Goal: Task Accomplishment & Management: Manage account settings

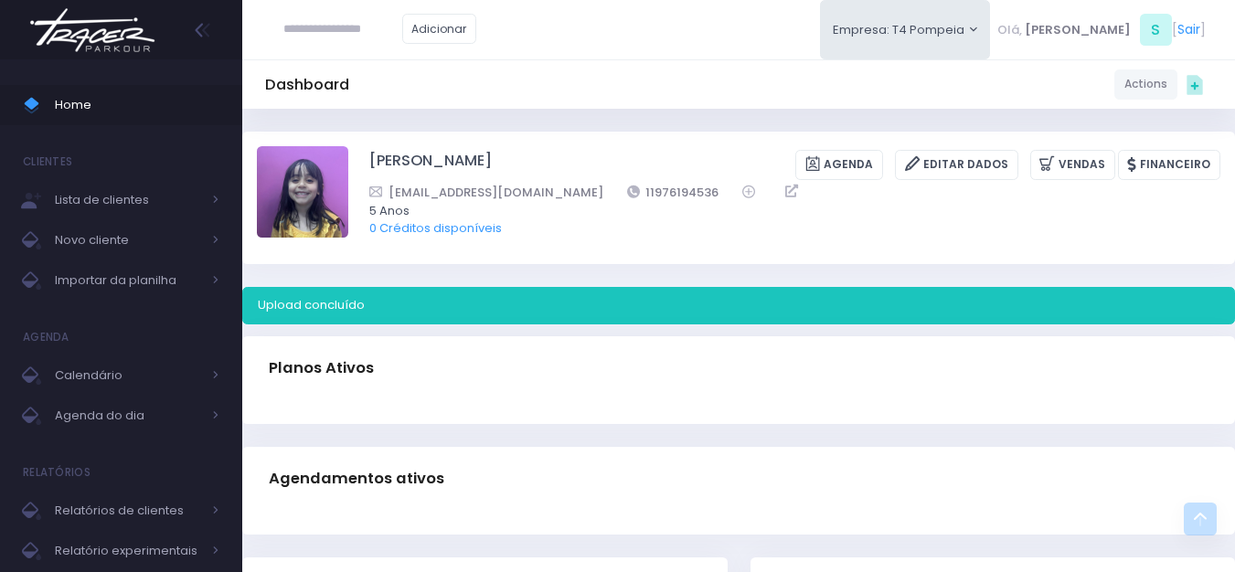
scroll to position [472, 0]
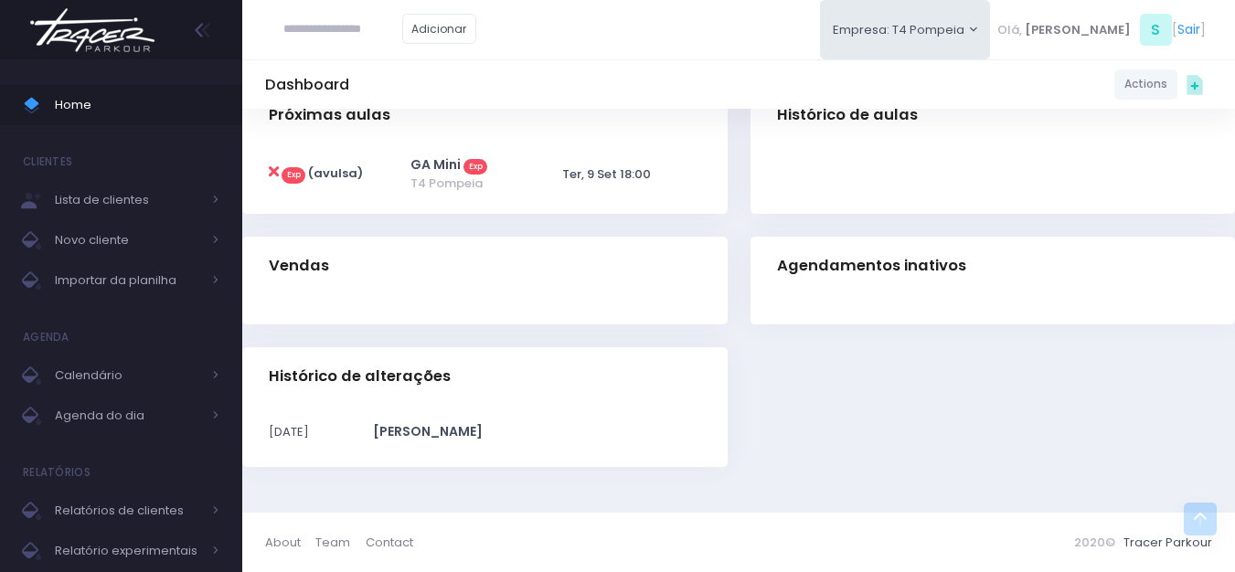
click at [120, 33] on img at bounding box center [92, 30] width 139 height 64
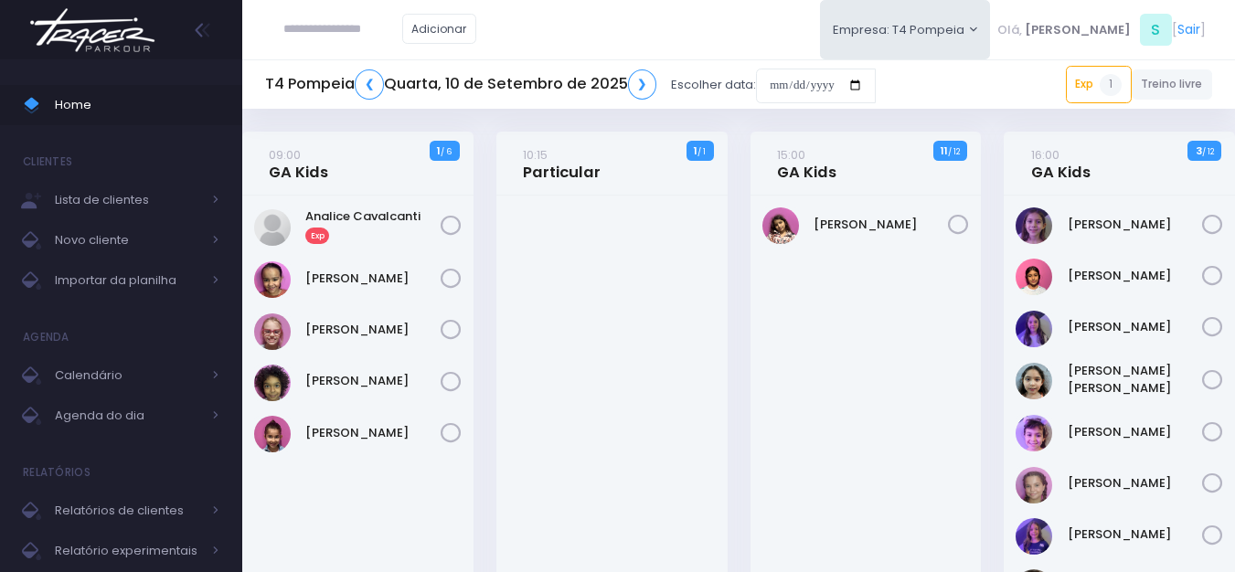
click at [132, 32] on img at bounding box center [92, 30] width 139 height 64
click at [359, 85] on link "❮" at bounding box center [369, 84] width 29 height 30
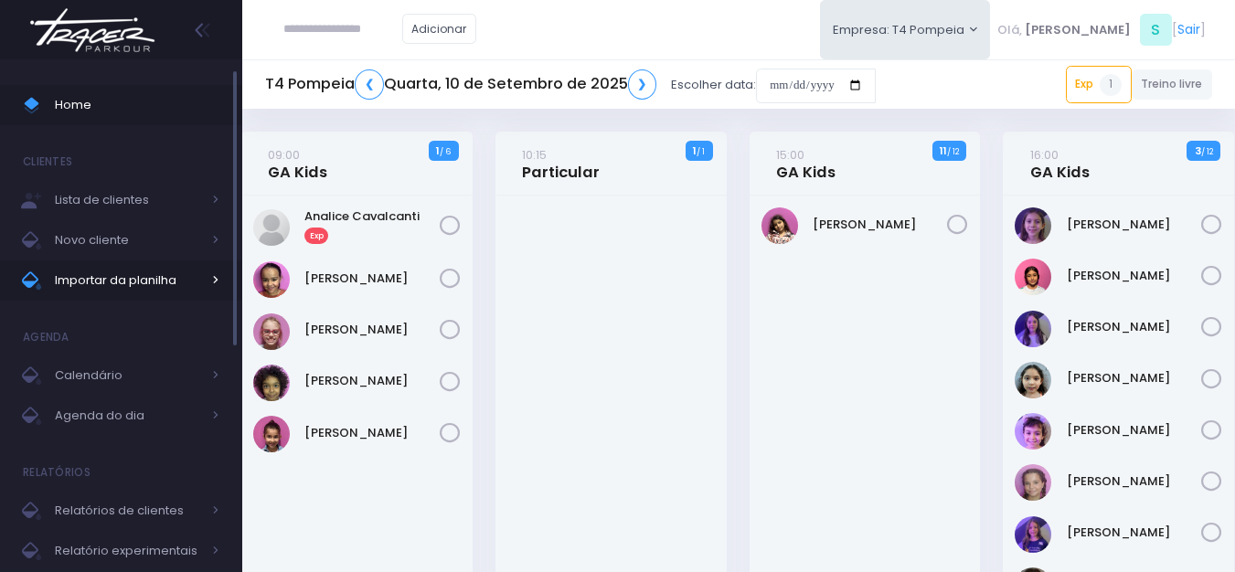
click at [114, 282] on span "Importar da planilha" at bounding box center [128, 281] width 146 height 24
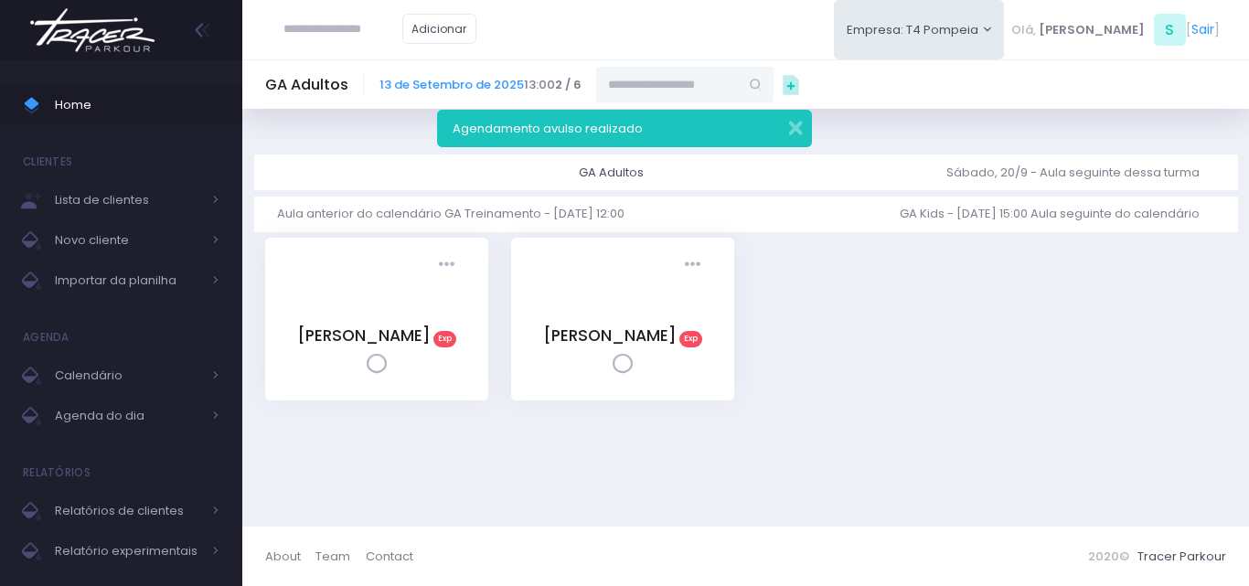
click at [119, 37] on img at bounding box center [92, 30] width 139 height 64
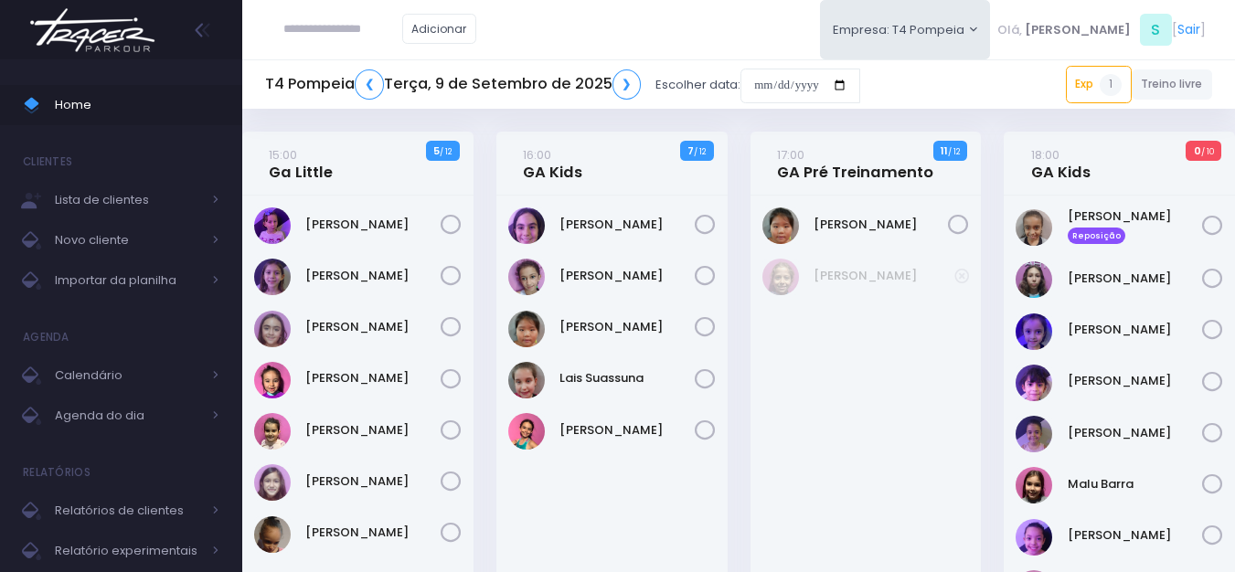
click at [165, 42] on div at bounding box center [121, 29] width 242 height 59
drag, startPoint x: 60, startPoint y: 34, endPoint x: 69, endPoint y: 36, distance: 9.3
click at [61, 35] on img at bounding box center [92, 30] width 139 height 64
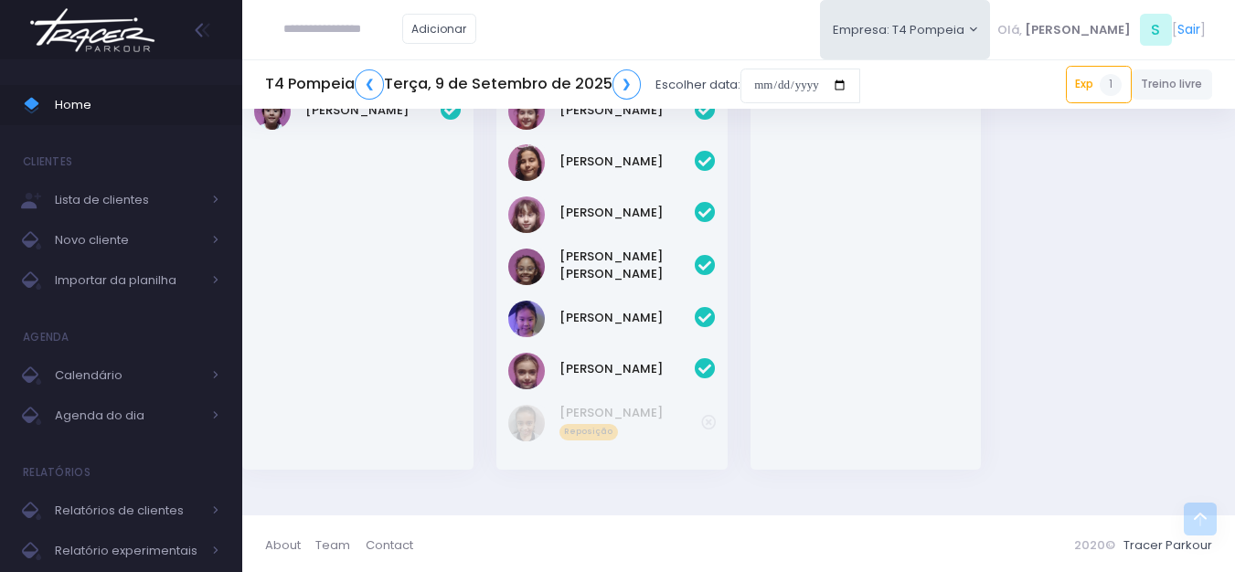
scroll to position [847, 0]
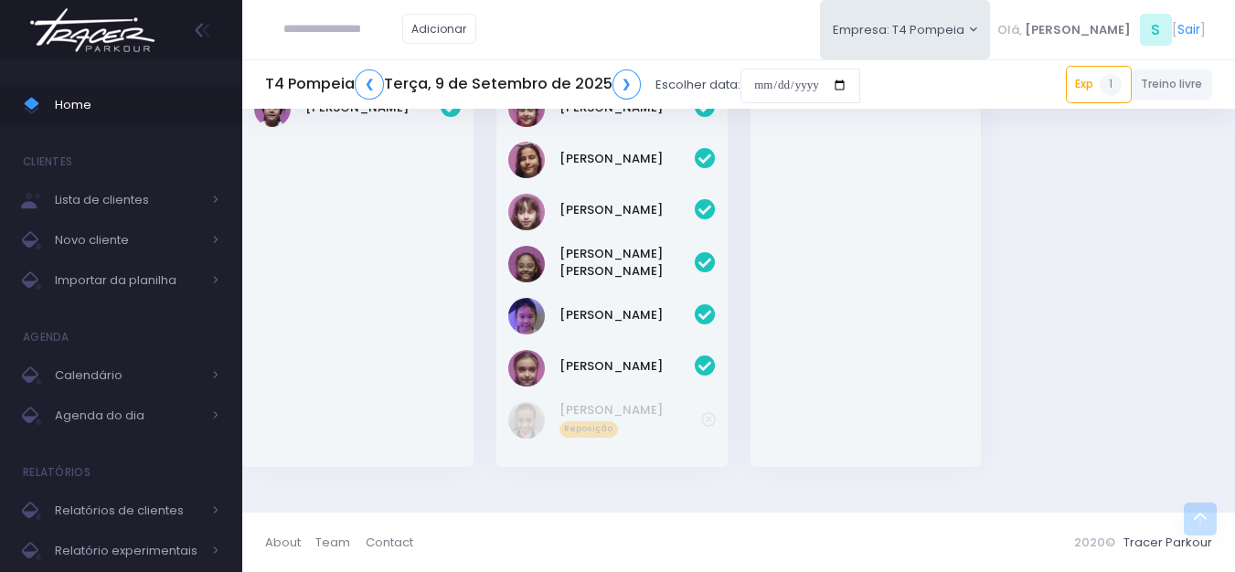
click at [392, 46] on input "text" at bounding box center [342, 29] width 119 height 35
paste input "**********"
click at [327, 27] on input "**********" at bounding box center [342, 29] width 119 height 35
click at [392, 69] on link "Rafaella Perrucci Dias" at bounding box center [370, 62] width 103 height 18
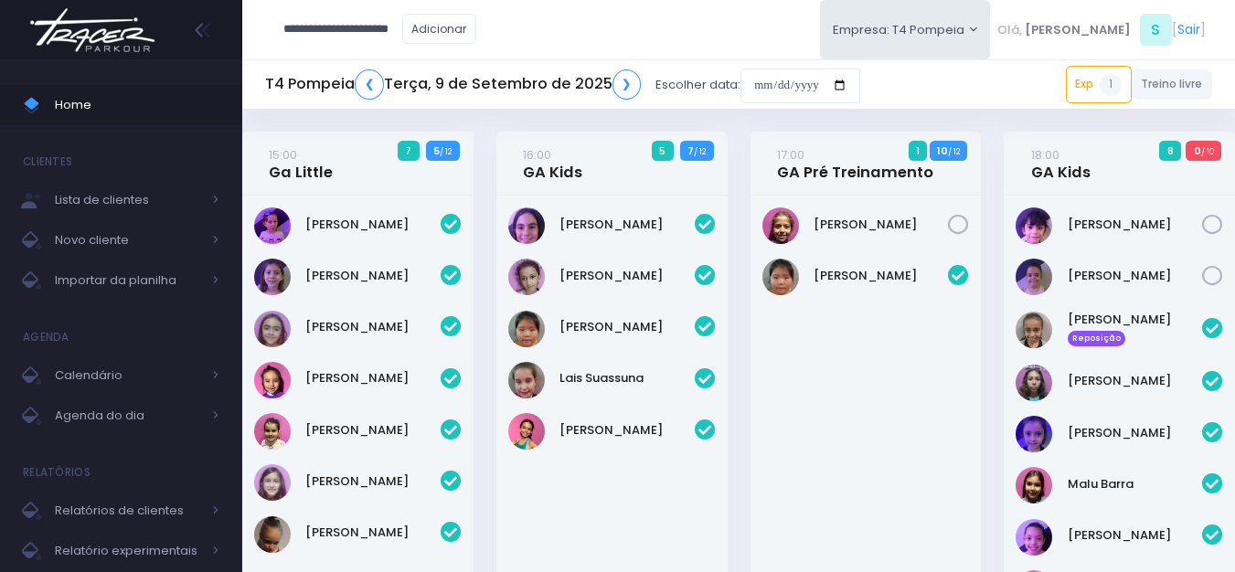
type input "**********"
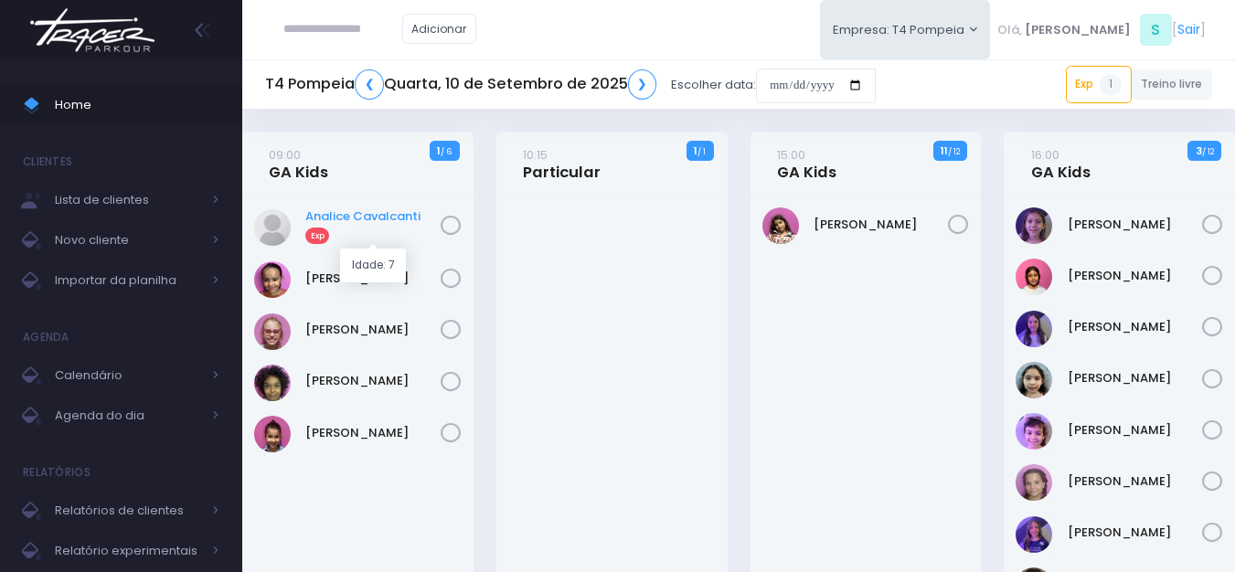
click at [423, 218] on link "Analice Cavalcanti Exp" at bounding box center [372, 225] width 135 height 37
click at [380, 67] on div "T4 Pompeia ❮ Quarta, 10 de Setembro de 2025 ❯ Escolher data:" at bounding box center [570, 85] width 611 height 42
click at [378, 90] on link "❮" at bounding box center [369, 84] width 29 height 30
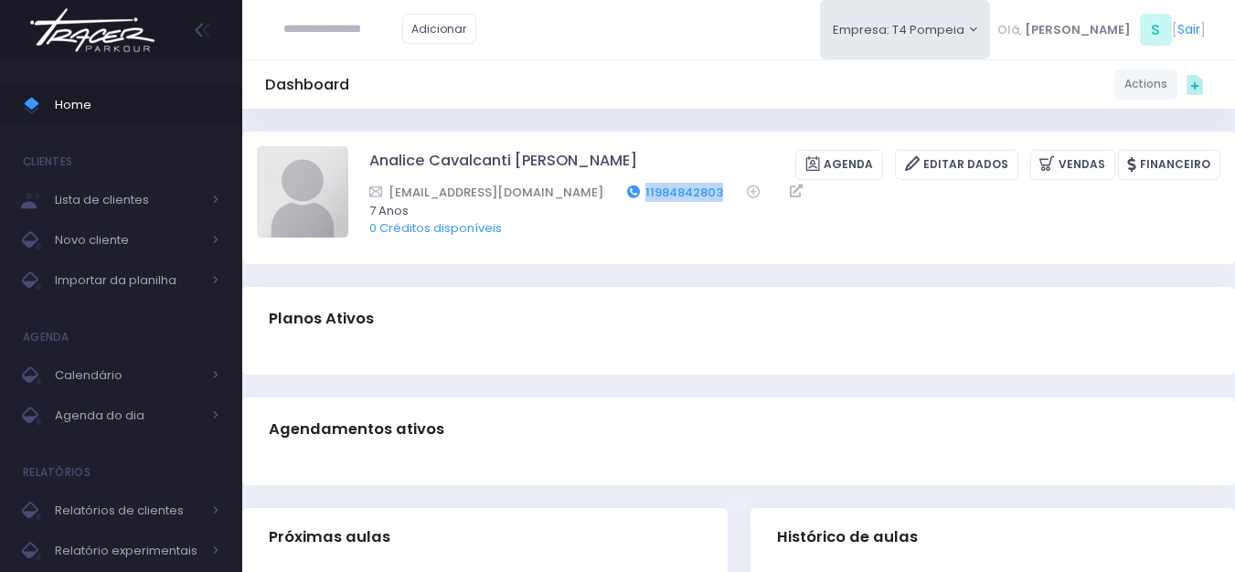
drag, startPoint x: 686, startPoint y: 192, endPoint x: 604, endPoint y: 194, distance: 82.3
click at [604, 194] on div "[EMAIL_ADDRESS][DOMAIN_NAME] 11984842803" at bounding box center [782, 192] width 827 height 19
copy link "11984842803"
click at [125, 33] on img at bounding box center [92, 30] width 139 height 64
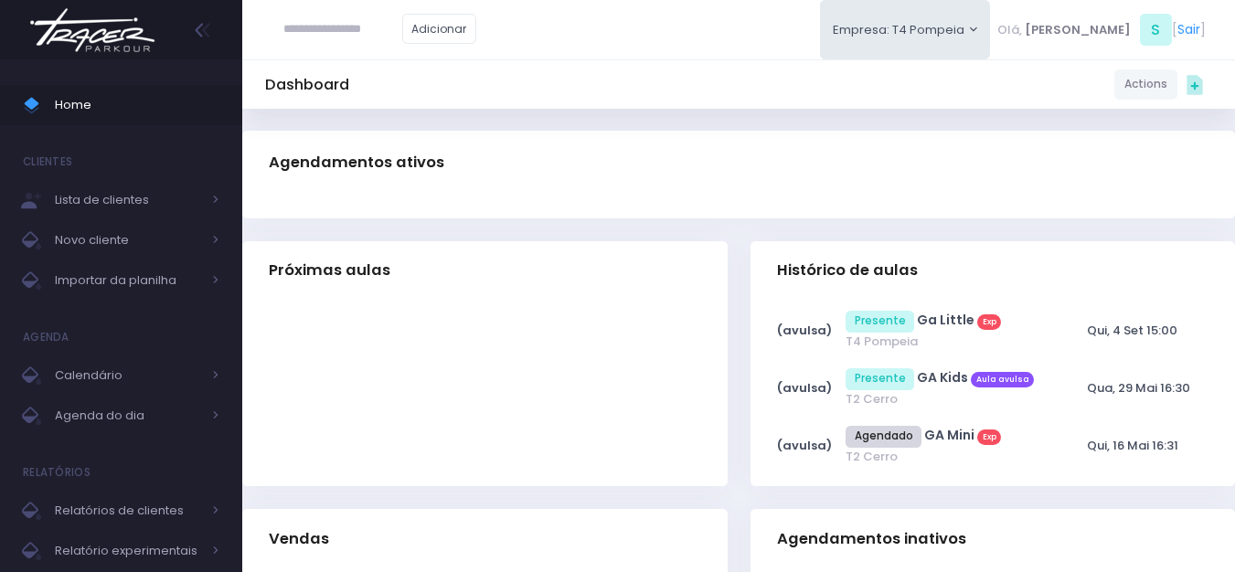
scroll to position [274, 0]
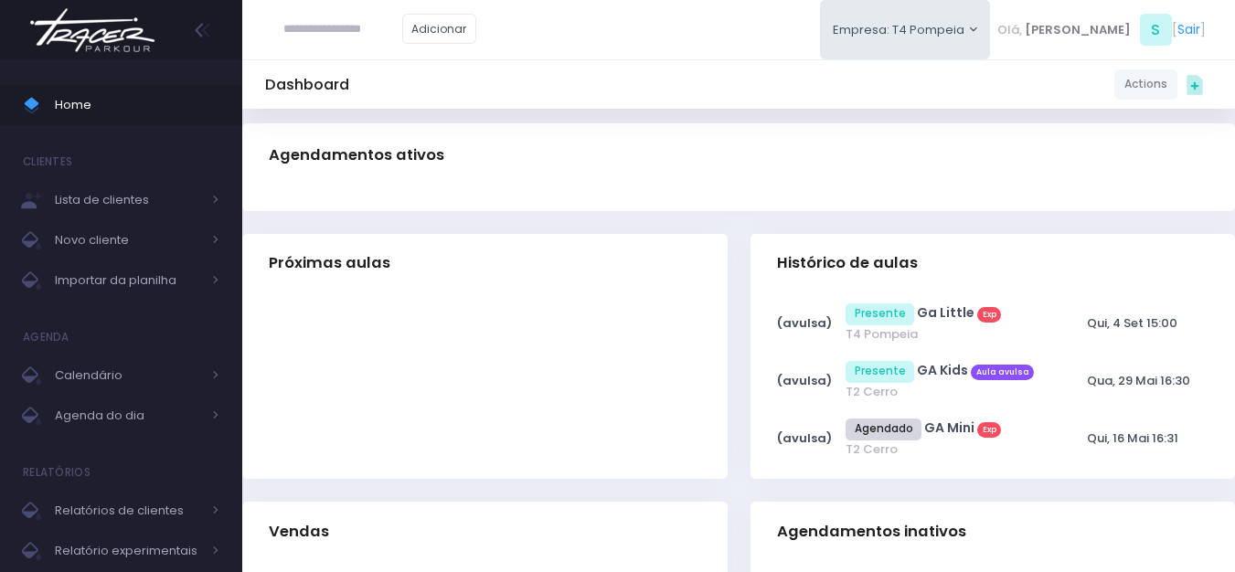
click at [97, 28] on img at bounding box center [92, 30] width 139 height 64
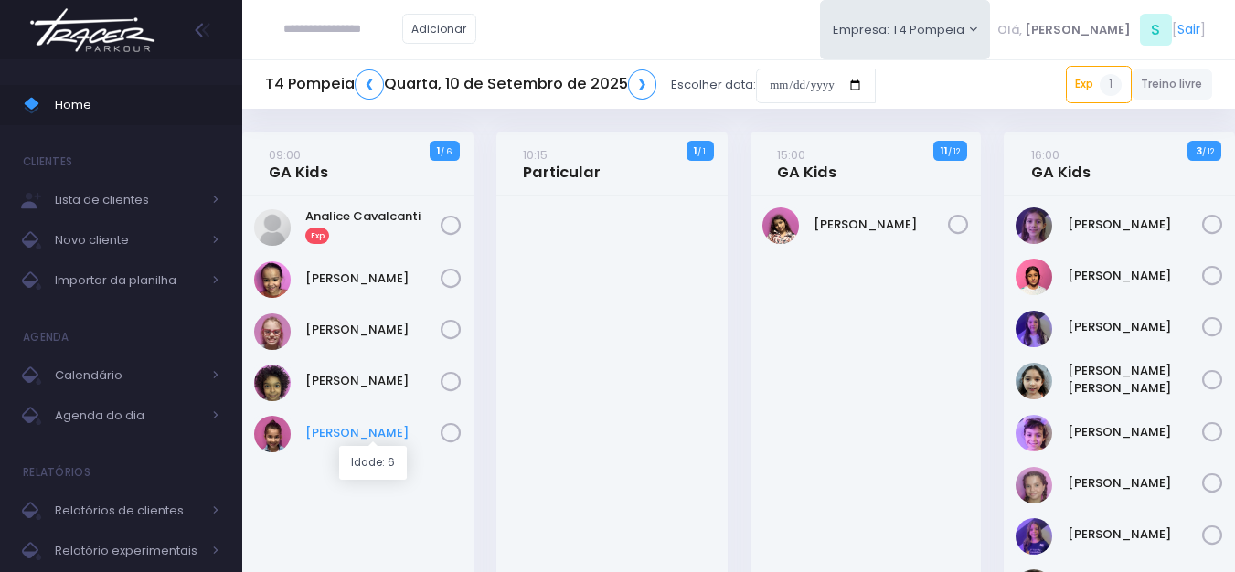
click at [356, 436] on link "[PERSON_NAME]" at bounding box center [372, 433] width 135 height 18
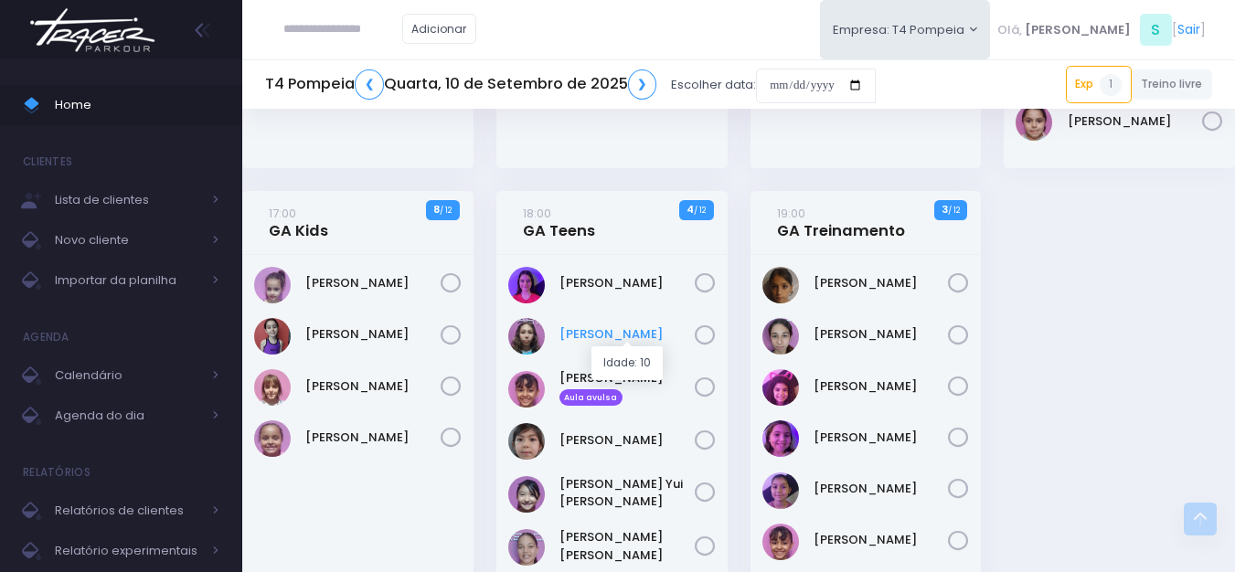
scroll to position [548, 0]
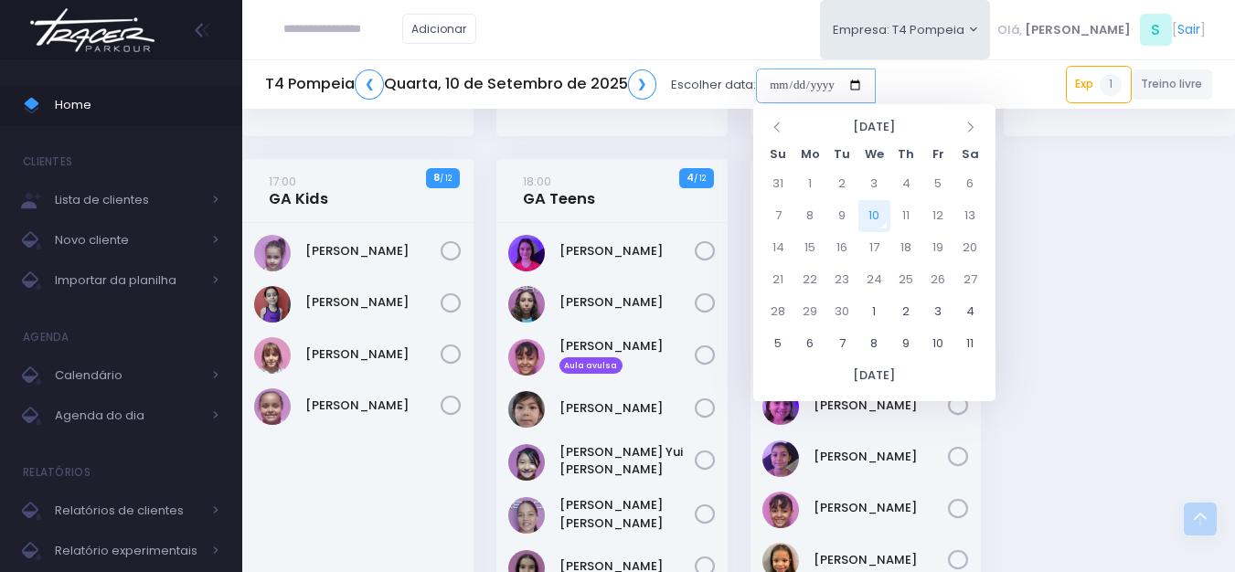
click at [777, 86] on input "date" at bounding box center [816, 86] width 120 height 35
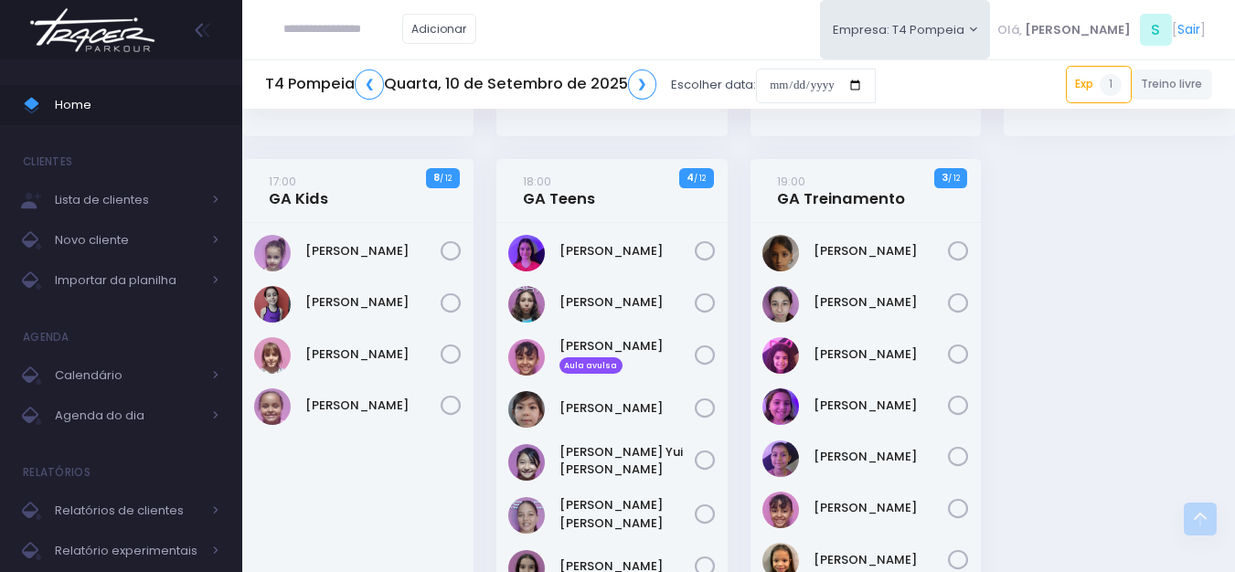
click at [101, 17] on img at bounding box center [92, 30] width 139 height 64
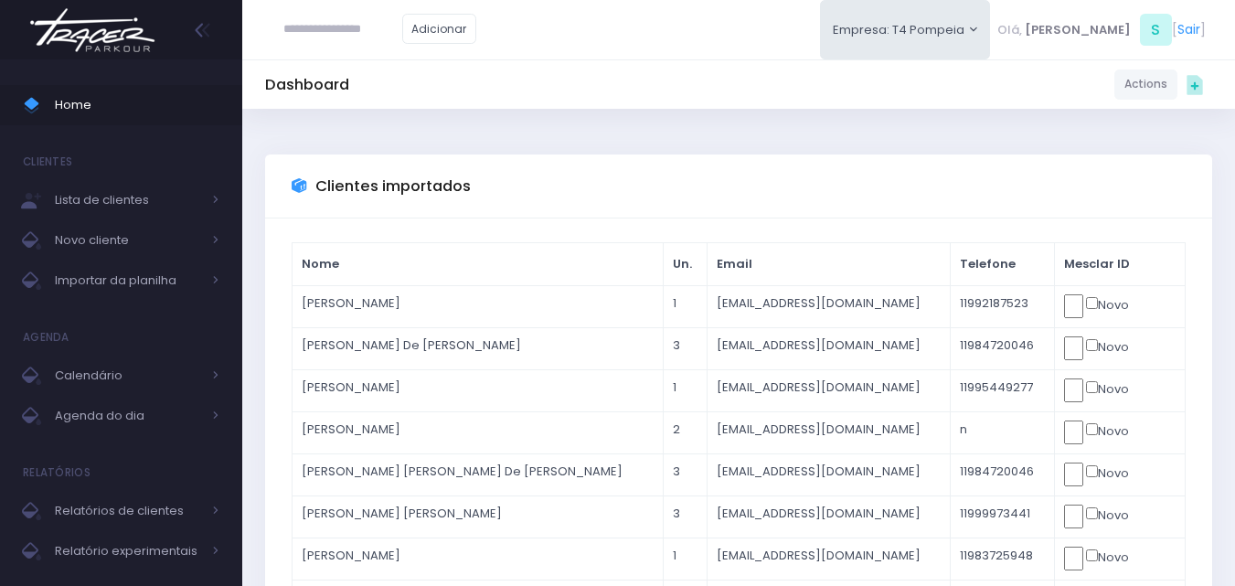
click at [90, 46] on img at bounding box center [92, 30] width 139 height 64
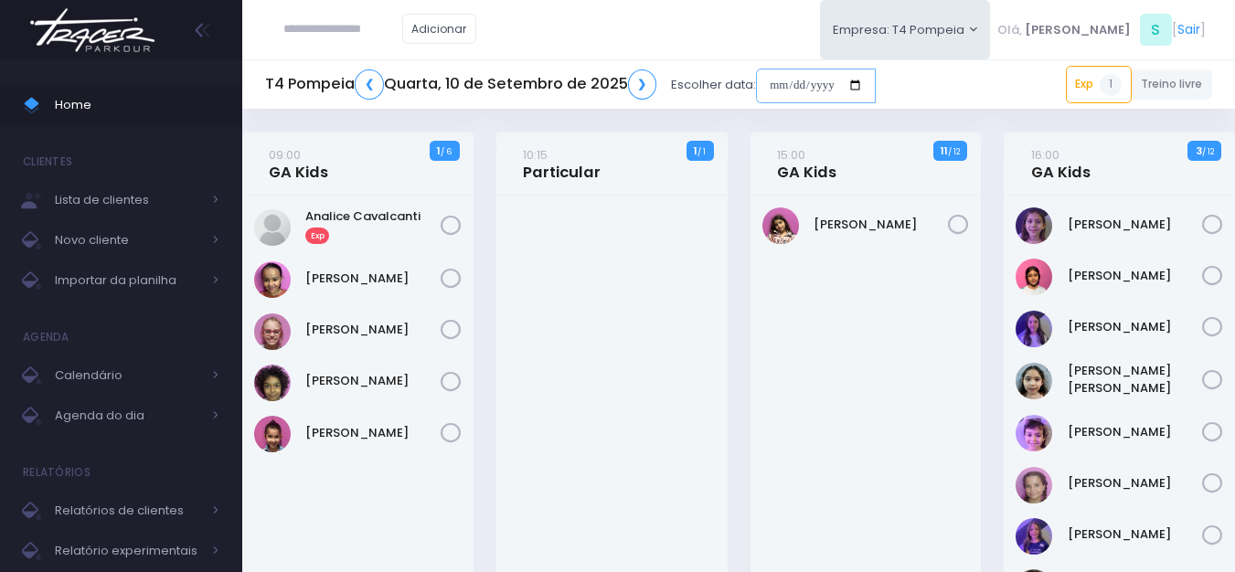
click at [784, 89] on input "date" at bounding box center [816, 86] width 120 height 35
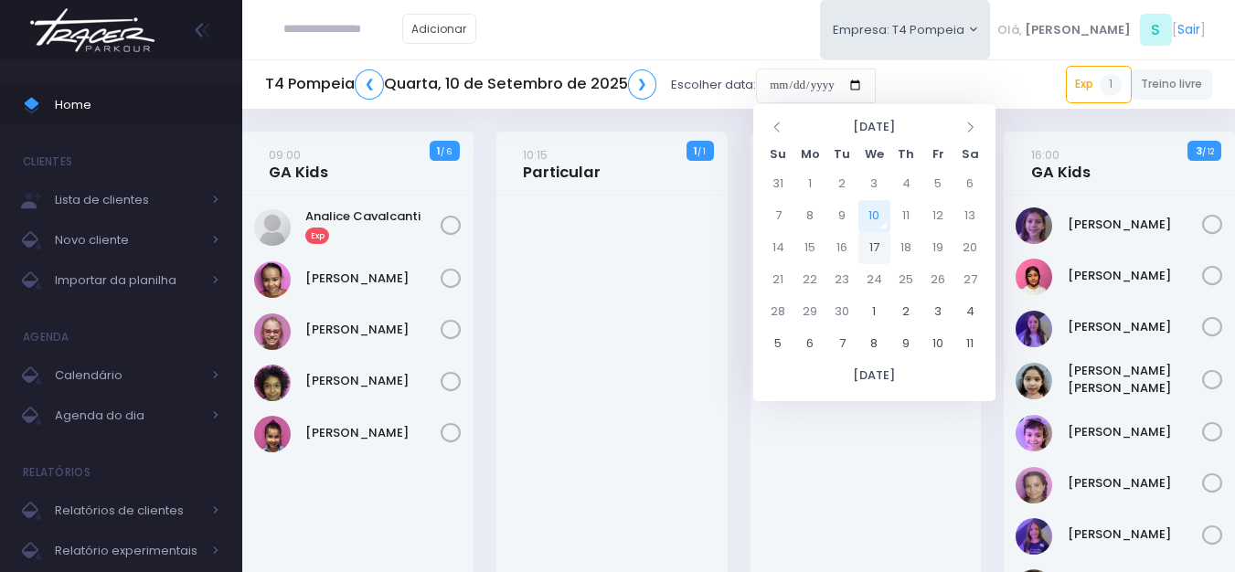
click at [883, 249] on td "17" at bounding box center [874, 248] width 32 height 32
type input "**********"
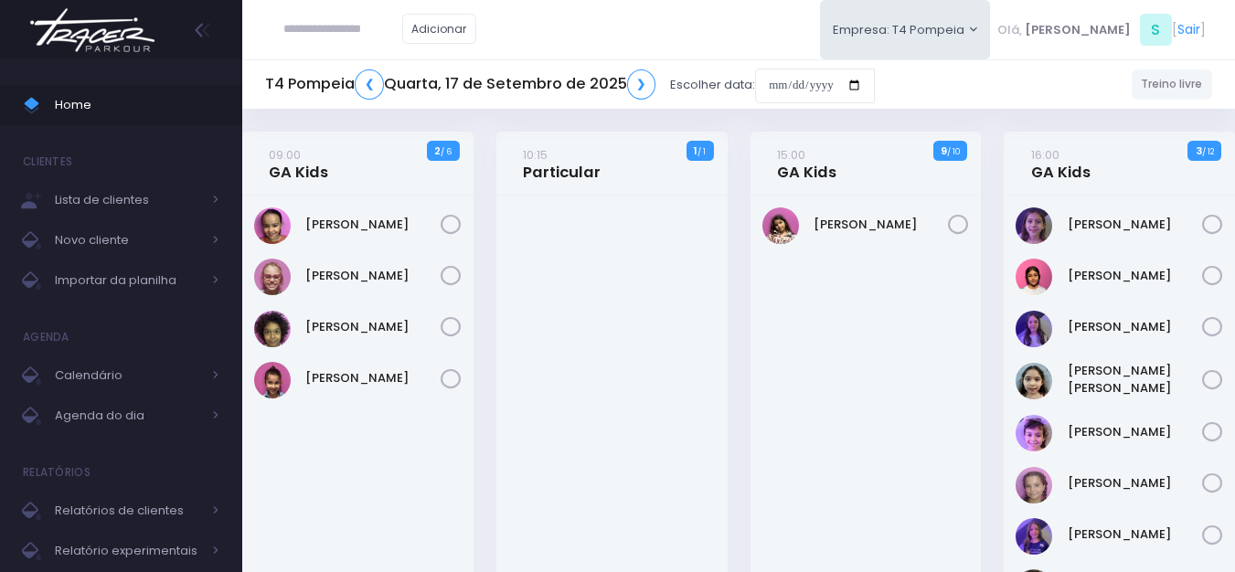
click at [331, 170] on div "09:00 GA Kids 2 / 6" at bounding box center [357, 164] width 231 height 64
click at [319, 175] on link "09:00 GA Kids" at bounding box center [298, 163] width 59 height 37
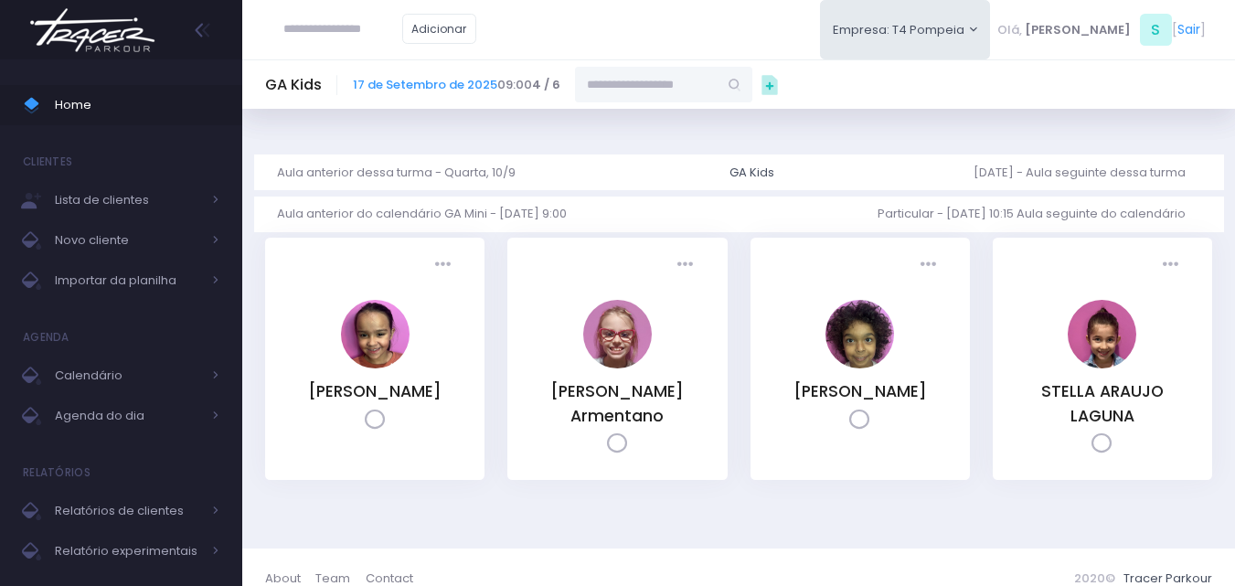
click at [662, 86] on input "text" at bounding box center [646, 84] width 143 height 35
paste input "**********"
click at [698, 122] on link "[PERSON_NAME]" at bounding box center [664, 117] width 106 height 18
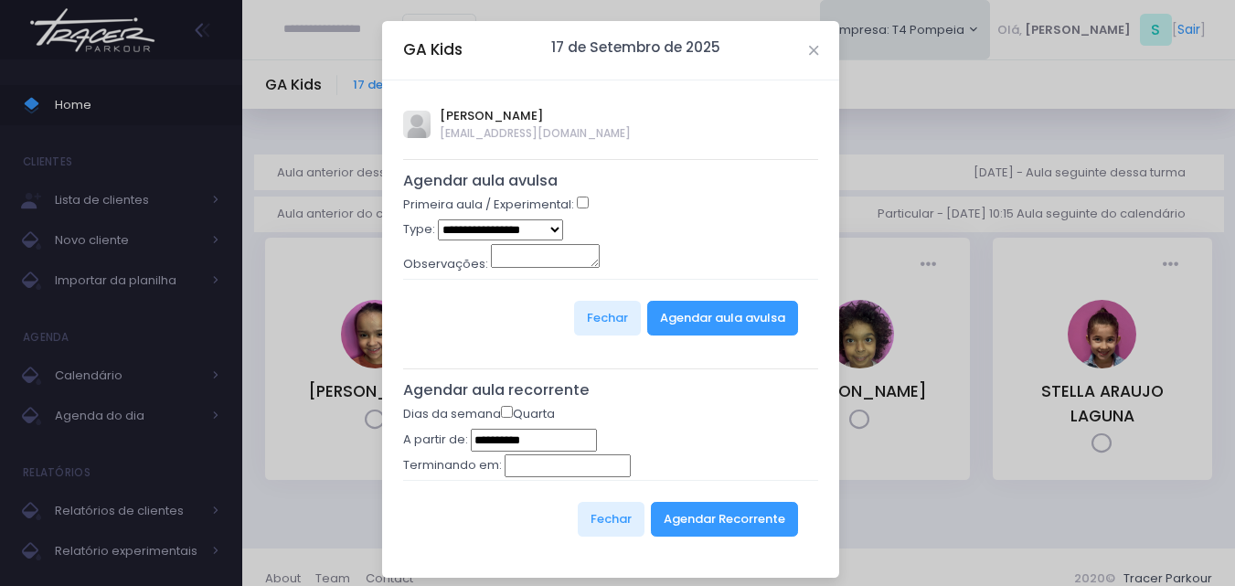
type input "**********"
select select "*"
click at [703, 308] on button "Agendar aula avulsa" at bounding box center [722, 318] width 151 height 35
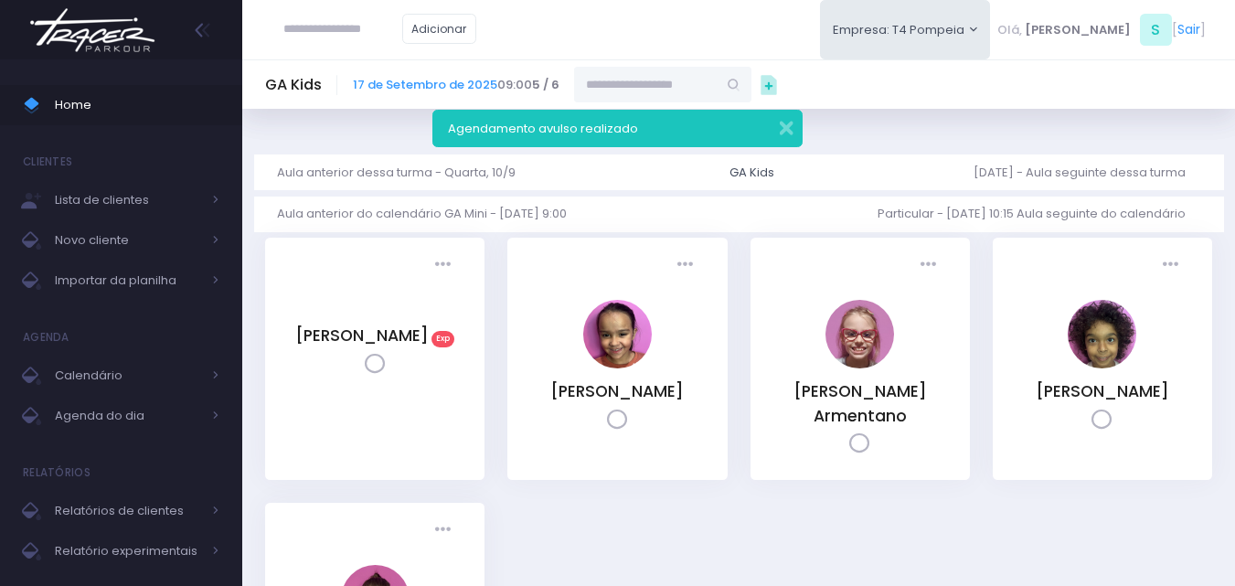
click at [310, 22] on input "text" at bounding box center [342, 29] width 119 height 35
paste input "******"
drag, startPoint x: 360, startPoint y: 24, endPoint x: 0, endPoint y: 58, distance: 361.7
click at [0, 57] on div "Home Clientes Lista de clientes Novo cliente Importar da planilha Agenda Calend…" at bounding box center [617, 436] width 1235 height 873
paste input "**********"
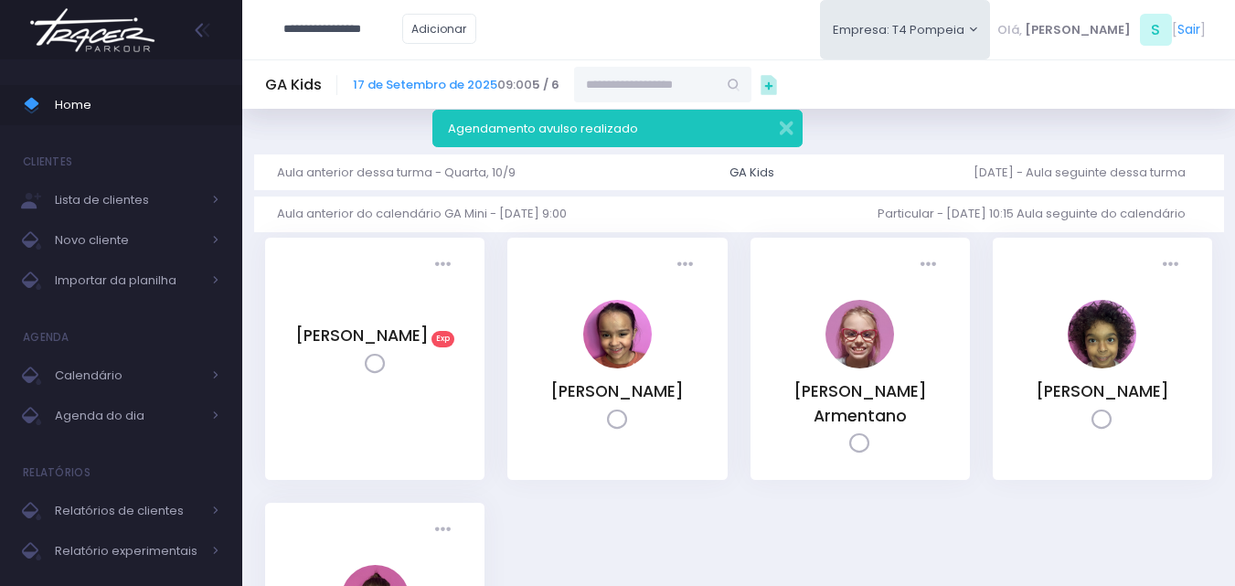
click at [362, 24] on input "**********" at bounding box center [342, 29] width 119 height 35
drag, startPoint x: 324, startPoint y: 27, endPoint x: 39, endPoint y: 43, distance: 284.7
click at [69, 43] on div "Home Clientes Lista de clientes Novo cliente Importar da planilha Agenda Calend…" at bounding box center [617, 436] width 1235 height 873
click at [373, 53] on link "[PERSON_NAME]" at bounding box center [370, 62] width 103 height 18
type input "**********"
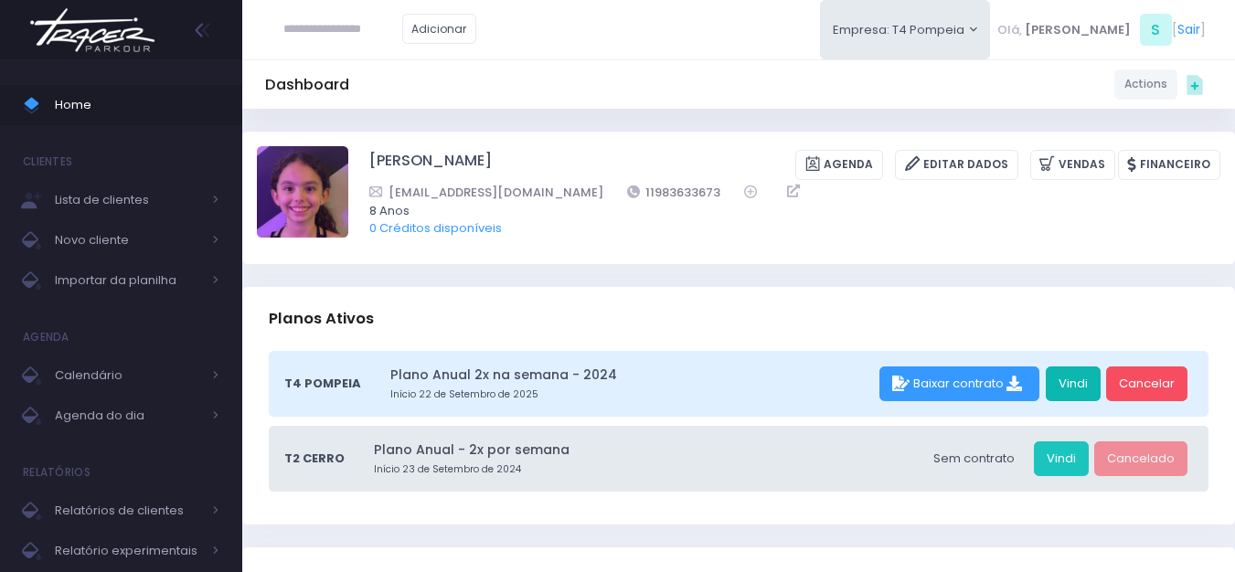
click at [1081, 379] on link "Vindi" at bounding box center [1073, 384] width 55 height 35
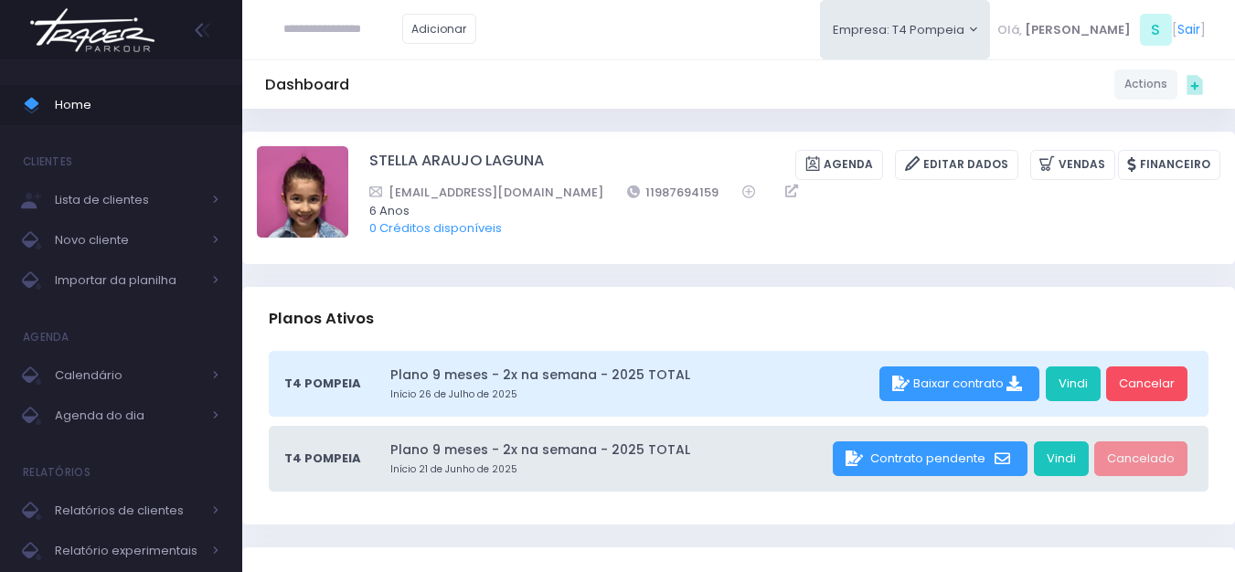
click at [1098, 147] on div "STELLA ARAUJO LAGUNA [GEOGRAPHIC_DATA] Editar Dados [GEOGRAPHIC_DATA] Financeir…" at bounding box center [794, 197] width 851 height 102
click at [1092, 160] on link "Vendas" at bounding box center [1072, 165] width 85 height 30
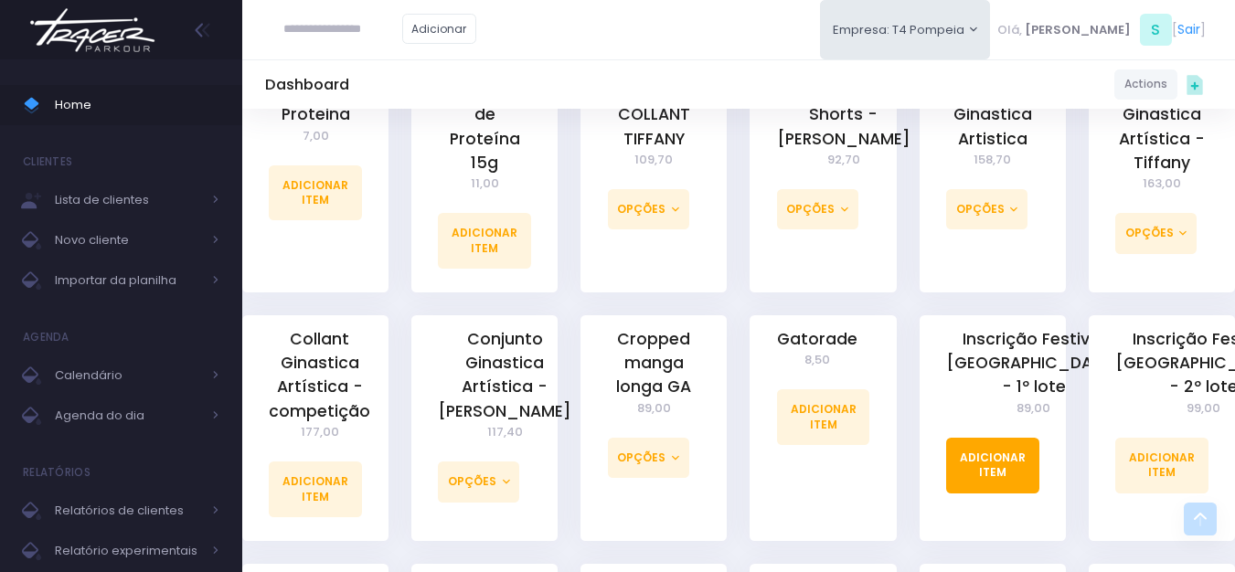
scroll to position [823, 0]
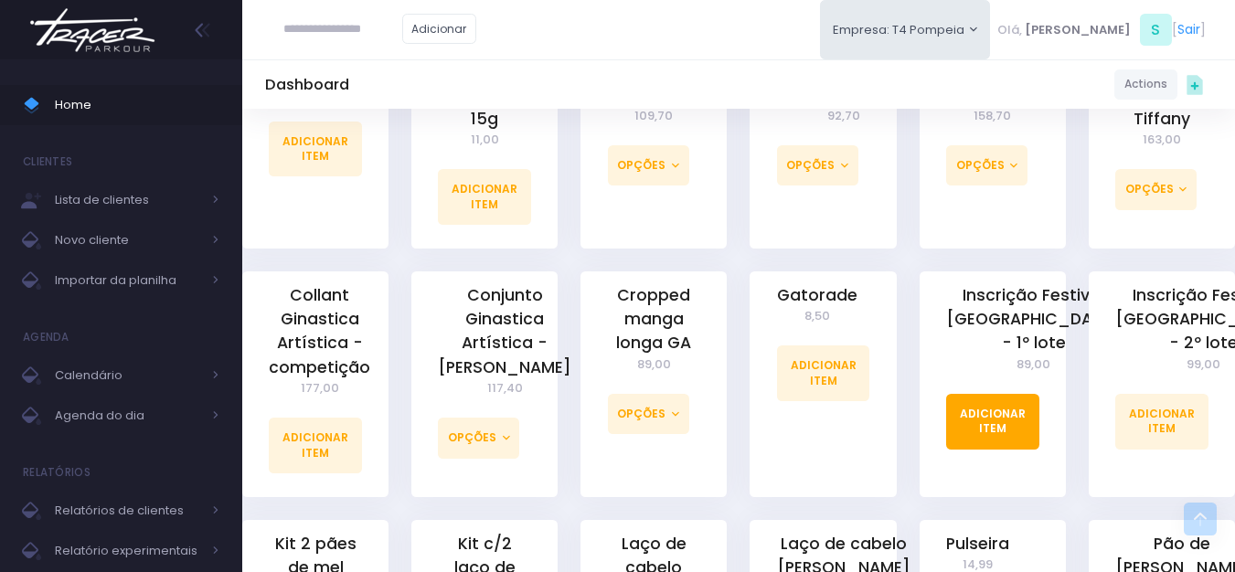
click at [1001, 426] on link "Adicionar Item" at bounding box center [992, 421] width 93 height 55
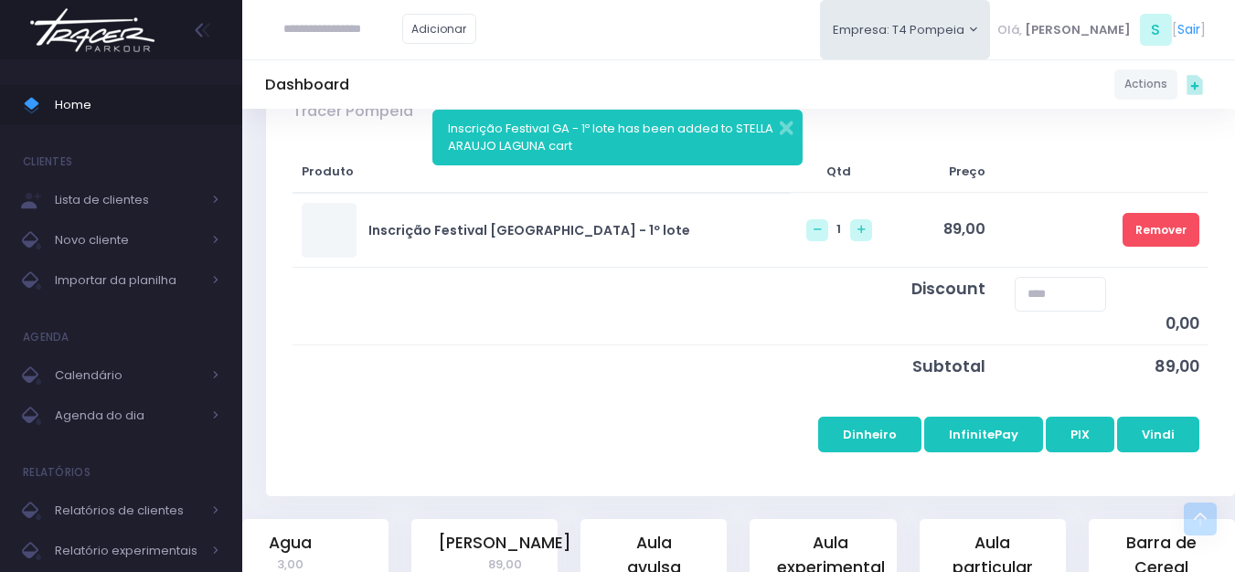
scroll to position [366, 0]
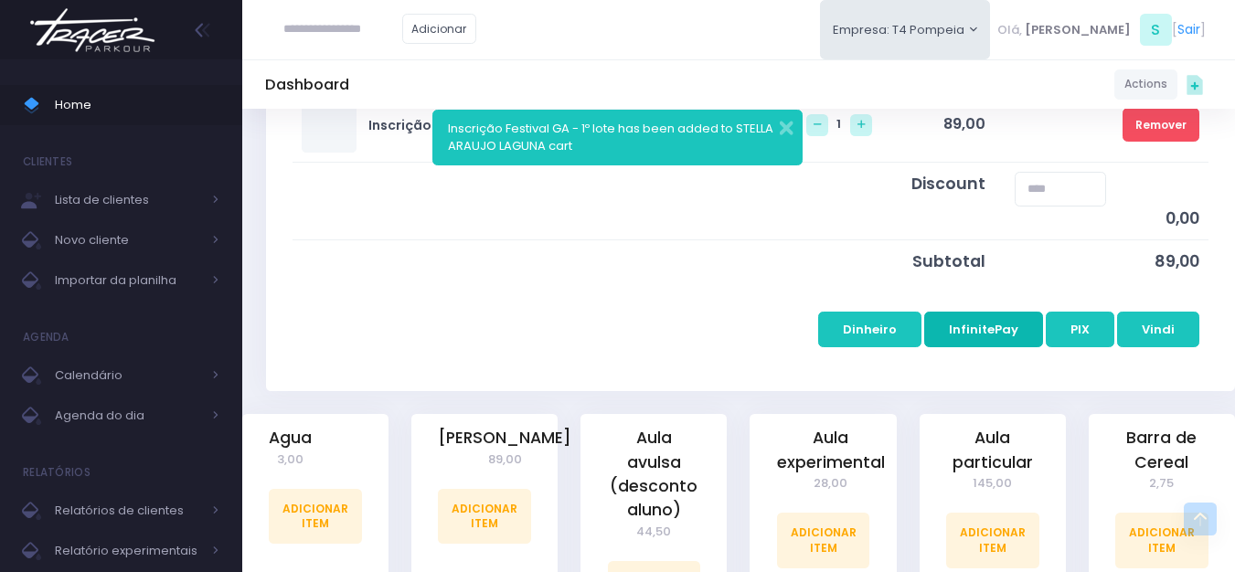
click at [1000, 335] on button "InfinitePay" at bounding box center [983, 329] width 119 height 35
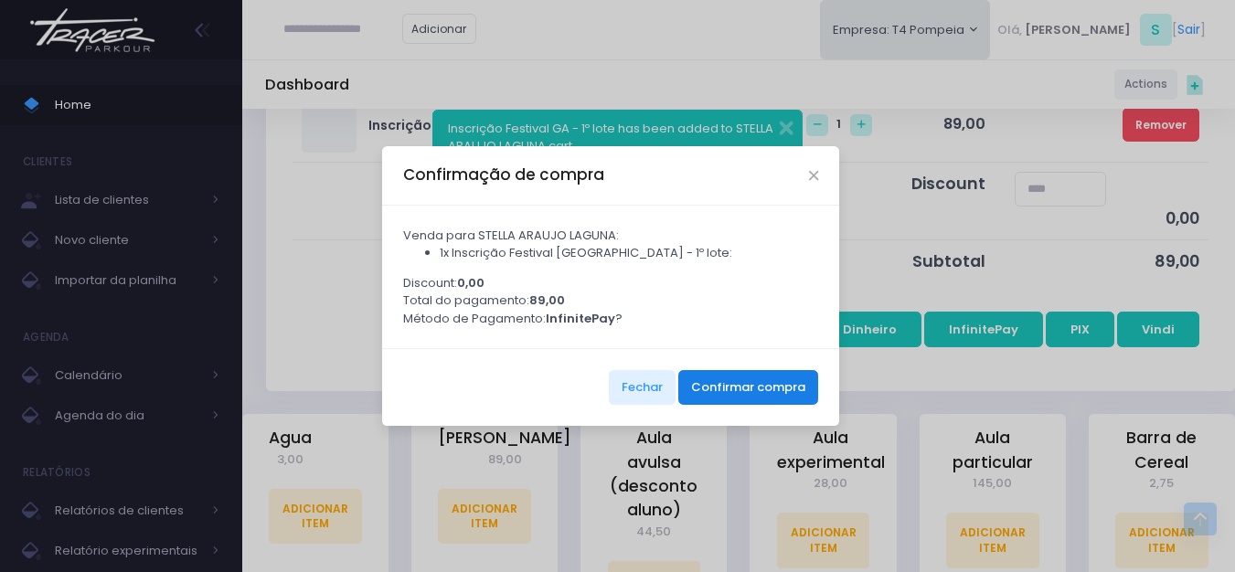
click at [757, 405] on button "Confirmar compra" at bounding box center [748, 387] width 140 height 35
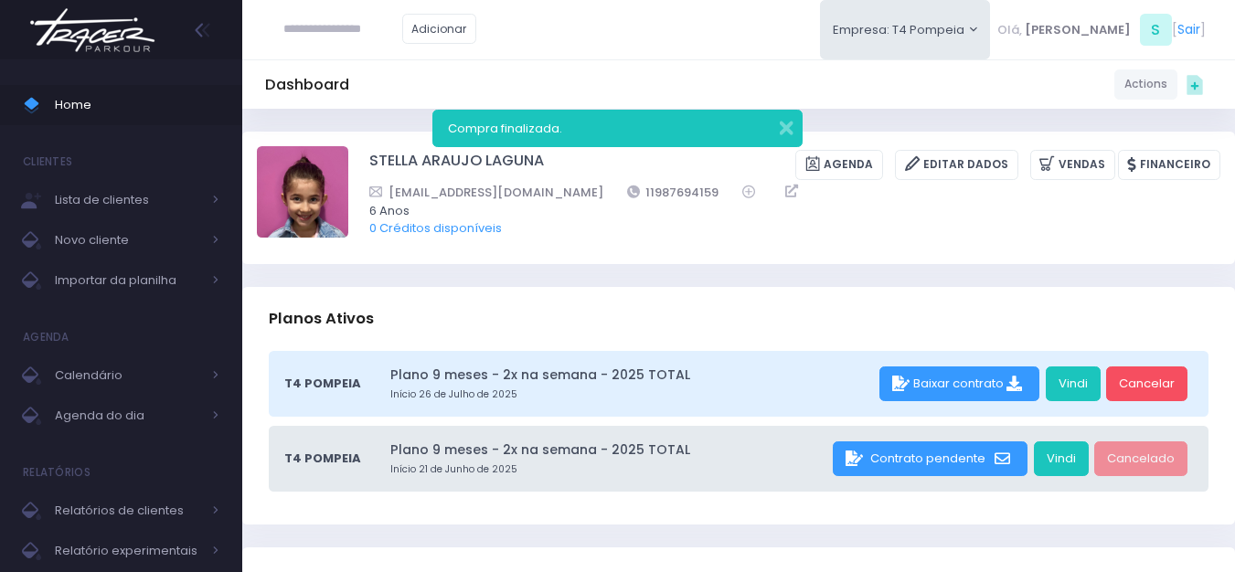
click at [109, 44] on img at bounding box center [92, 30] width 139 height 64
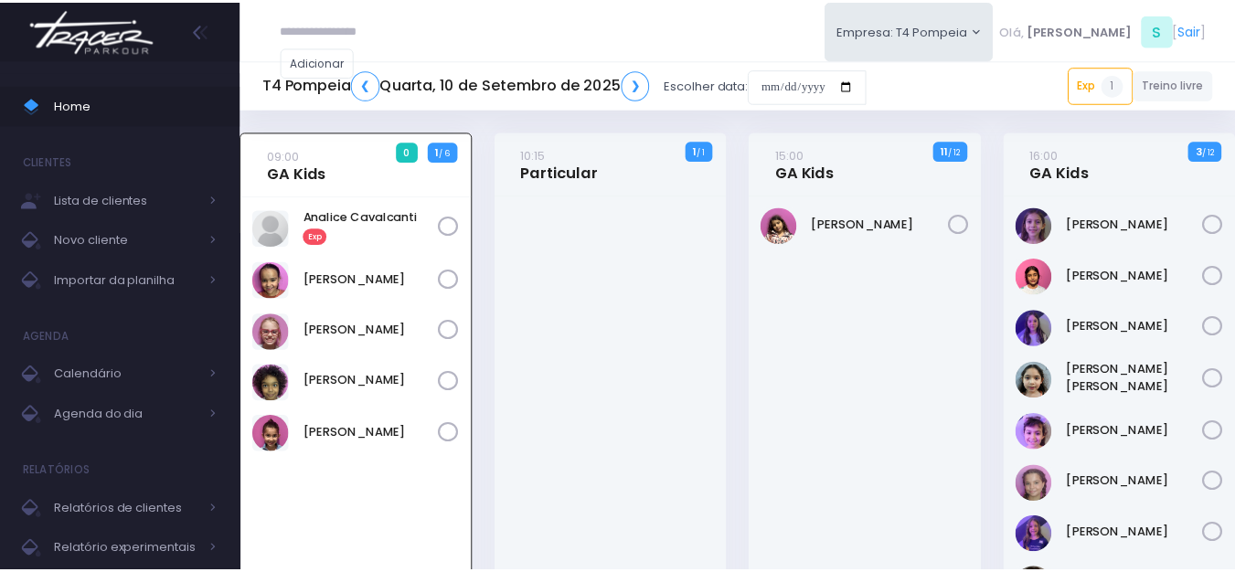
scroll to position [132, 0]
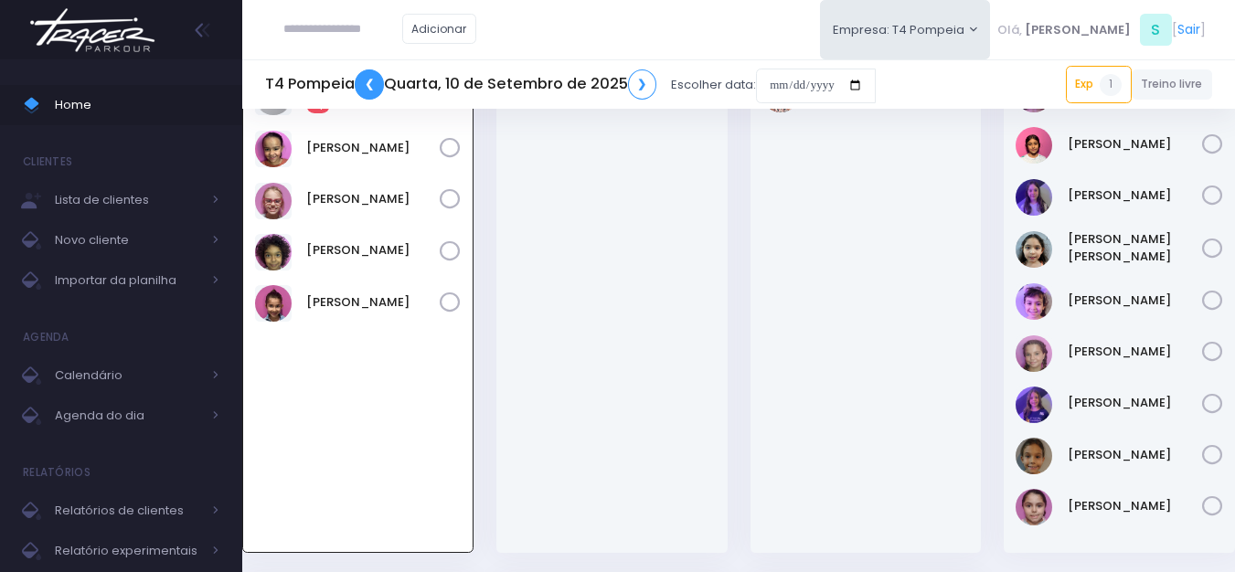
click at [370, 86] on link "❮" at bounding box center [369, 84] width 29 height 30
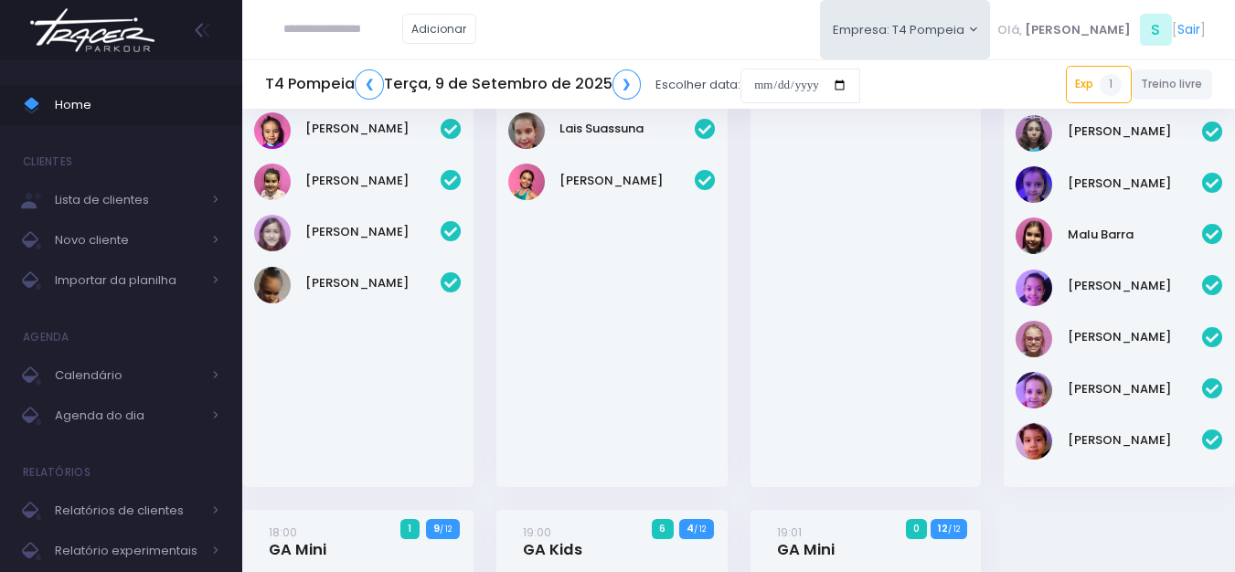
scroll to position [274, 0]
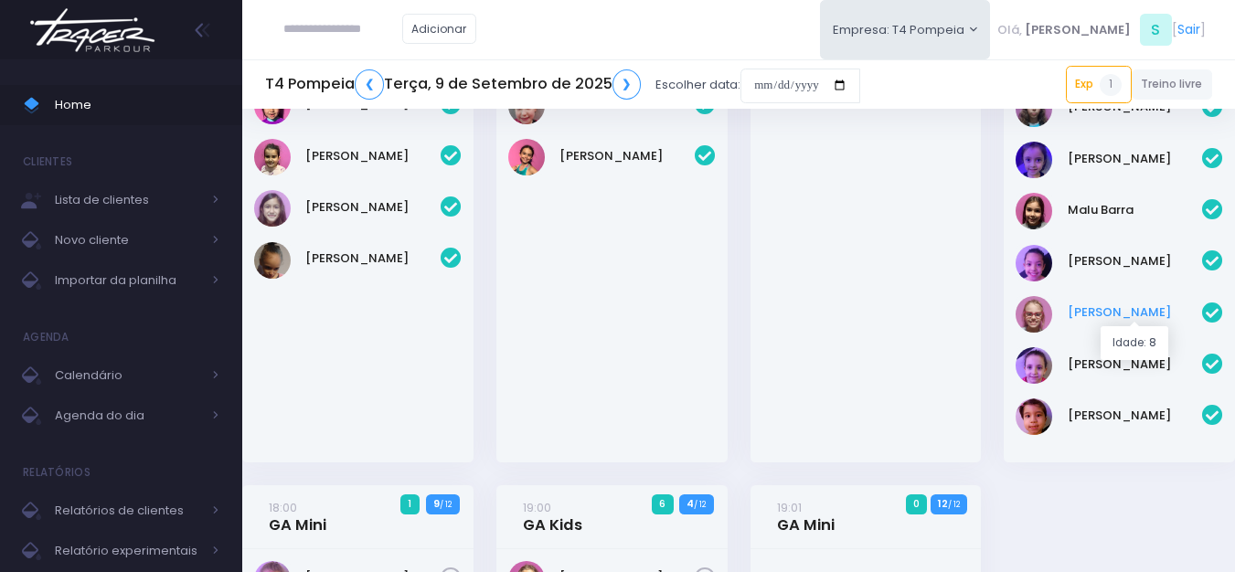
click at [1109, 303] on link "[PERSON_NAME]" at bounding box center [1135, 312] width 135 height 18
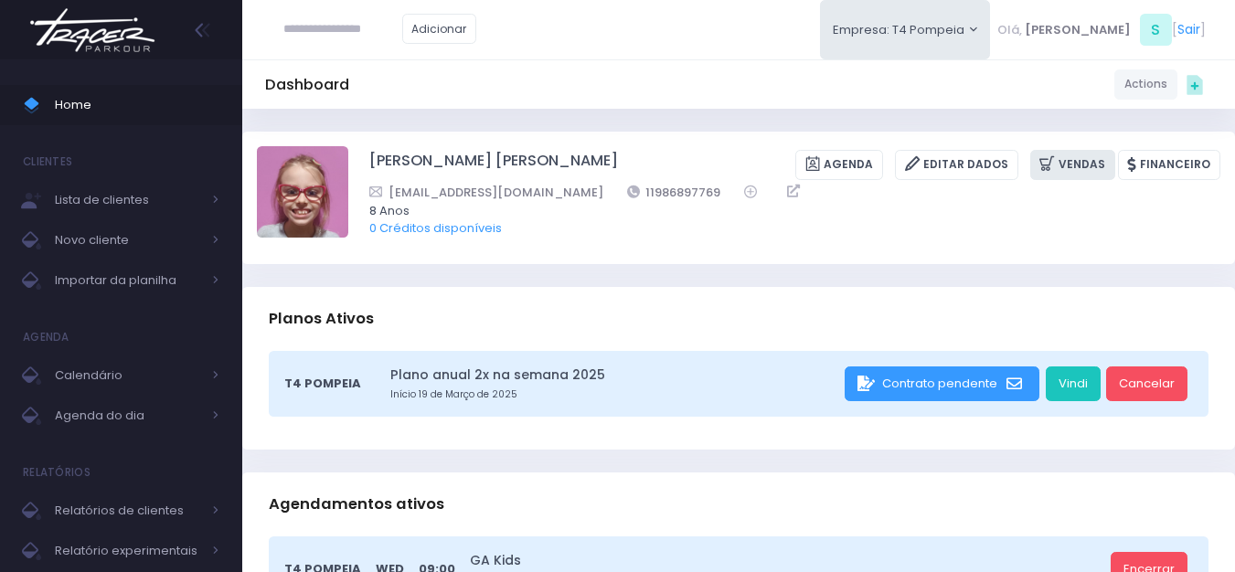
click at [1070, 171] on link "Vendas" at bounding box center [1072, 165] width 85 height 30
click at [1078, 159] on link "Vendas" at bounding box center [1072, 165] width 85 height 30
click at [997, 167] on link "Editar Dados" at bounding box center [956, 165] width 123 height 30
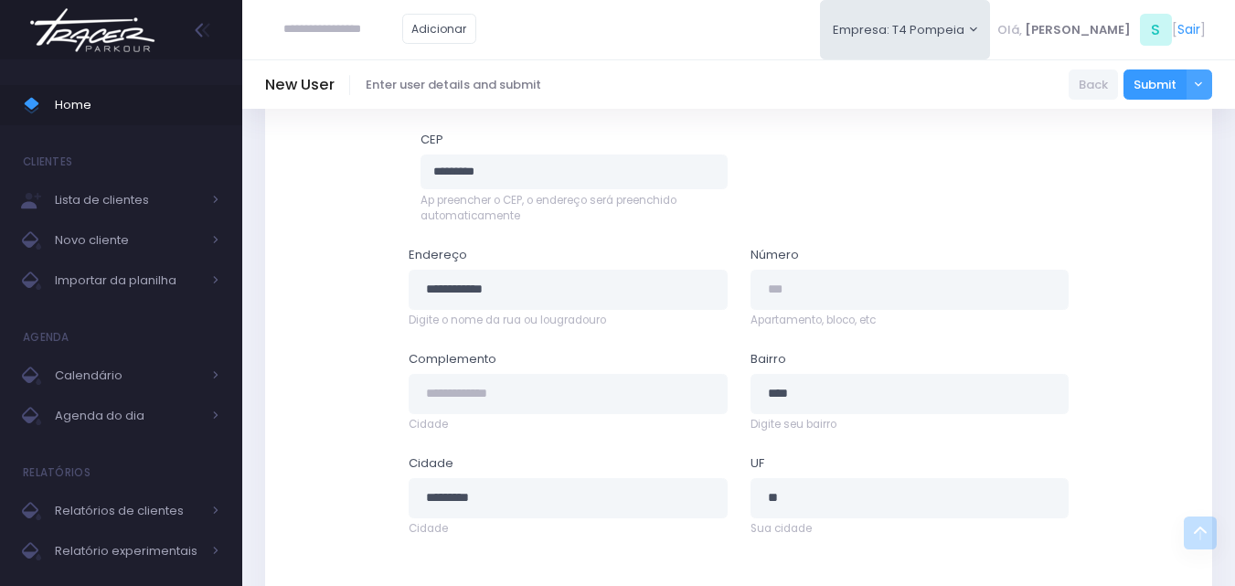
scroll to position [1057, 0]
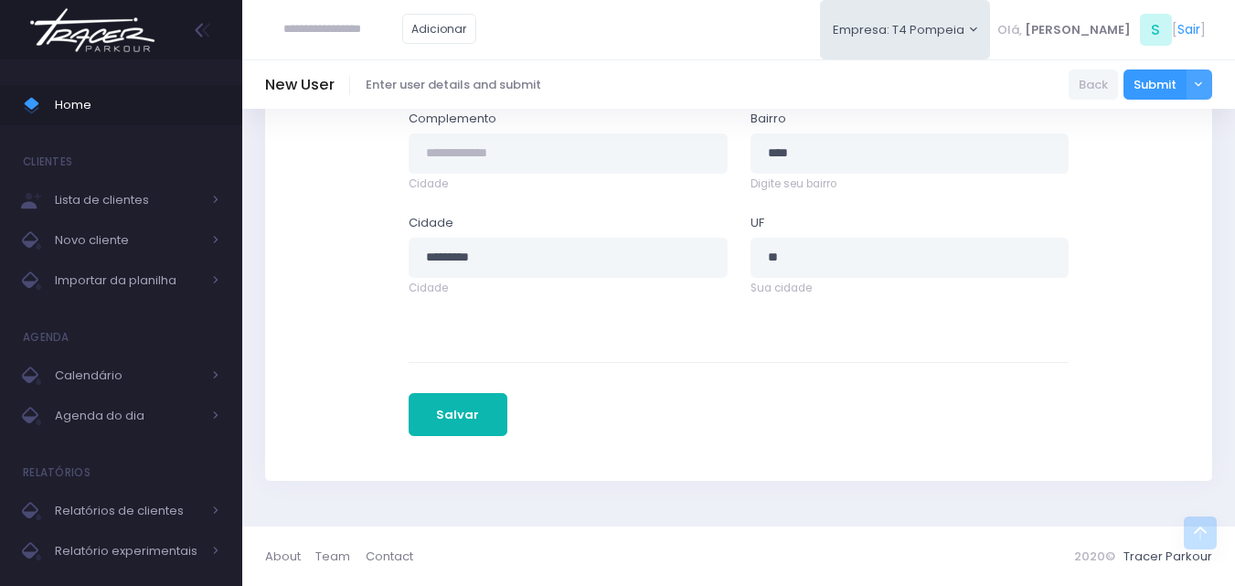
drag, startPoint x: 452, startPoint y: 411, endPoint x: 464, endPoint y: 415, distance: 12.4
click at [452, 412] on button "Salvar" at bounding box center [458, 415] width 99 height 44
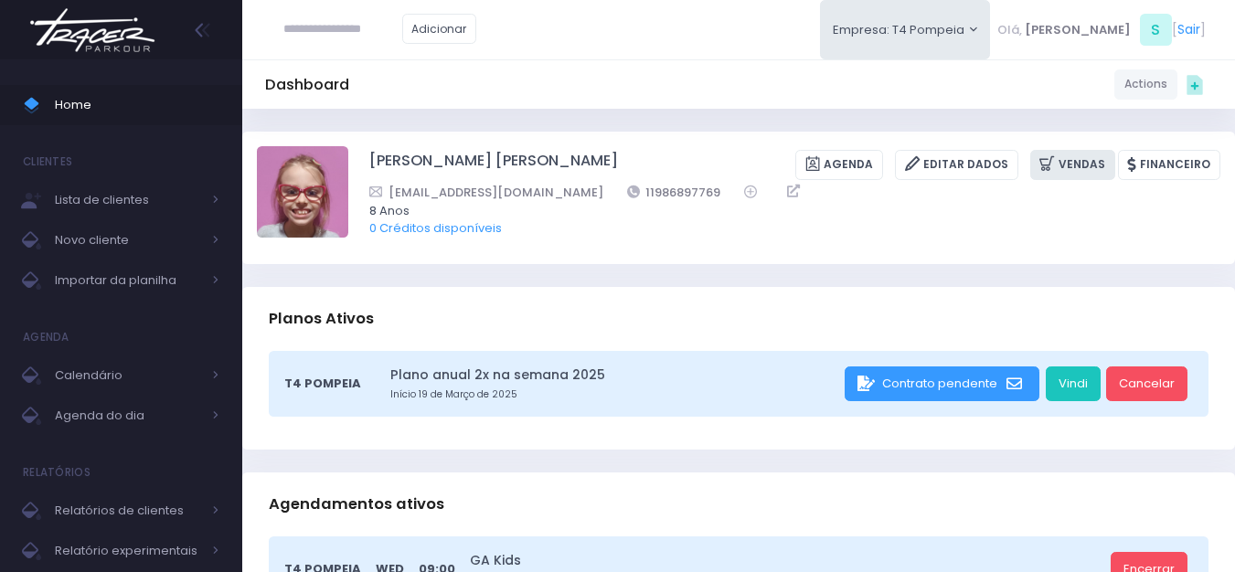
click at [1092, 150] on link "Vendas" at bounding box center [1072, 165] width 85 height 30
click at [112, 46] on img at bounding box center [92, 30] width 139 height 64
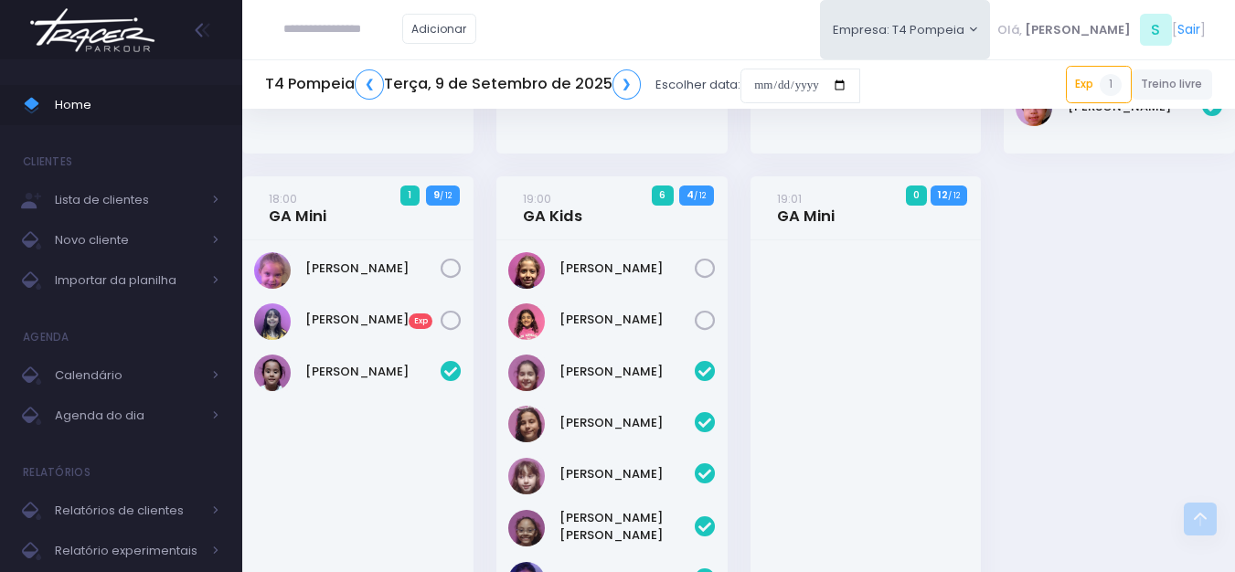
scroll to position [640, 0]
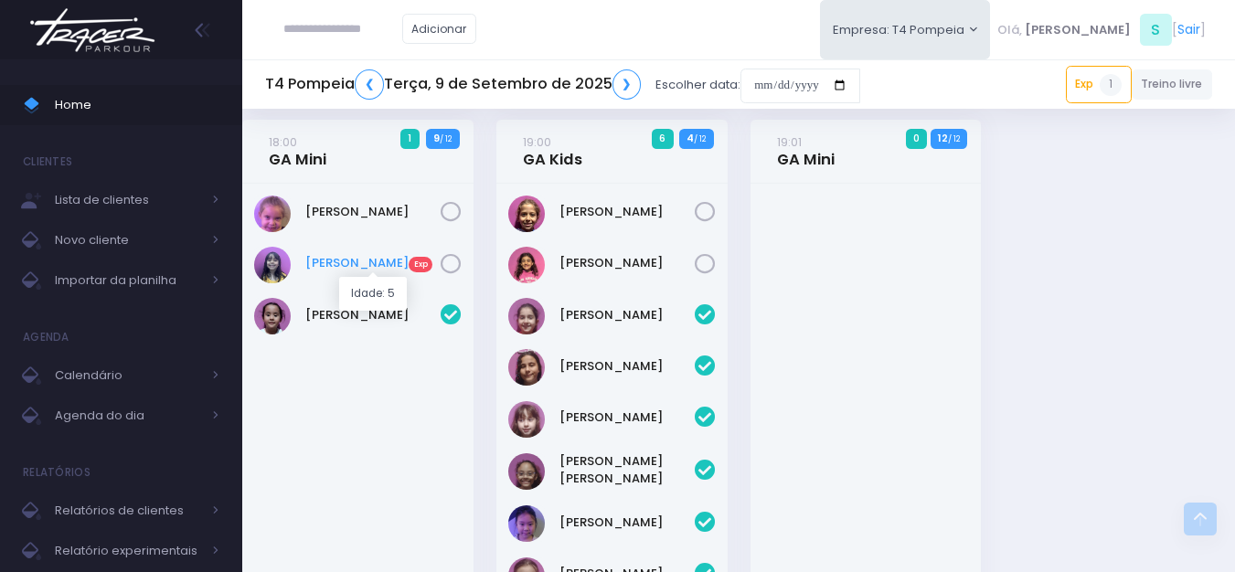
click at [355, 269] on link "Julia Soares Exp" at bounding box center [372, 263] width 135 height 18
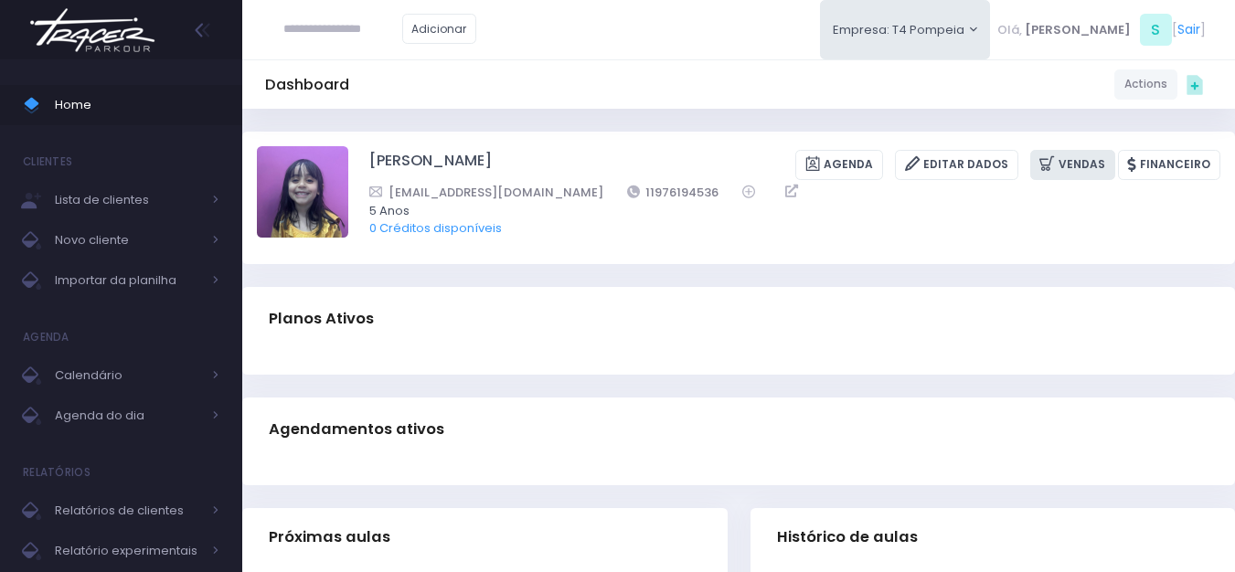
click at [1058, 154] on icon at bounding box center [1048, 164] width 19 height 21
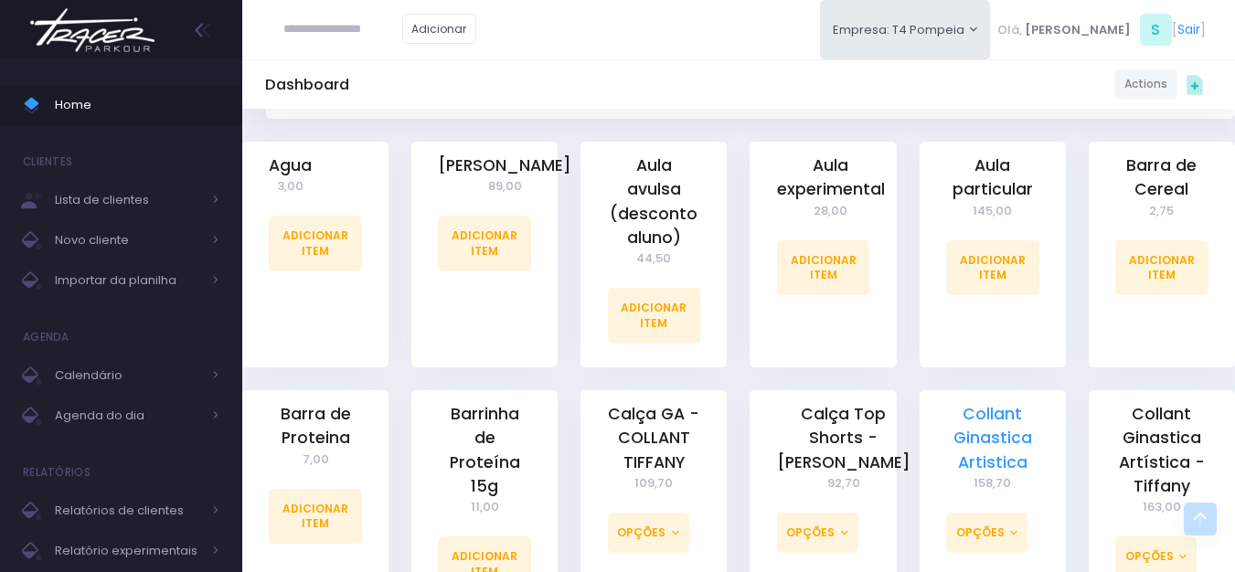
scroll to position [457, 0]
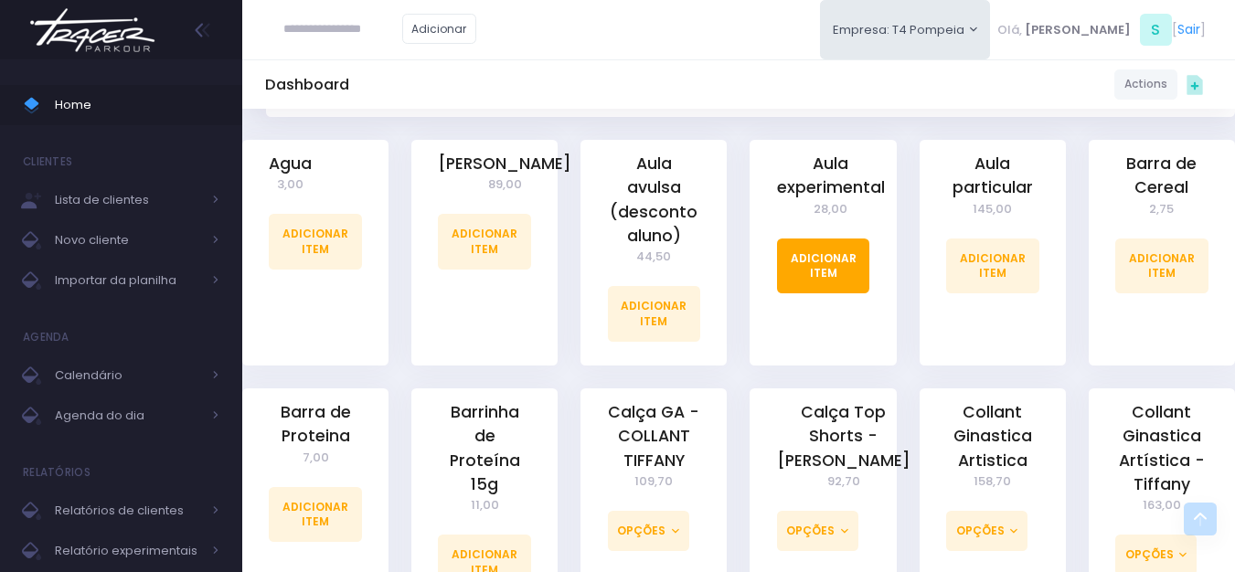
click at [846, 272] on link "Adicionar Item" at bounding box center [823, 266] width 93 height 55
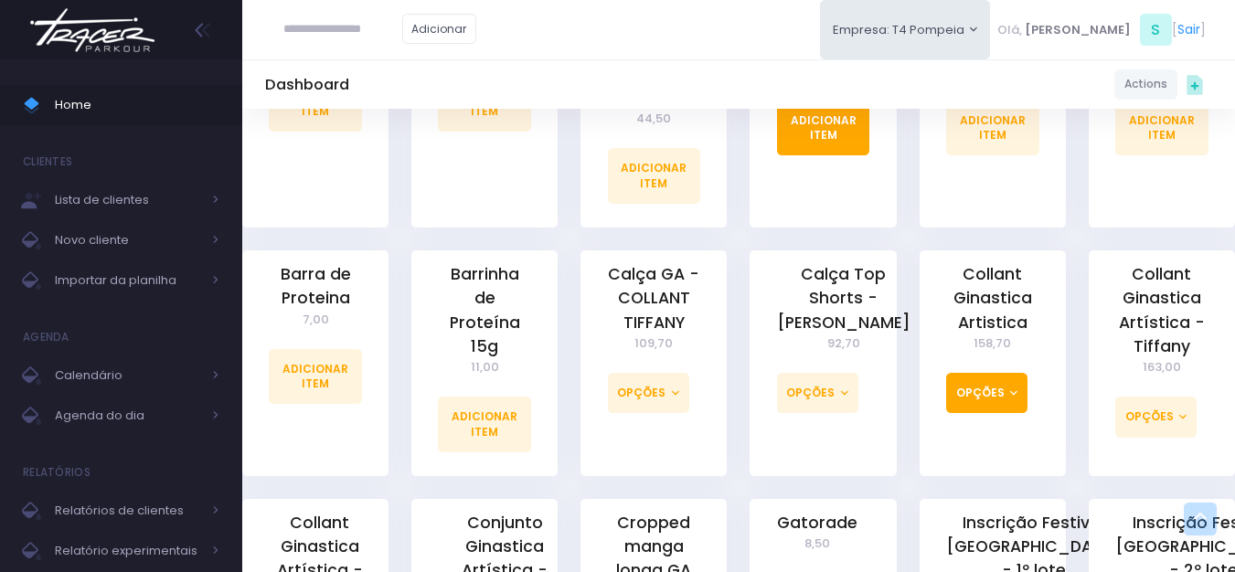
scroll to position [640, 0]
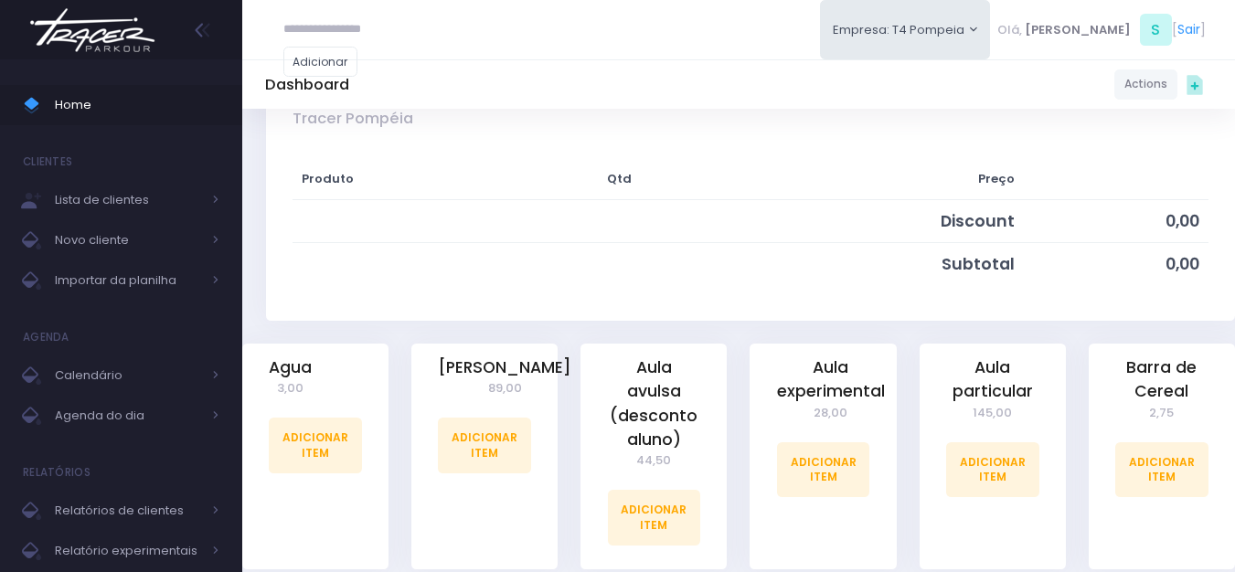
scroll to position [183, 0]
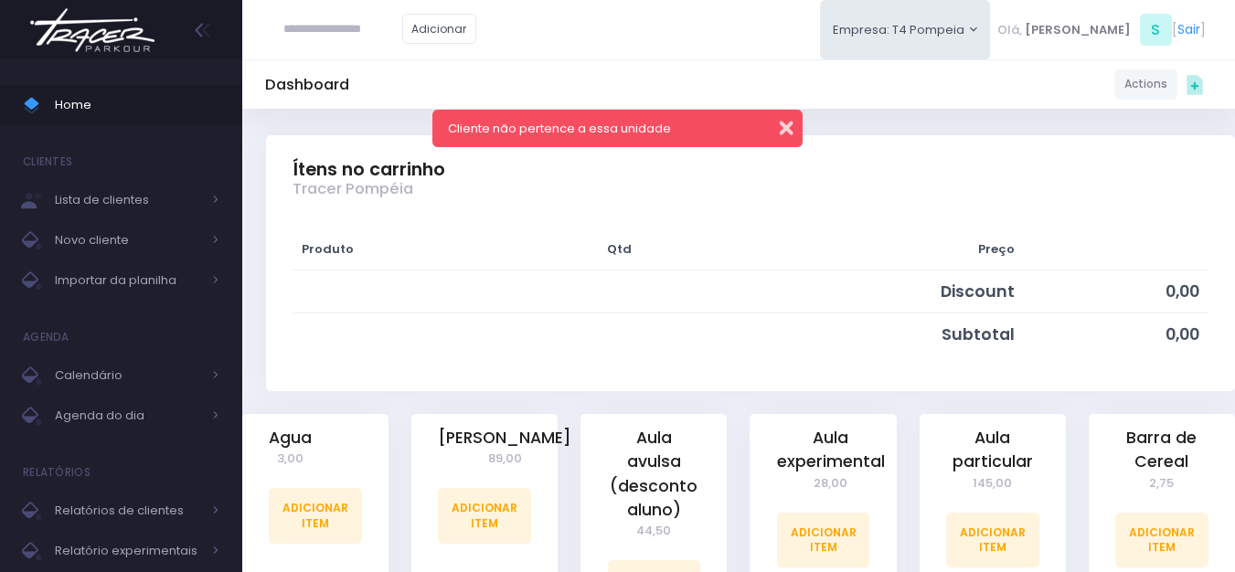
click at [787, 121] on button "button" at bounding box center [774, 125] width 37 height 21
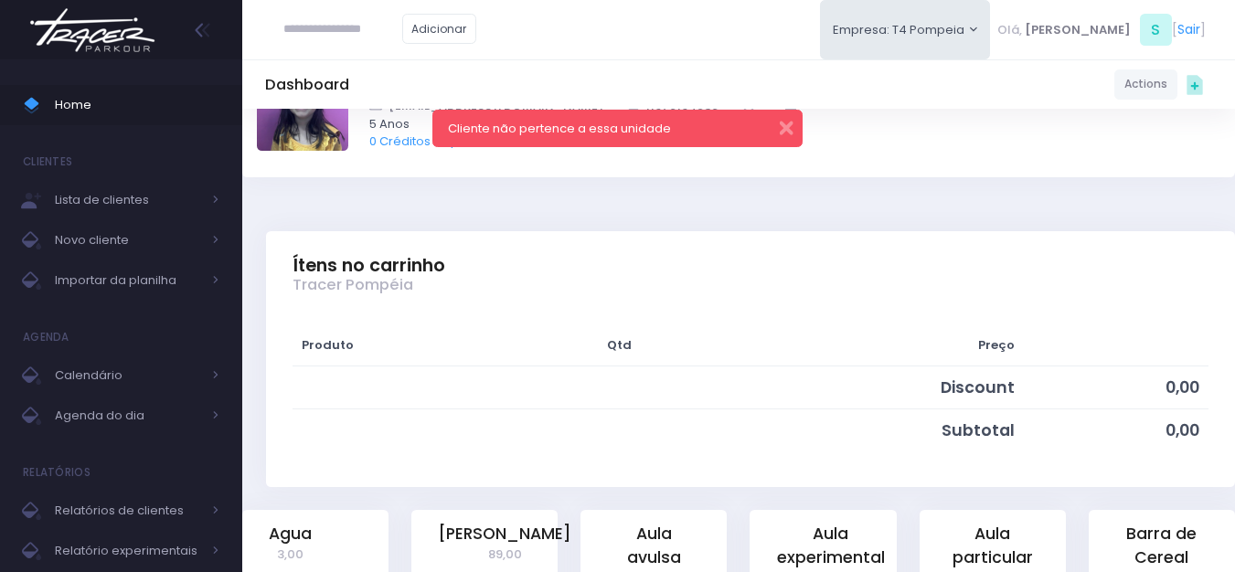
scroll to position [0, 0]
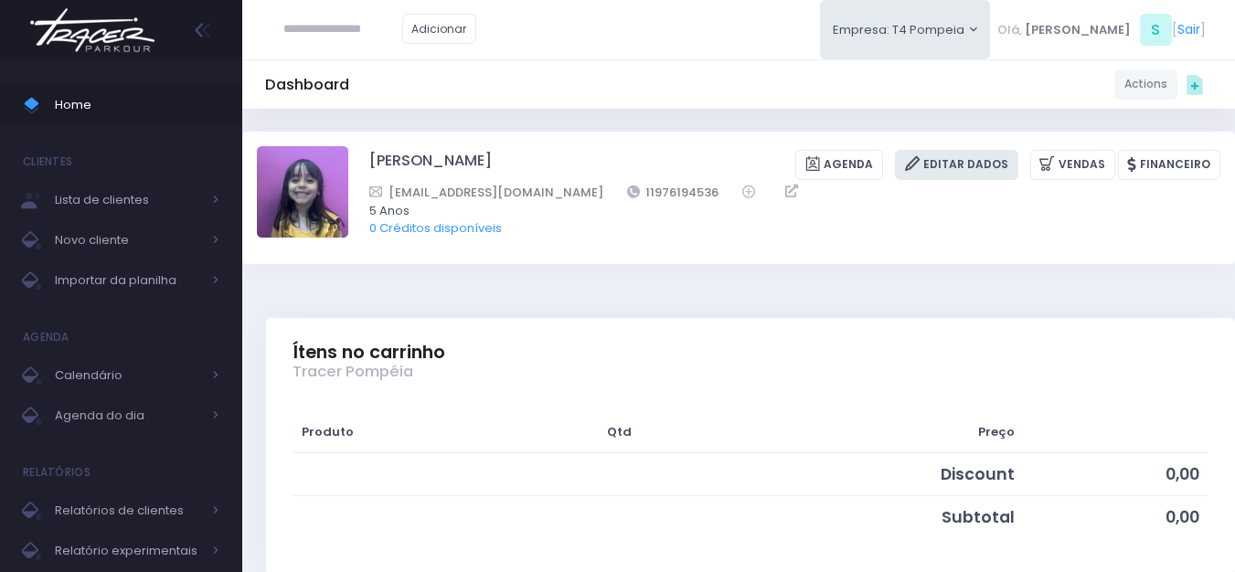
click at [973, 163] on link "Editar Dados" at bounding box center [956, 165] width 123 height 30
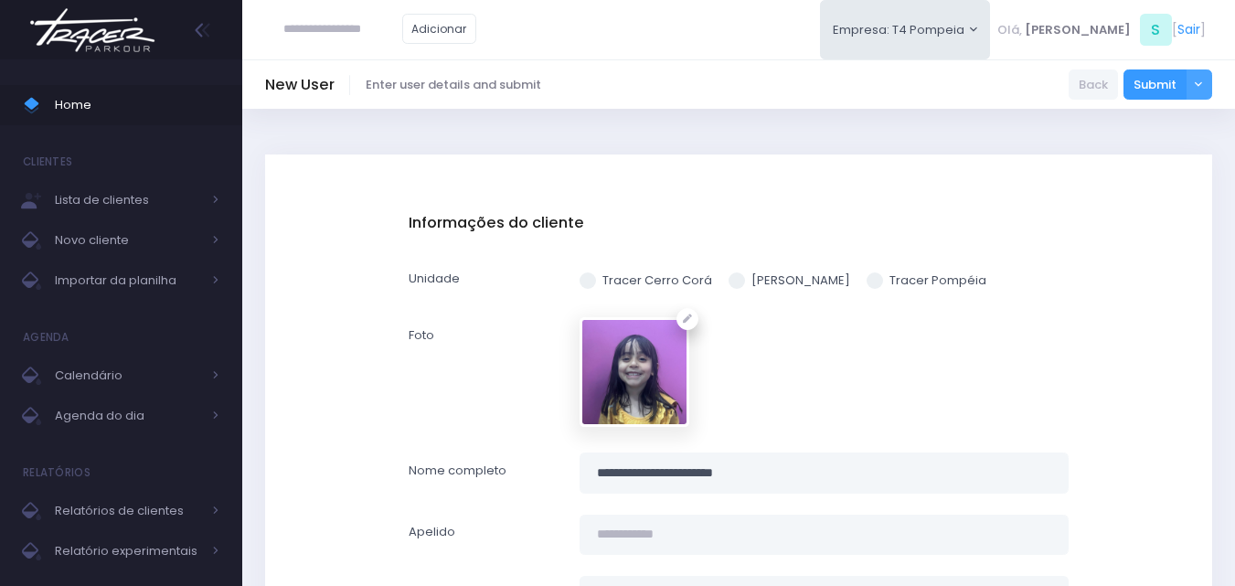
click at [898, 278] on label "Tracer Pompéia" at bounding box center [926, 280] width 120 height 18
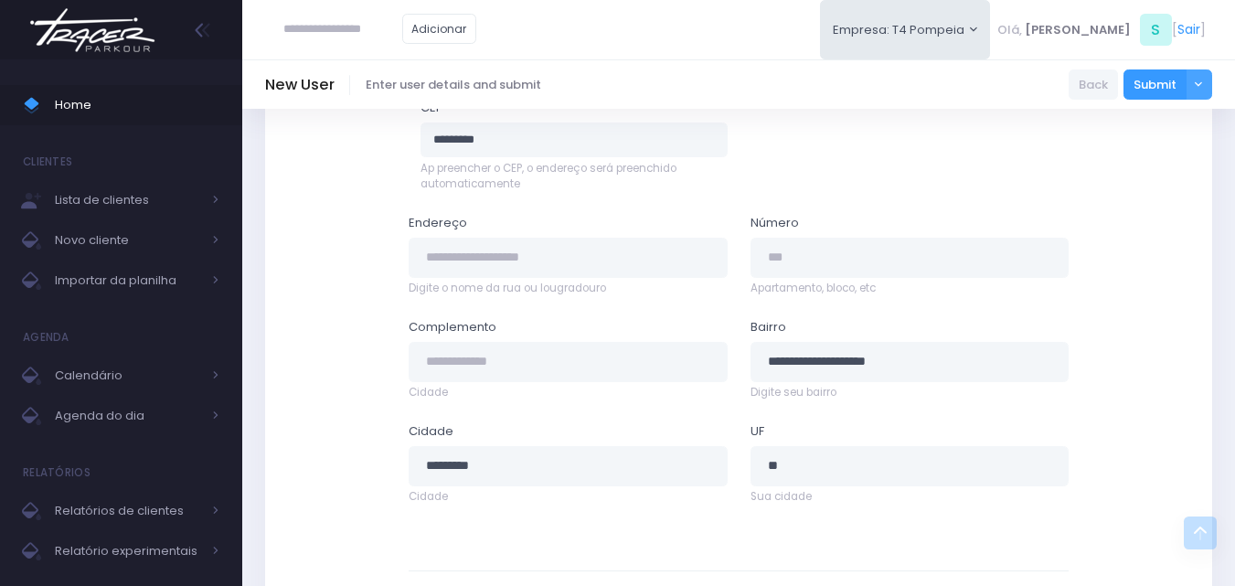
scroll to position [1005, 0]
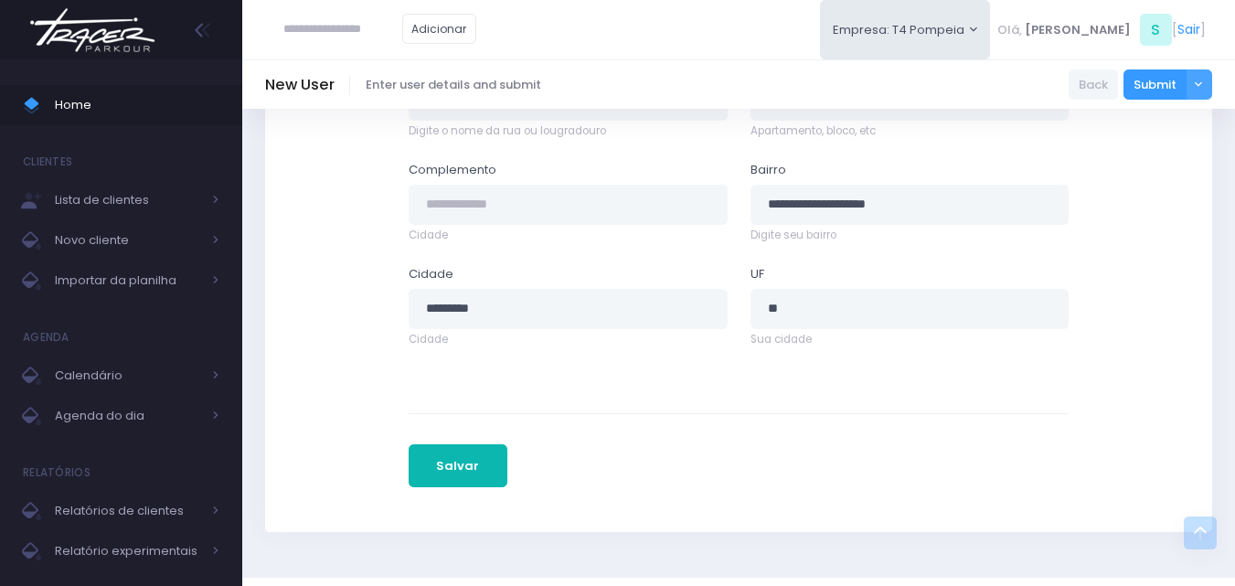
click at [431, 479] on button "Salvar" at bounding box center [458, 466] width 99 height 44
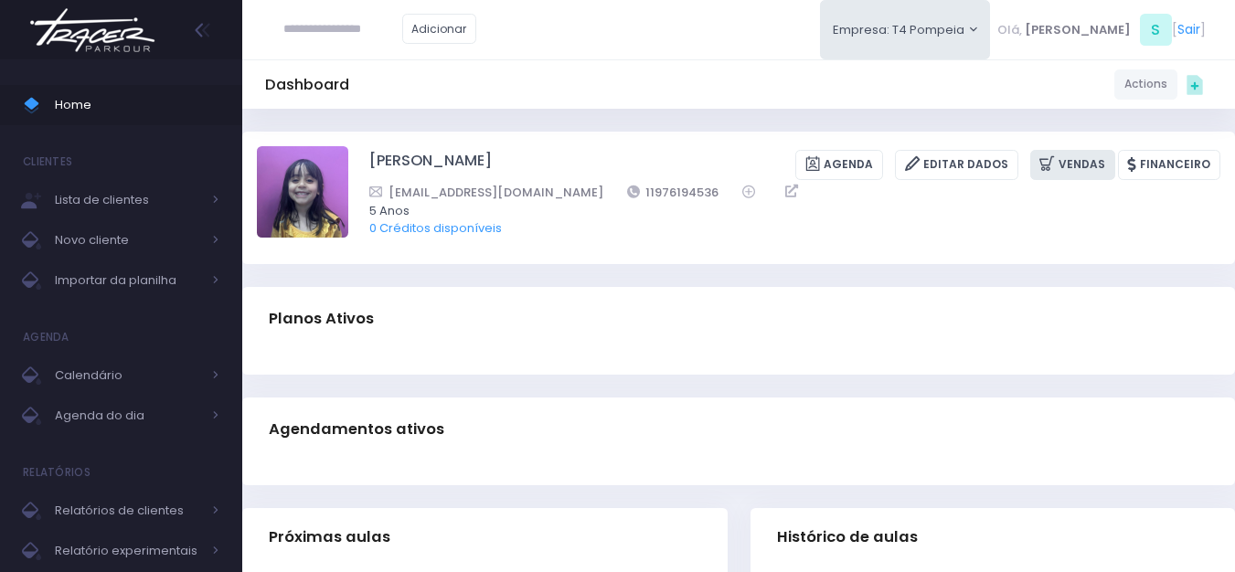
click at [1102, 168] on link "Vendas" at bounding box center [1072, 165] width 85 height 30
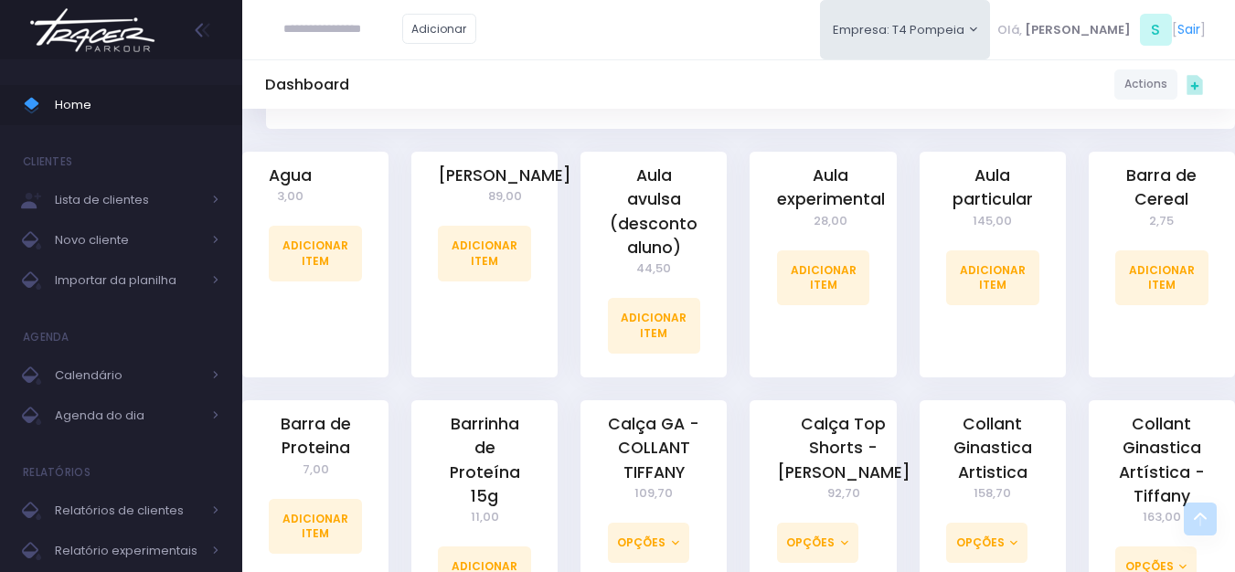
scroll to position [457, 0]
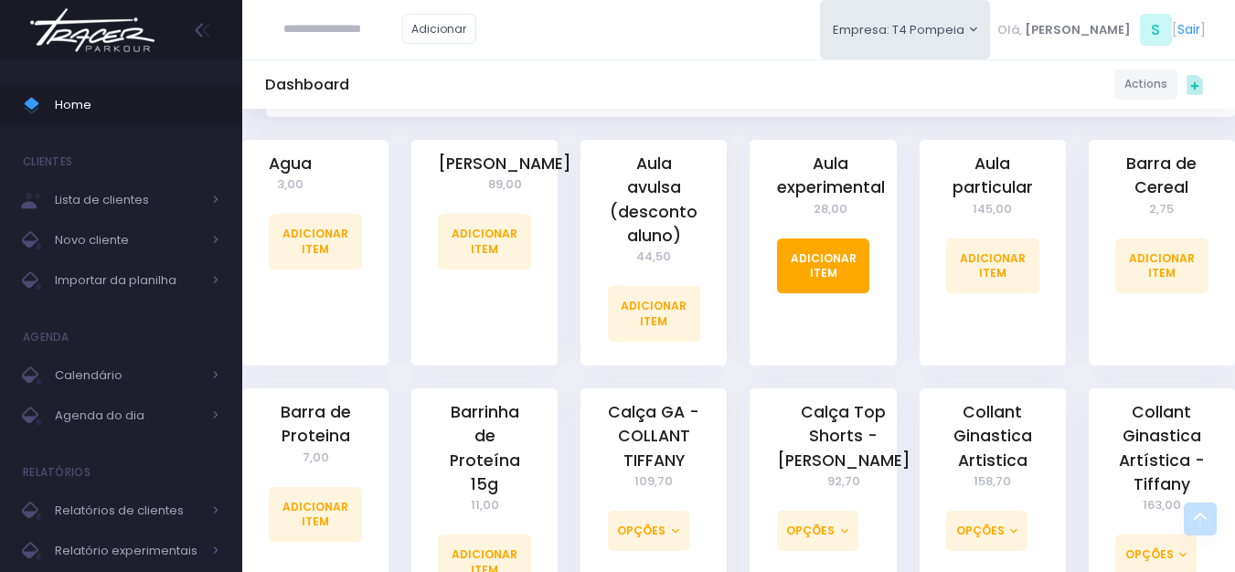
click at [842, 260] on link "Adicionar Item" at bounding box center [823, 266] width 93 height 55
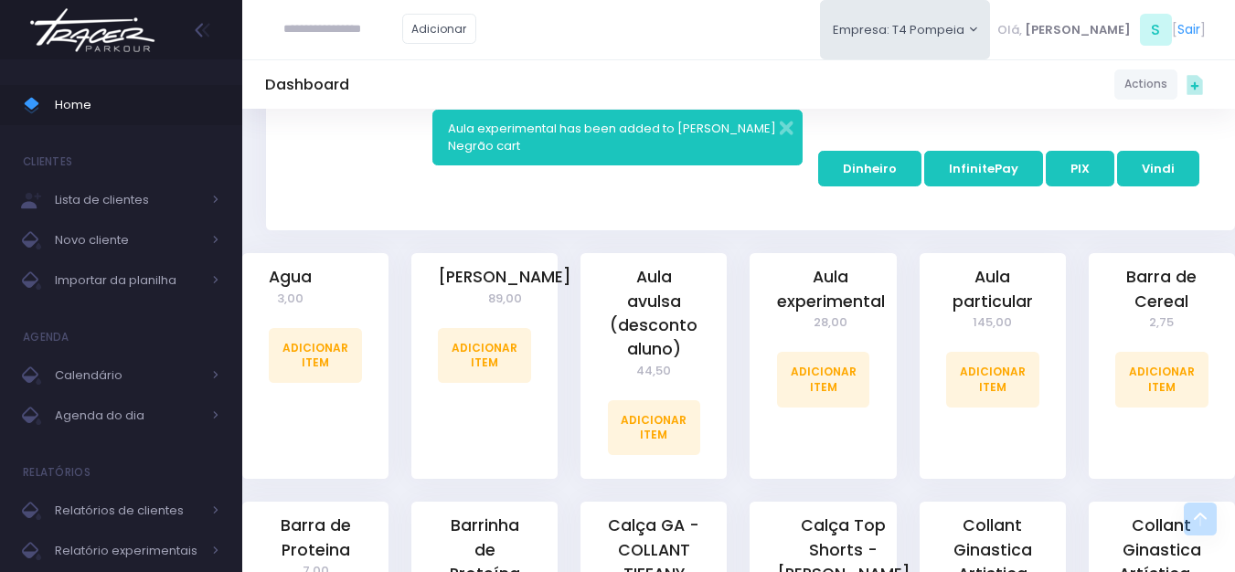
scroll to position [548, 0]
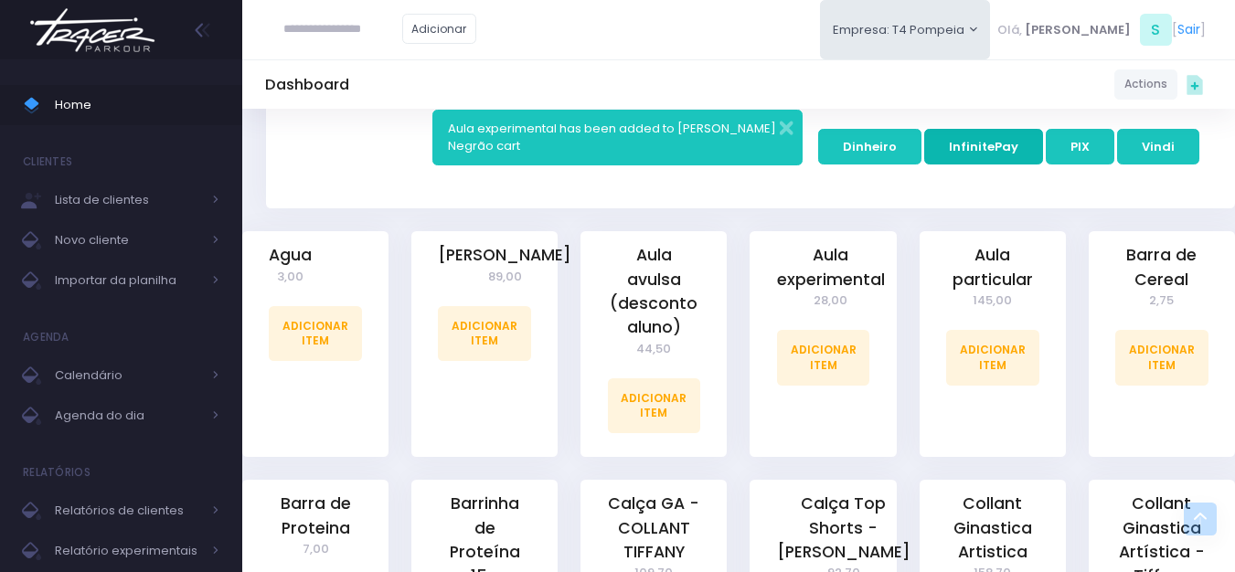
click at [1020, 146] on button "InfinitePay" at bounding box center [983, 146] width 119 height 35
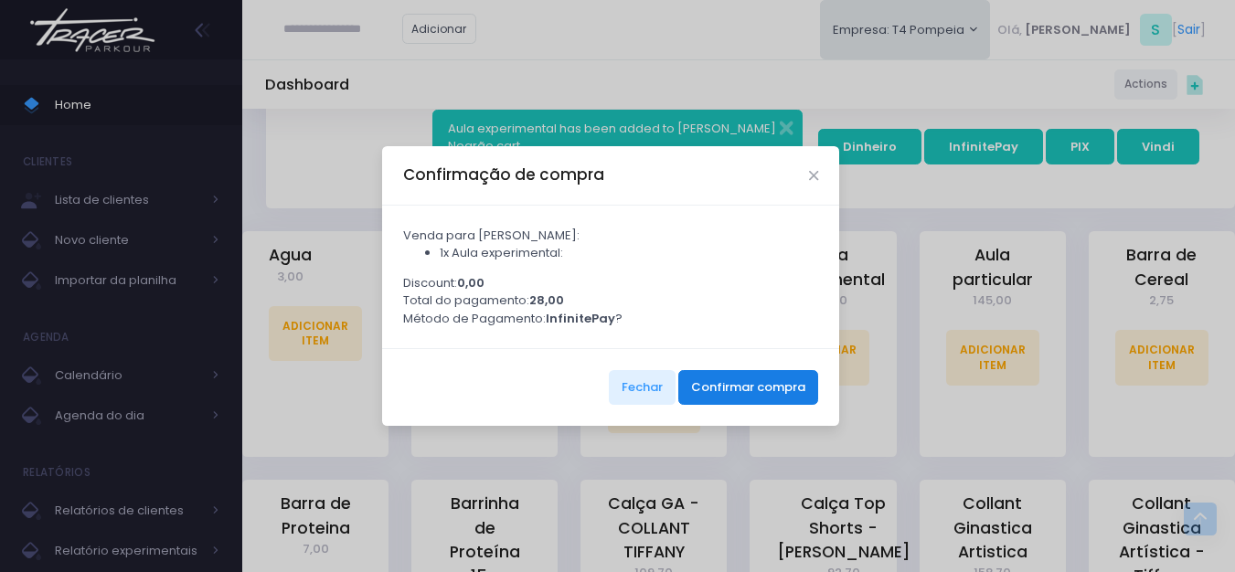
click at [721, 405] on button "Confirmar compra" at bounding box center [748, 387] width 140 height 35
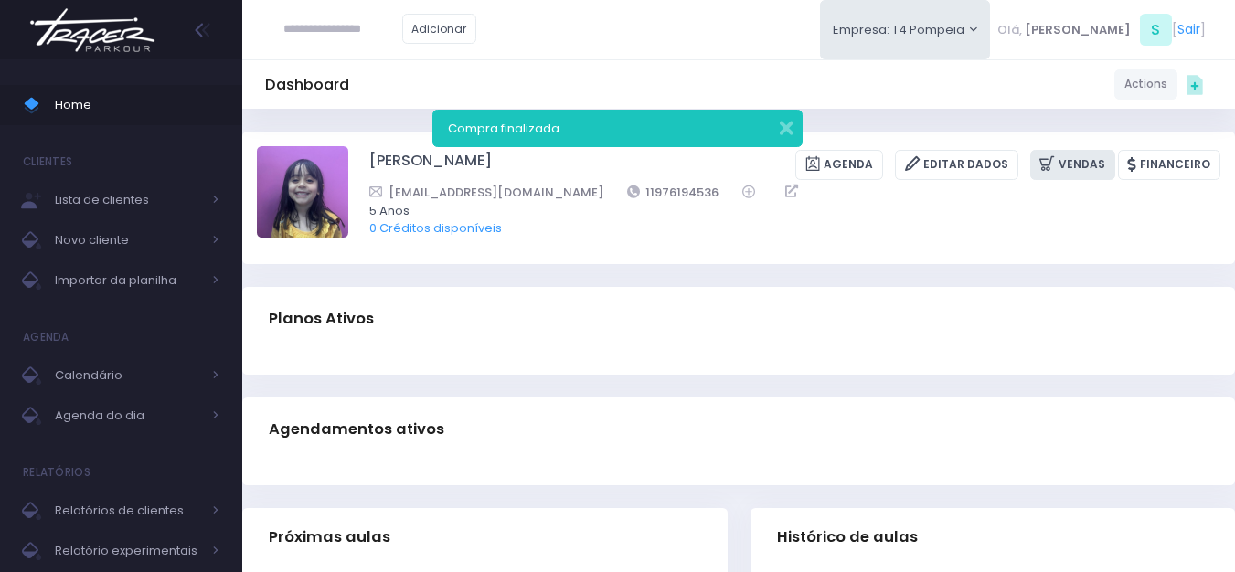
click at [1114, 162] on link "Vendas" at bounding box center [1072, 165] width 85 height 30
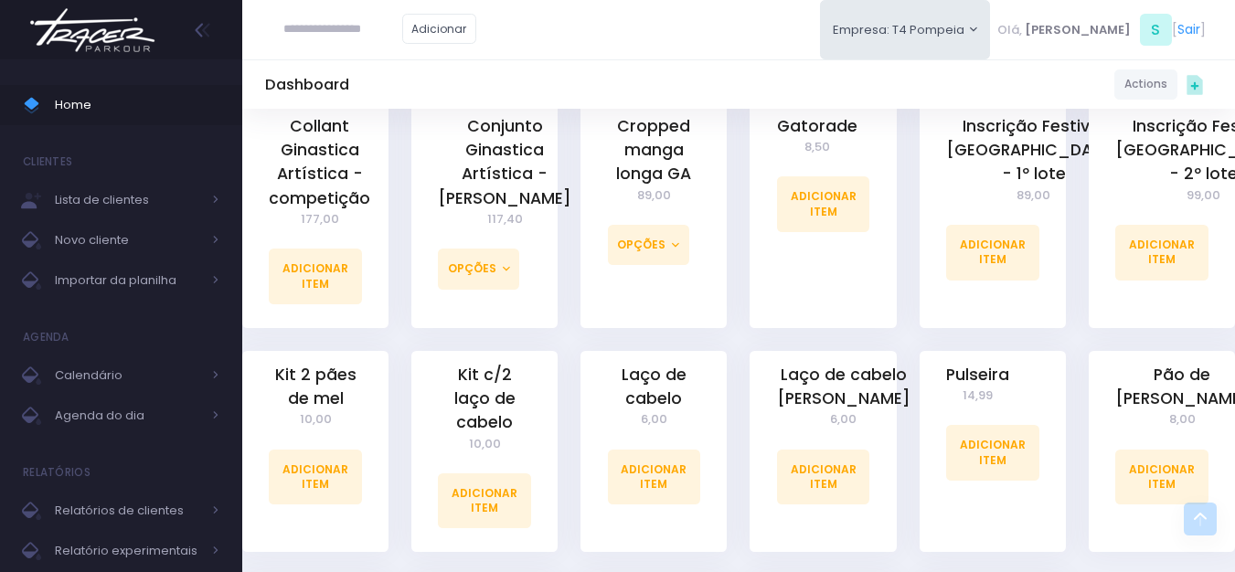
scroll to position [1097, 0]
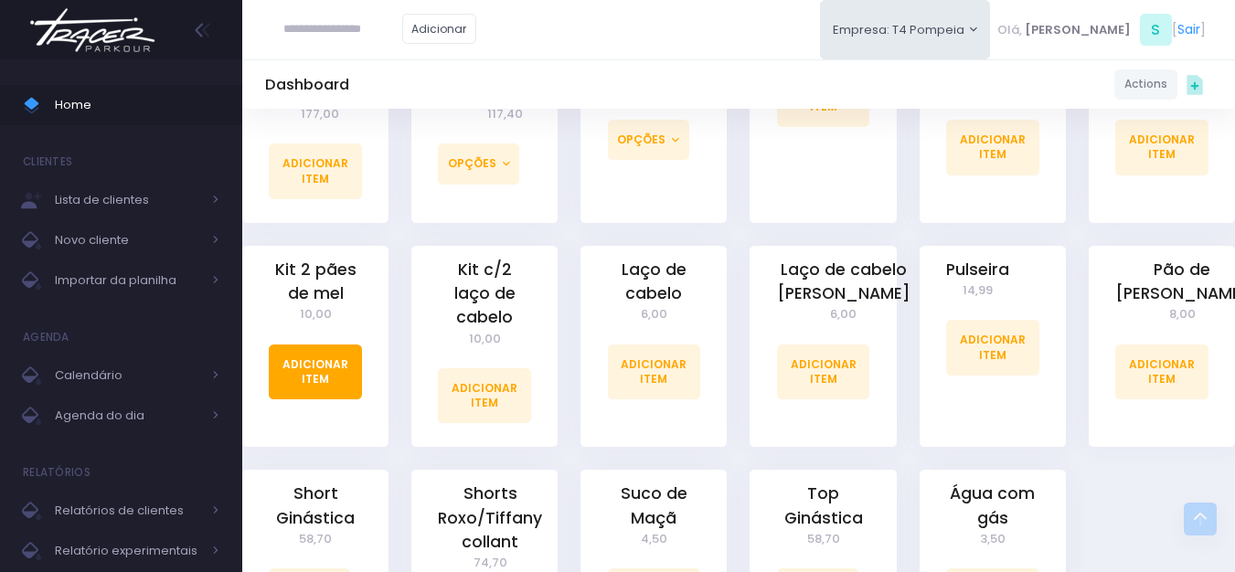
click at [335, 359] on link "Adicionar Item" at bounding box center [315, 372] width 93 height 55
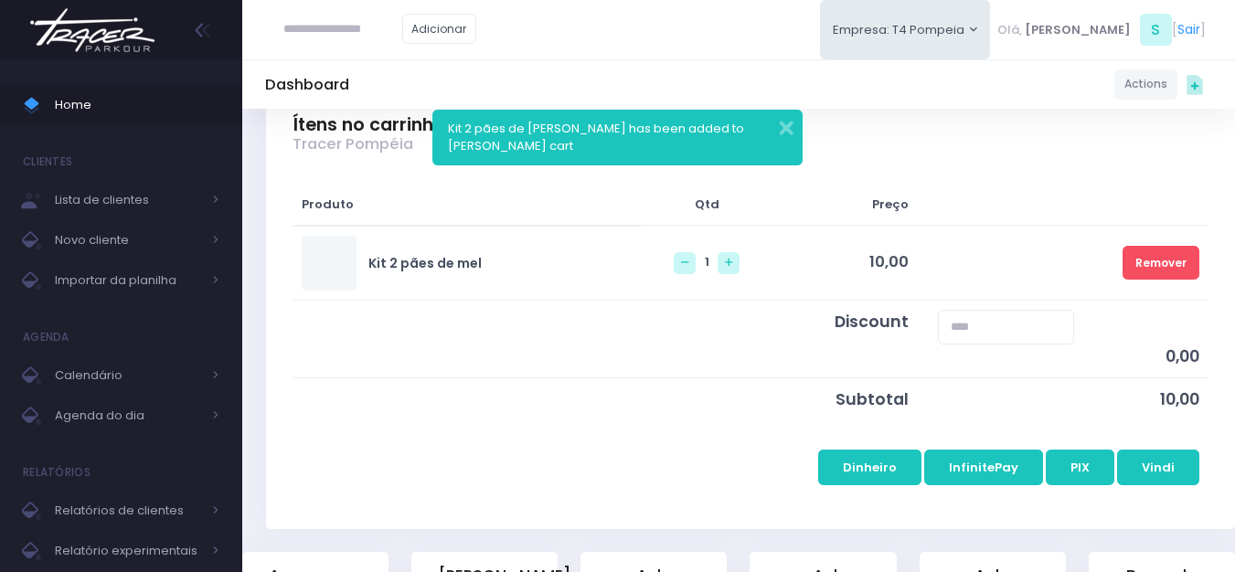
scroll to position [274, 0]
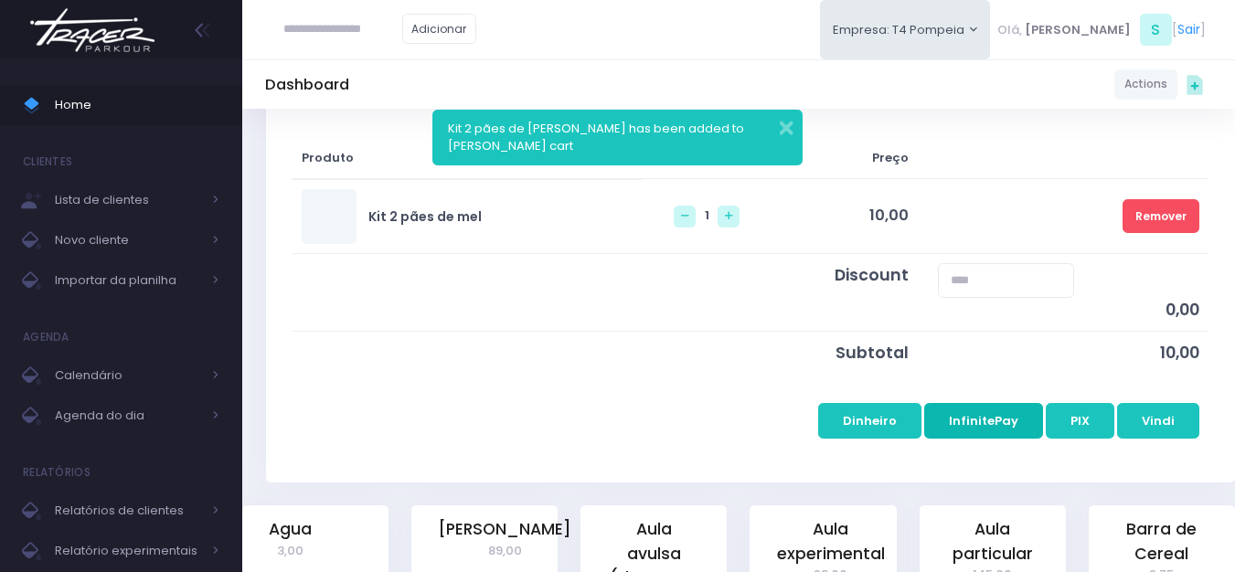
click at [989, 417] on button "InfinitePay" at bounding box center [983, 420] width 119 height 35
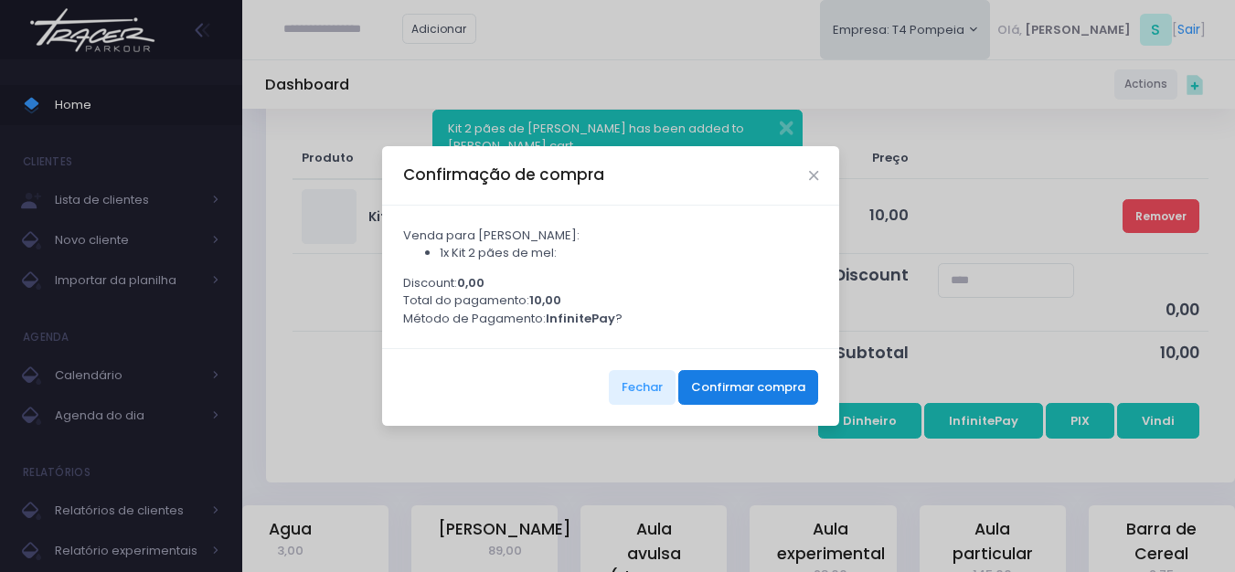
click at [743, 388] on button "Confirmar compra" at bounding box center [748, 387] width 140 height 35
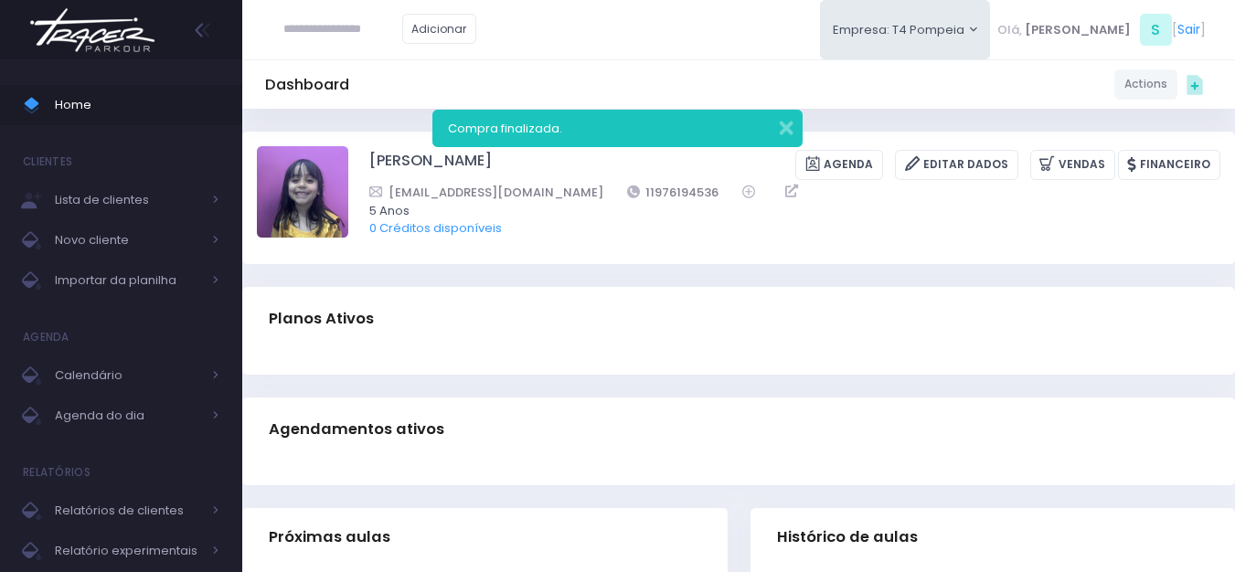
click at [119, 26] on img at bounding box center [92, 30] width 139 height 64
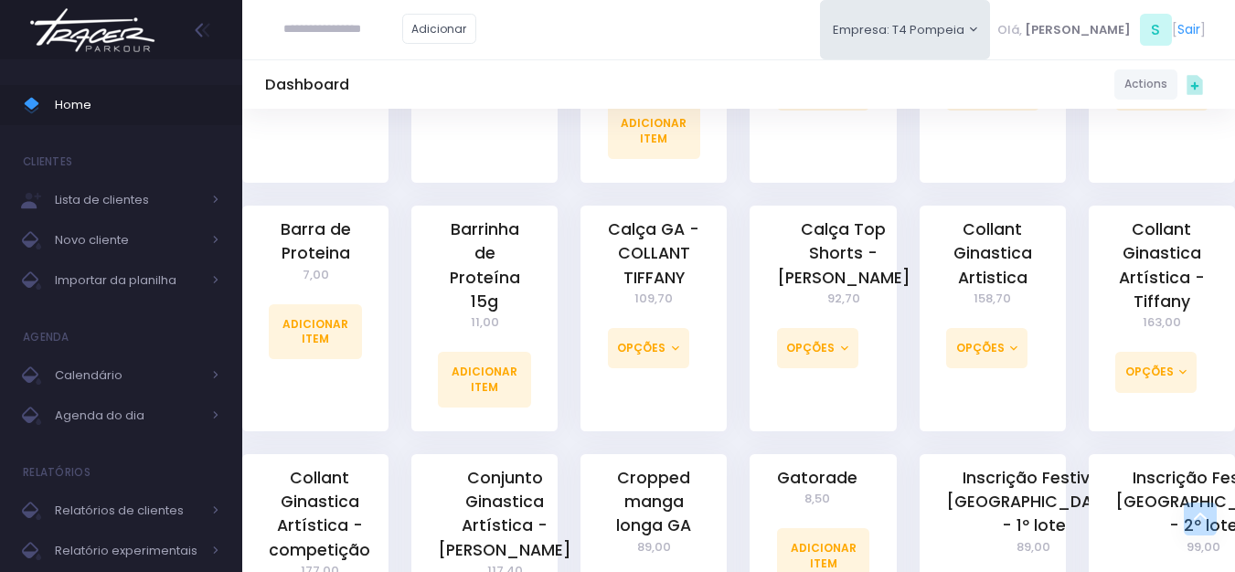
scroll to position [640, 0]
click at [139, 43] on img at bounding box center [92, 30] width 139 height 64
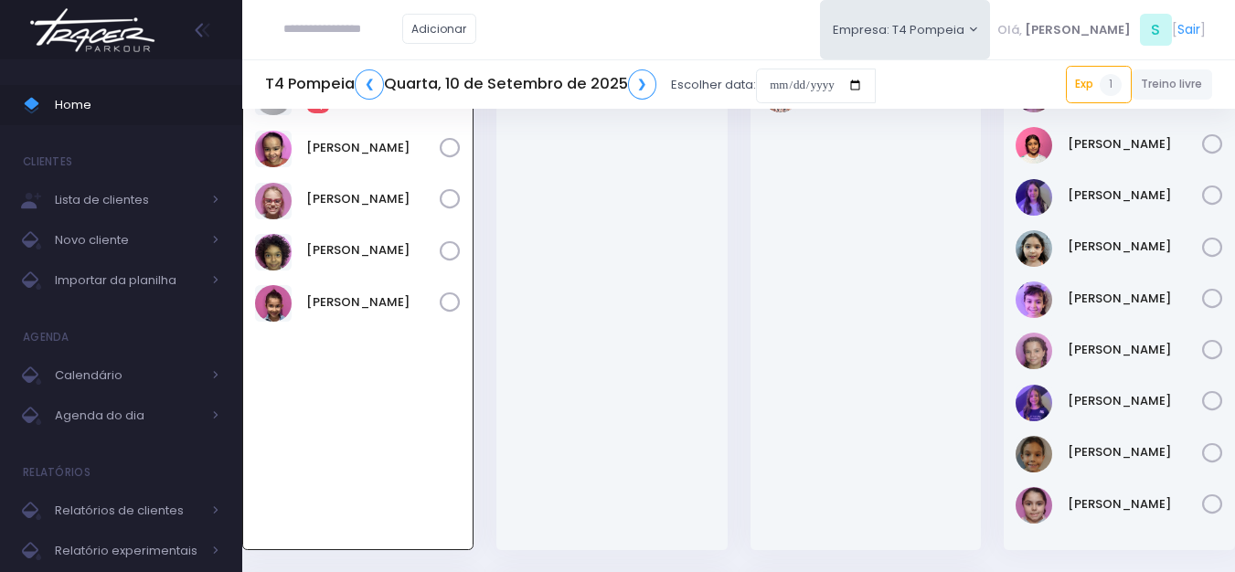
scroll to position [132, 0]
click at [387, 85] on h5 "T4 Pompeia ❮ [DATE] ❯" at bounding box center [460, 84] width 391 height 30
click at [365, 80] on link "❮" at bounding box center [369, 84] width 29 height 30
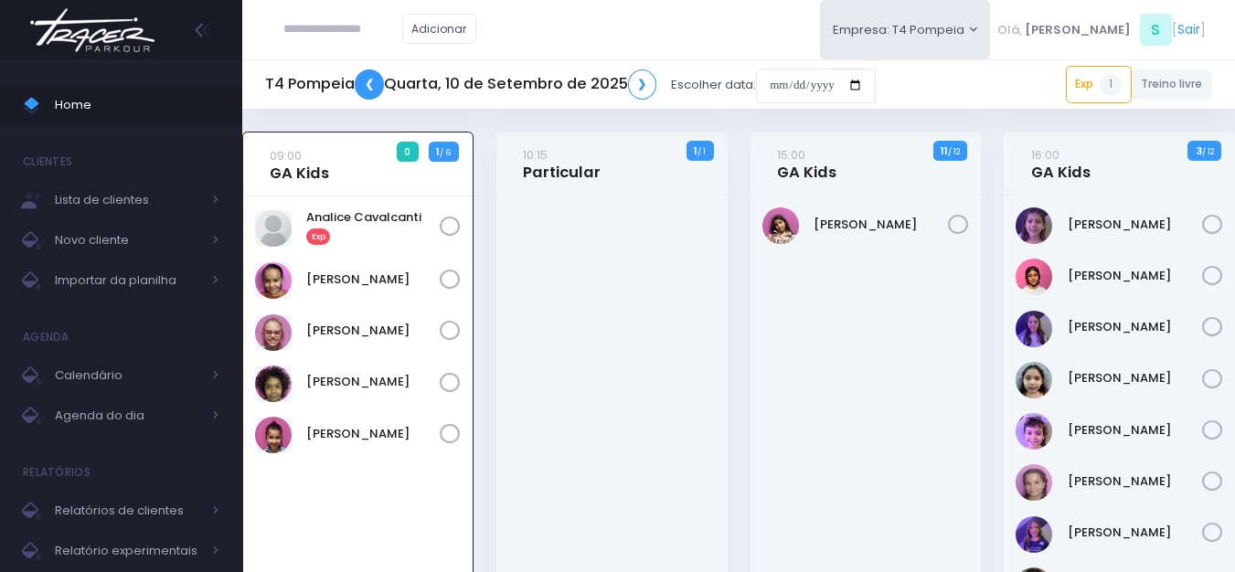
click at [371, 88] on link "❮" at bounding box center [369, 84] width 29 height 30
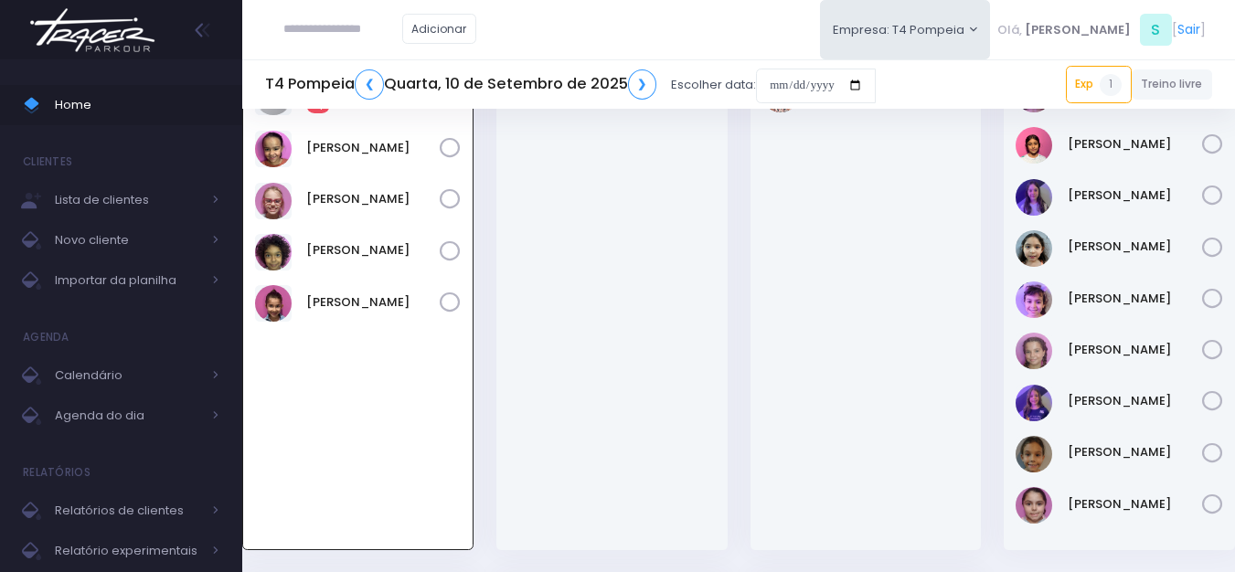
scroll to position [132, 0]
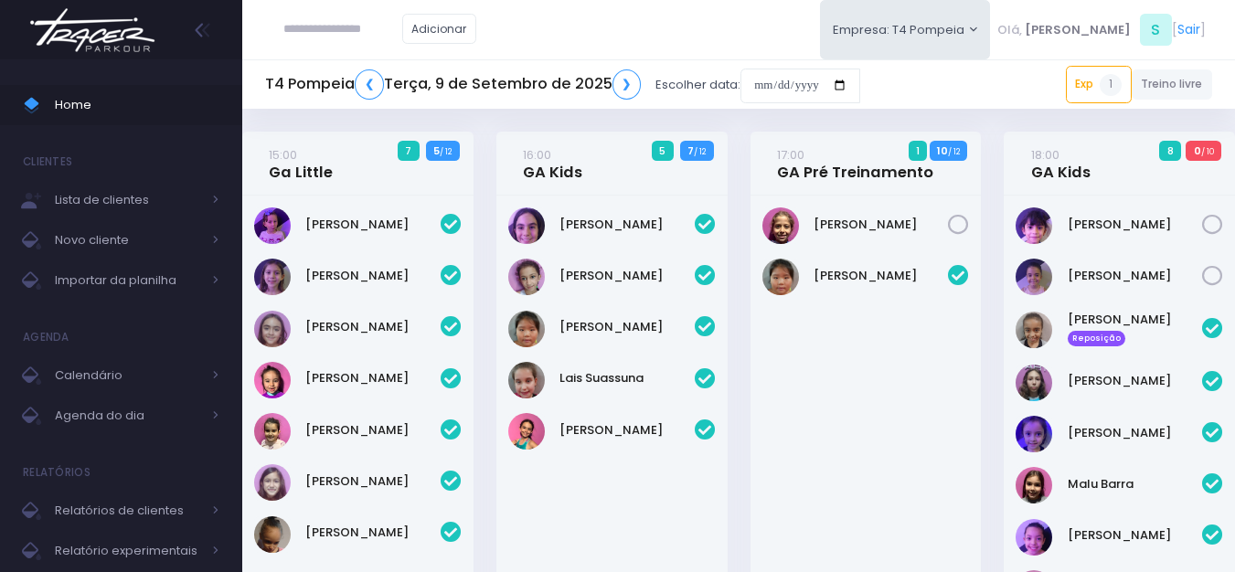
scroll to position [91, 0]
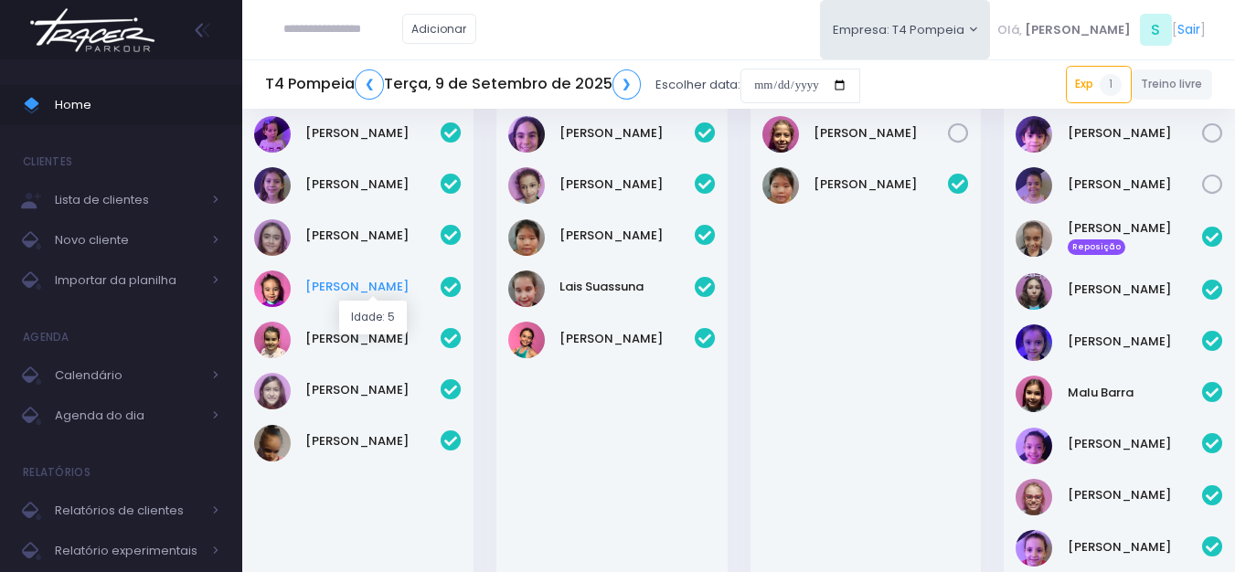
click at [353, 285] on link "[PERSON_NAME]" at bounding box center [372, 287] width 135 height 18
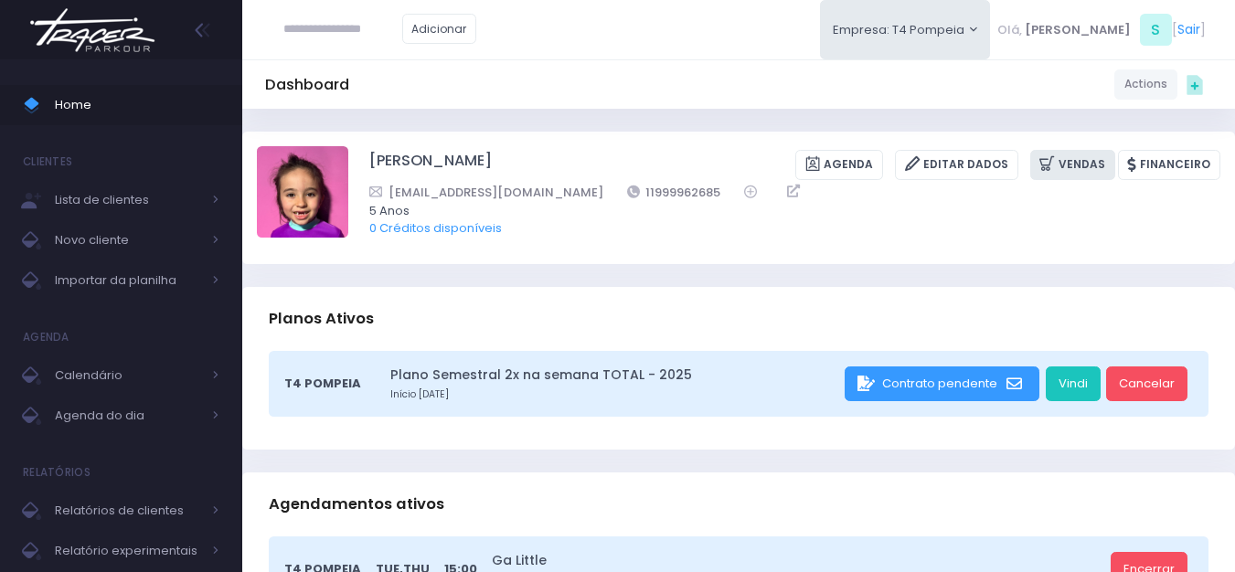
click at [1087, 171] on link "Vendas" at bounding box center [1072, 165] width 85 height 30
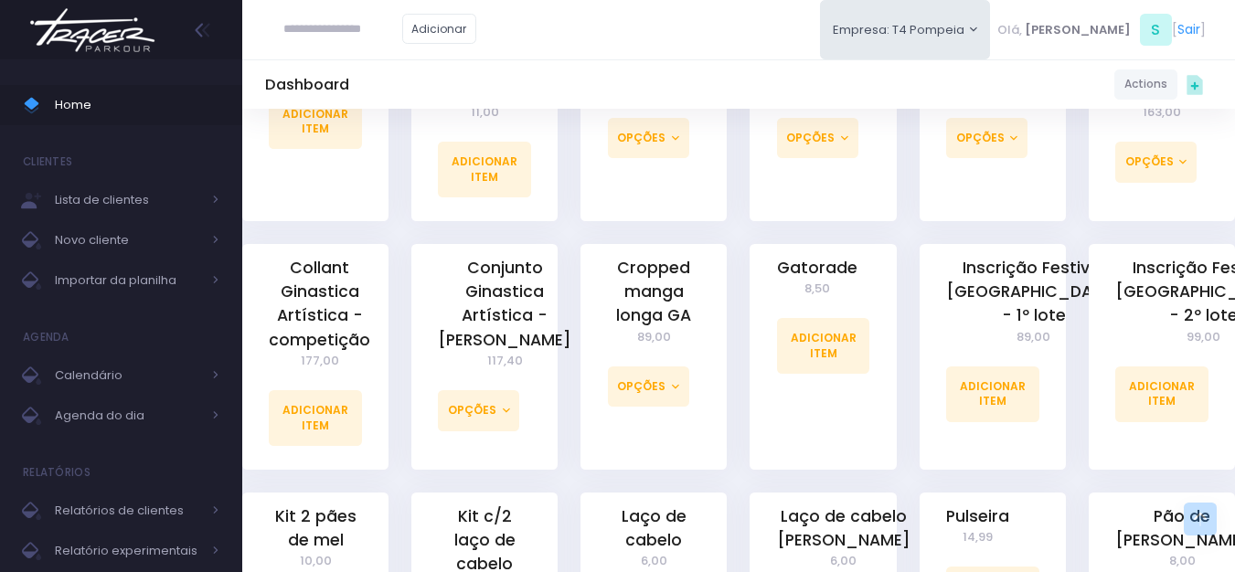
scroll to position [914, 0]
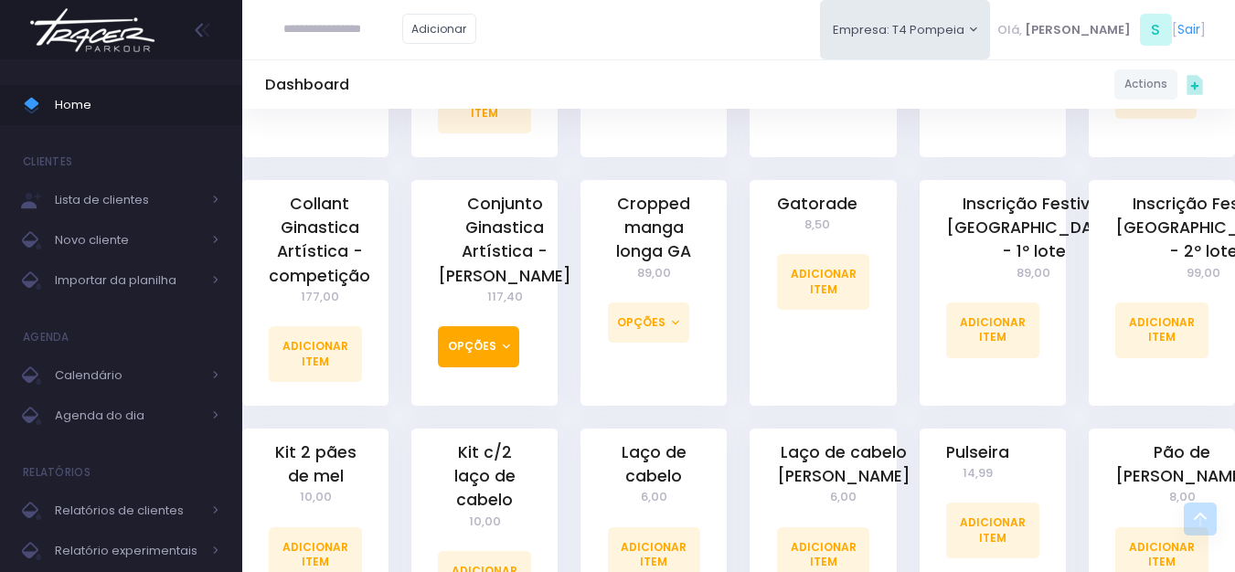
click at [480, 333] on button "Opções" at bounding box center [478, 346] width 81 height 40
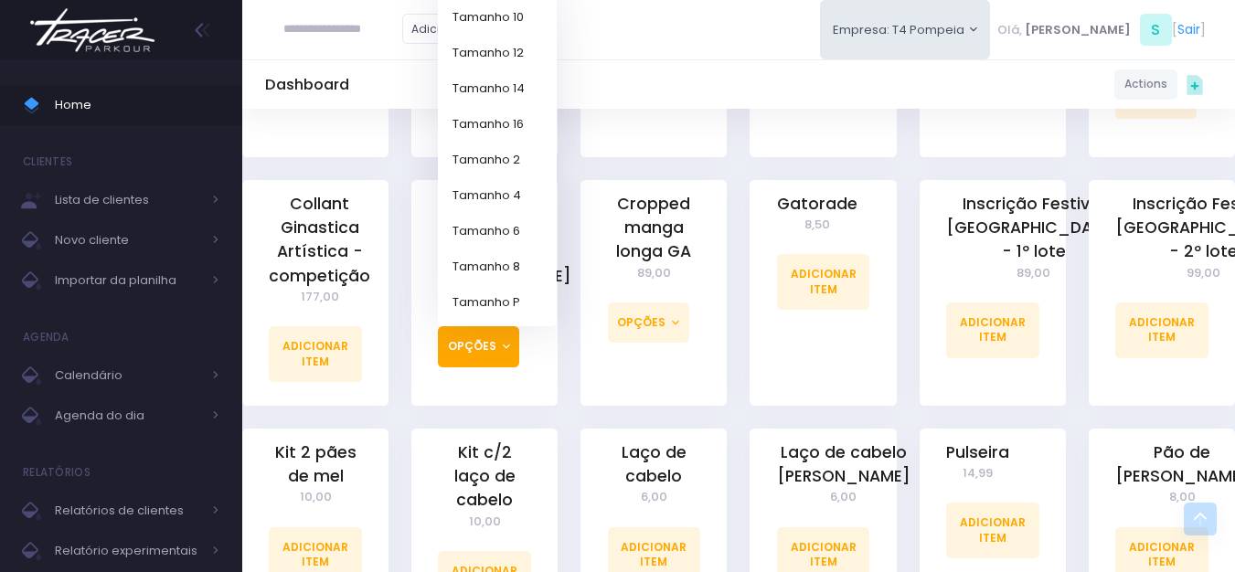
click at [673, 80] on div "Dashboard Actions Choose Label: Customer Partner Suplier Member Staff Add new" at bounding box center [738, 84] width 993 height 35
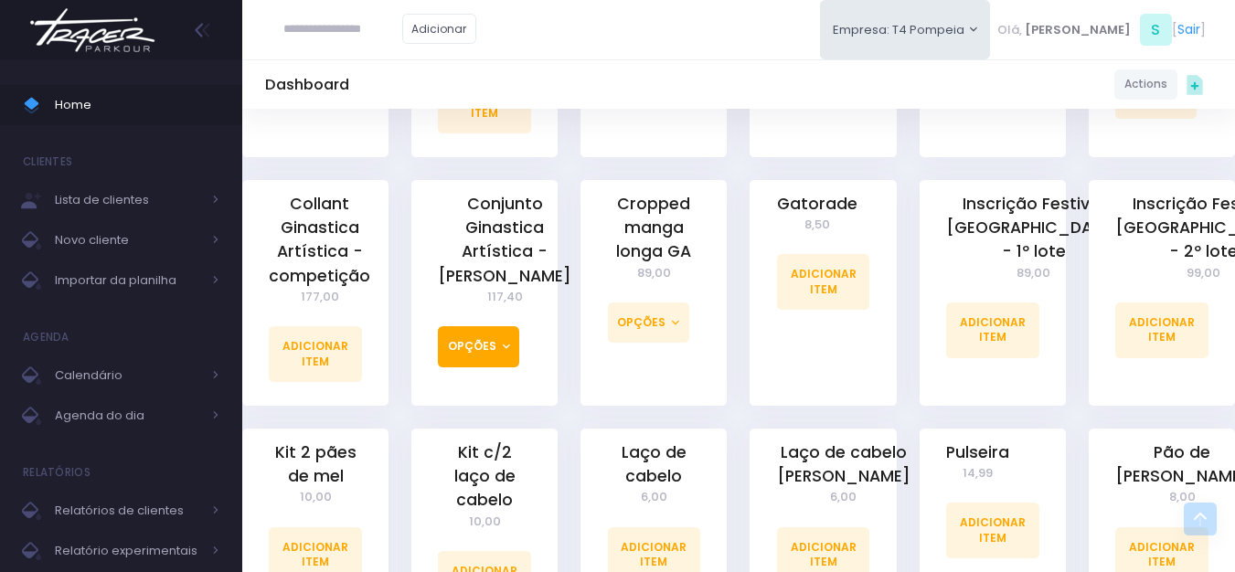
click at [481, 326] on button "Opções" at bounding box center [478, 346] width 81 height 40
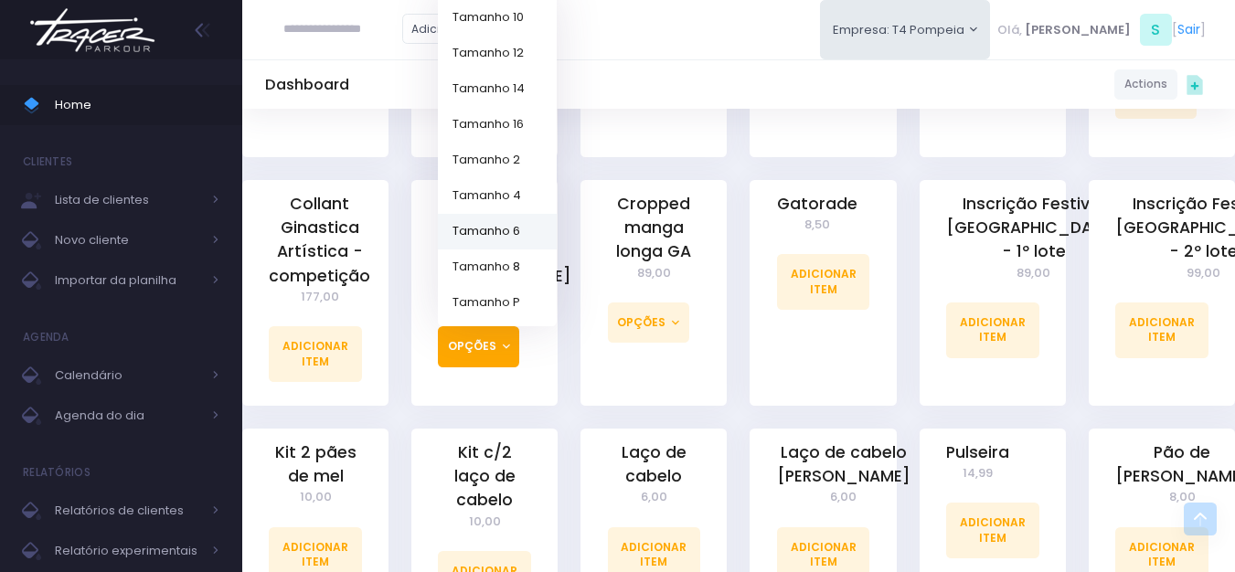
click at [504, 214] on link "Tamanho 6" at bounding box center [497, 231] width 119 height 36
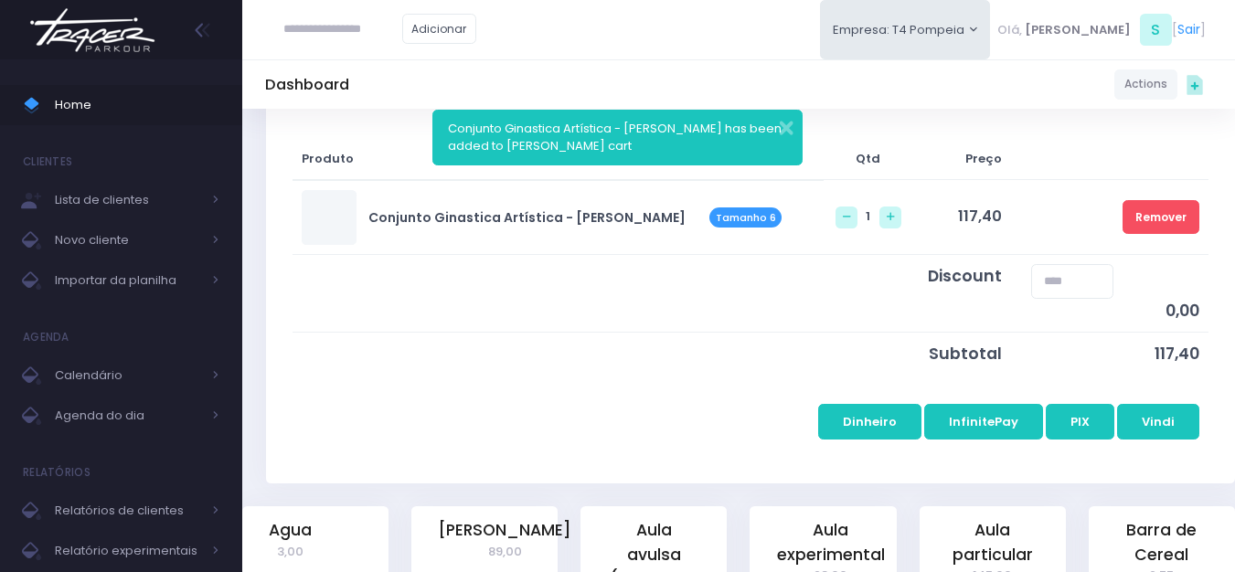
scroll to position [274, 0]
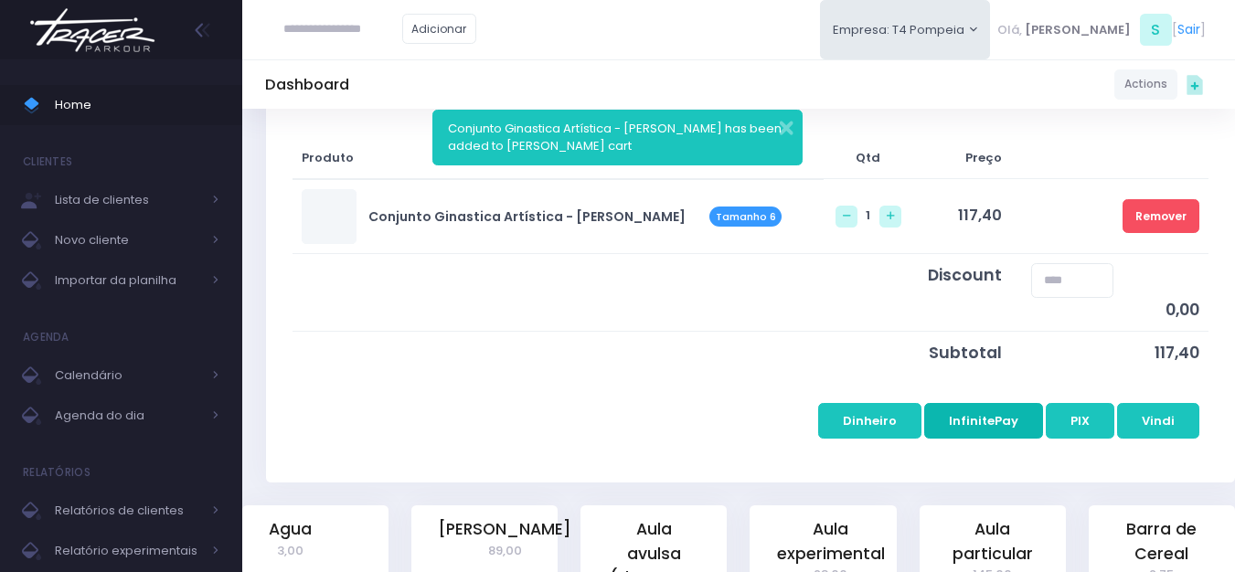
click at [992, 423] on button "InfinitePay" at bounding box center [983, 420] width 119 height 35
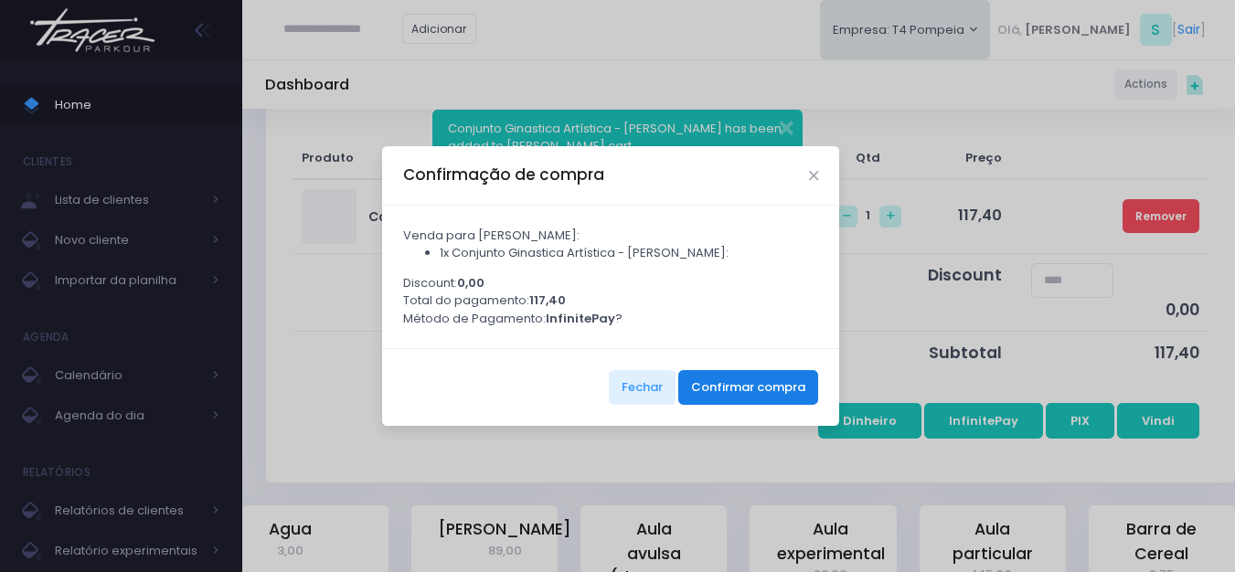
click at [733, 394] on button "Confirmar compra" at bounding box center [748, 387] width 140 height 35
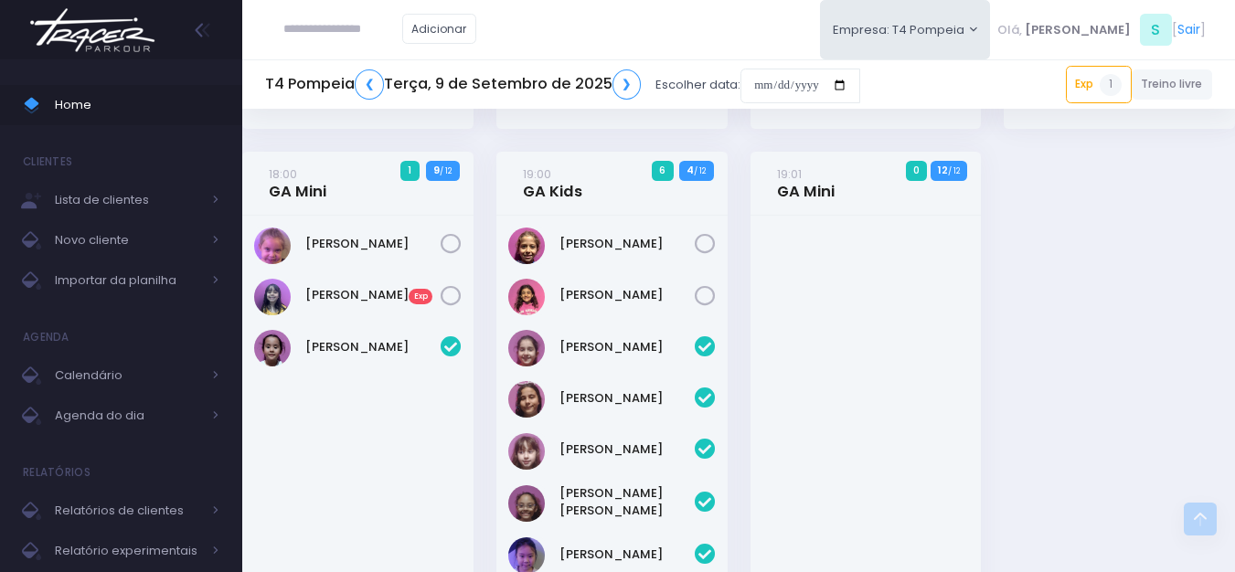
scroll to position [640, 0]
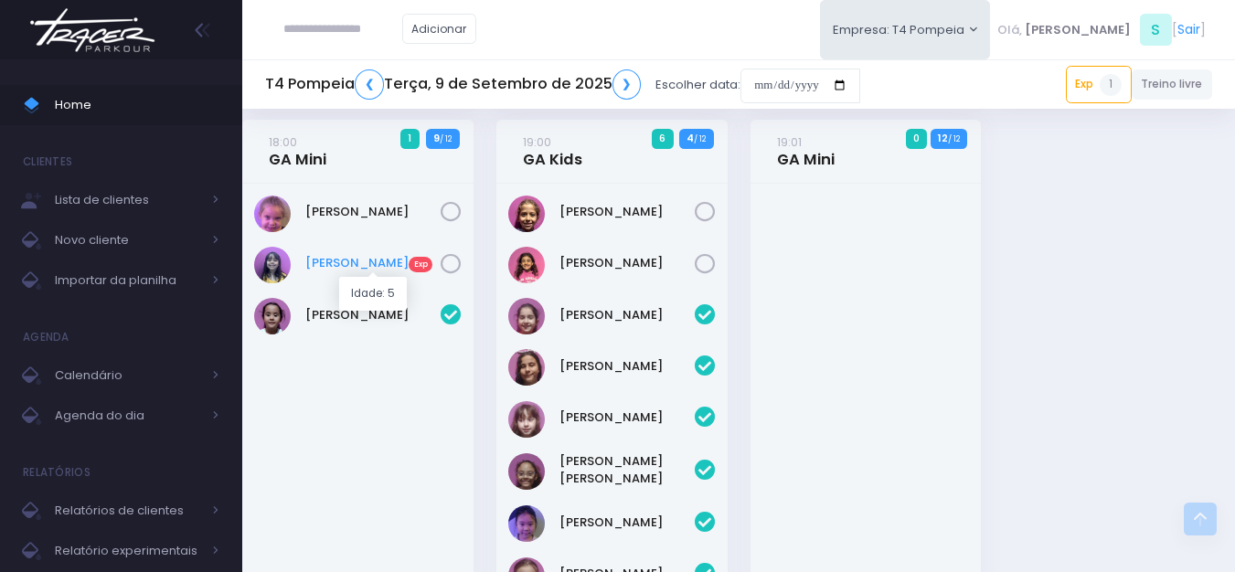
click at [357, 265] on link "[PERSON_NAME] Exp" at bounding box center [372, 263] width 135 height 18
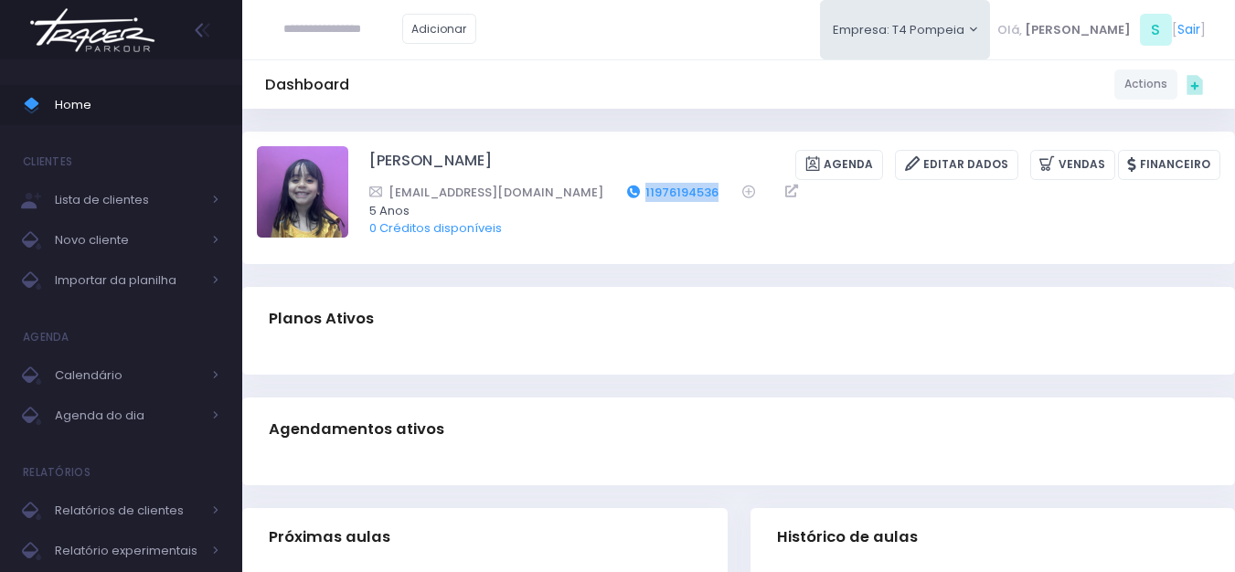
drag, startPoint x: 655, startPoint y: 183, endPoint x: 579, endPoint y: 187, distance: 76.9
click at [579, 187] on div "[EMAIL_ADDRESS][DOMAIN_NAME] 11976194536" at bounding box center [782, 192] width 827 height 19
copy link "11976194536"
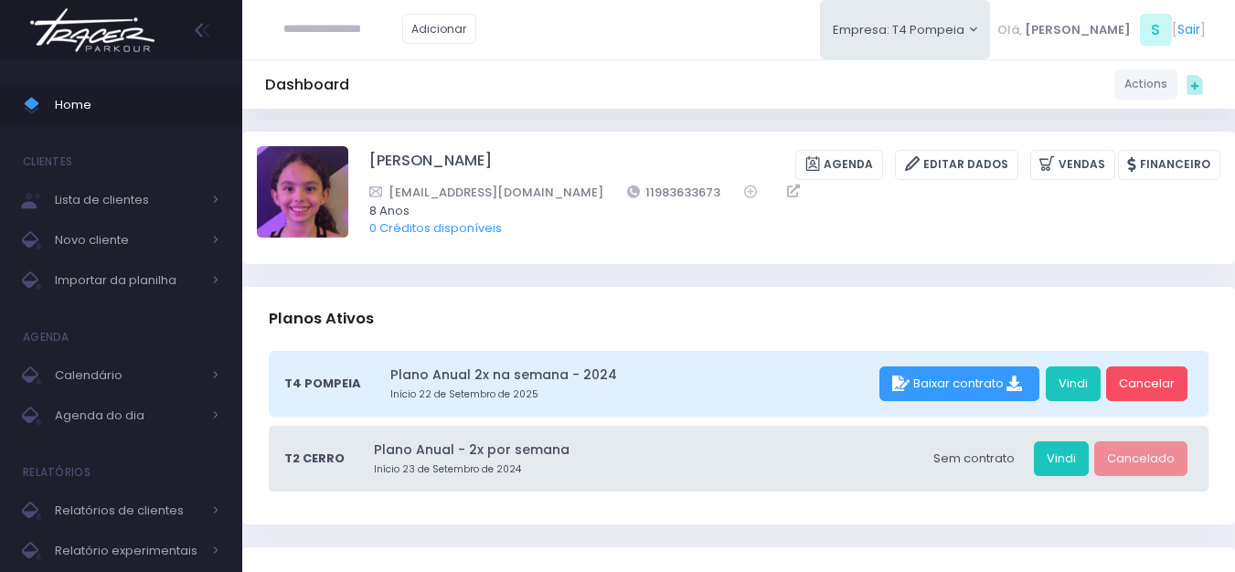
click at [369, 39] on input "text" at bounding box center [342, 29] width 119 height 35
paste input "**********"
type input "**********"
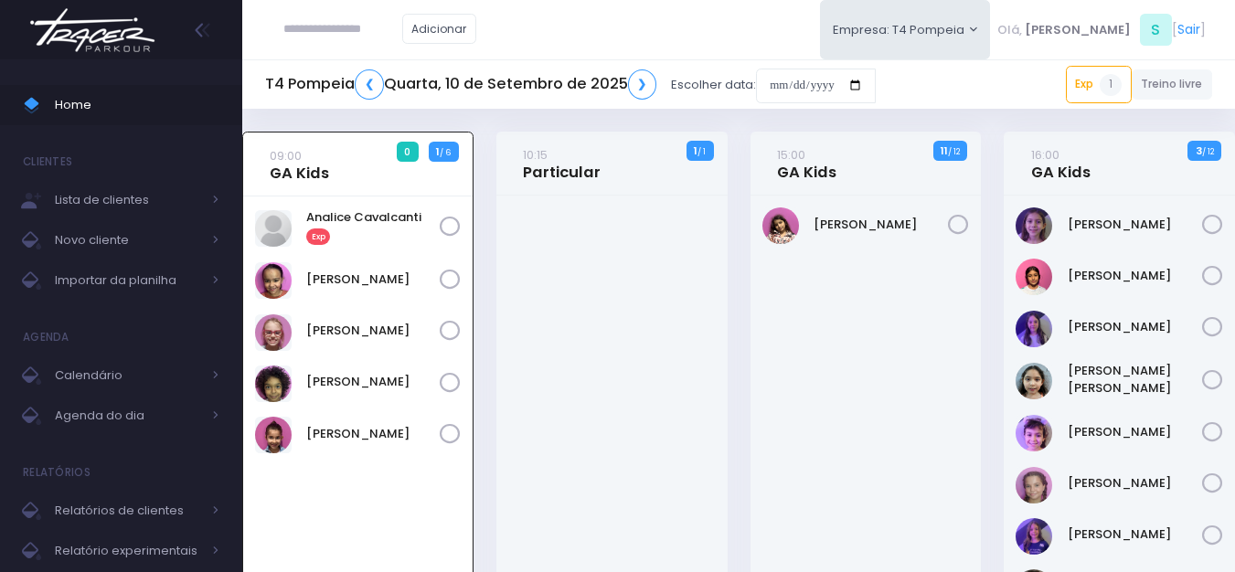
click at [454, 440] on icon at bounding box center [450, 434] width 21 height 21
click at [450, 331] on icon at bounding box center [450, 331] width 21 height 21
click at [449, 280] on icon at bounding box center [450, 280] width 21 height 21
click at [454, 214] on div "Analice Cavalcanti Exp" at bounding box center [358, 227] width 206 height 39
click at [452, 221] on icon at bounding box center [450, 227] width 21 height 21
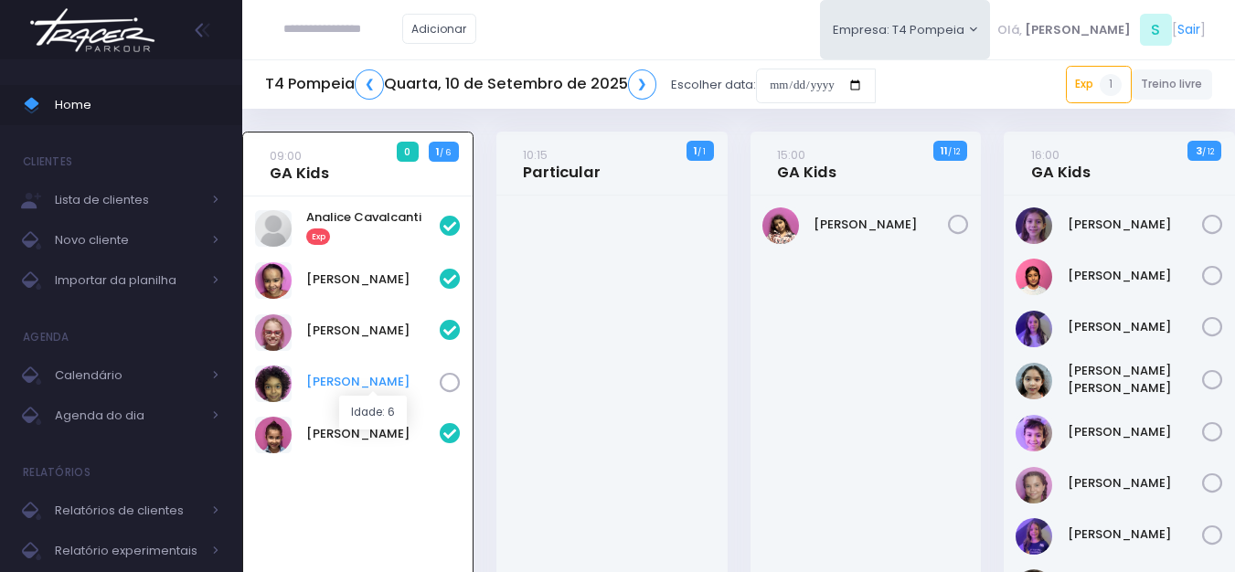
click at [357, 388] on link "[PERSON_NAME]" at bounding box center [372, 382] width 133 height 18
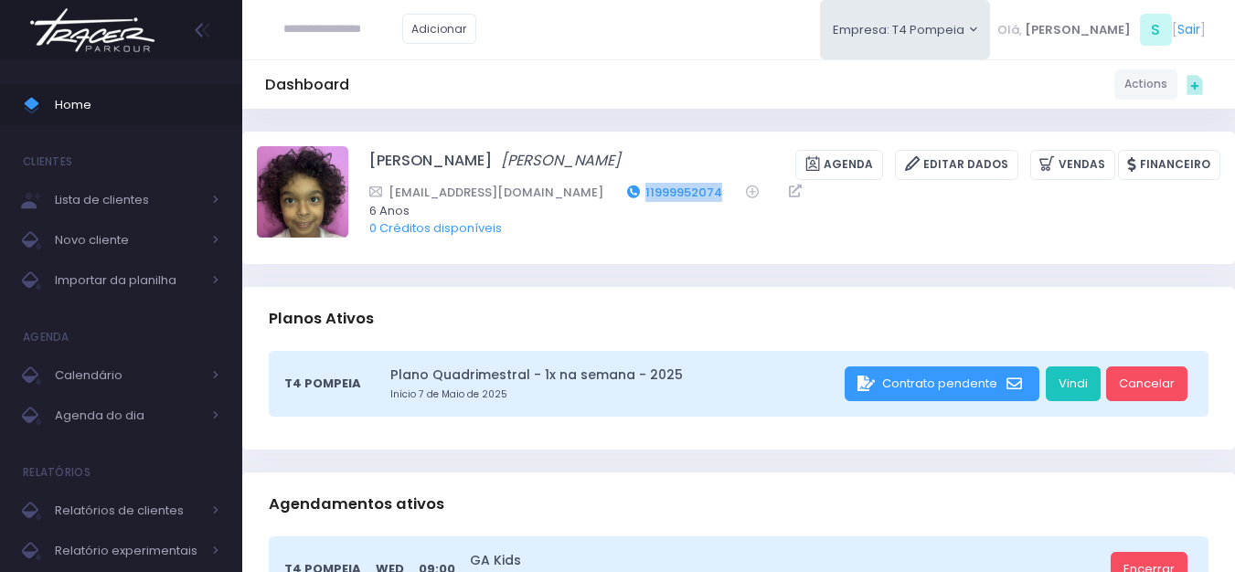
drag, startPoint x: 689, startPoint y: 188, endPoint x: 599, endPoint y: 187, distance: 90.5
click at [599, 187] on div "[EMAIL_ADDRESS][DOMAIN_NAME] 11999952074" at bounding box center [782, 192] width 827 height 19
copy link "11999952074"
click at [142, 21] on img at bounding box center [92, 30] width 139 height 64
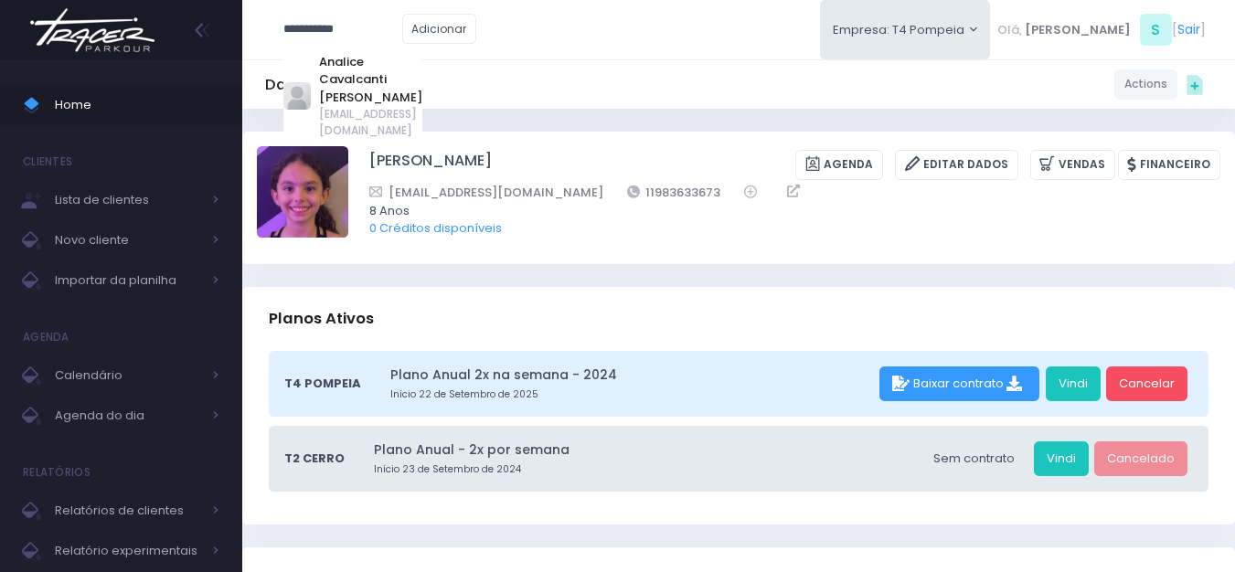
click at [69, 58] on img at bounding box center [92, 30] width 139 height 64
click at [85, 34] on img at bounding box center [92, 30] width 139 height 64
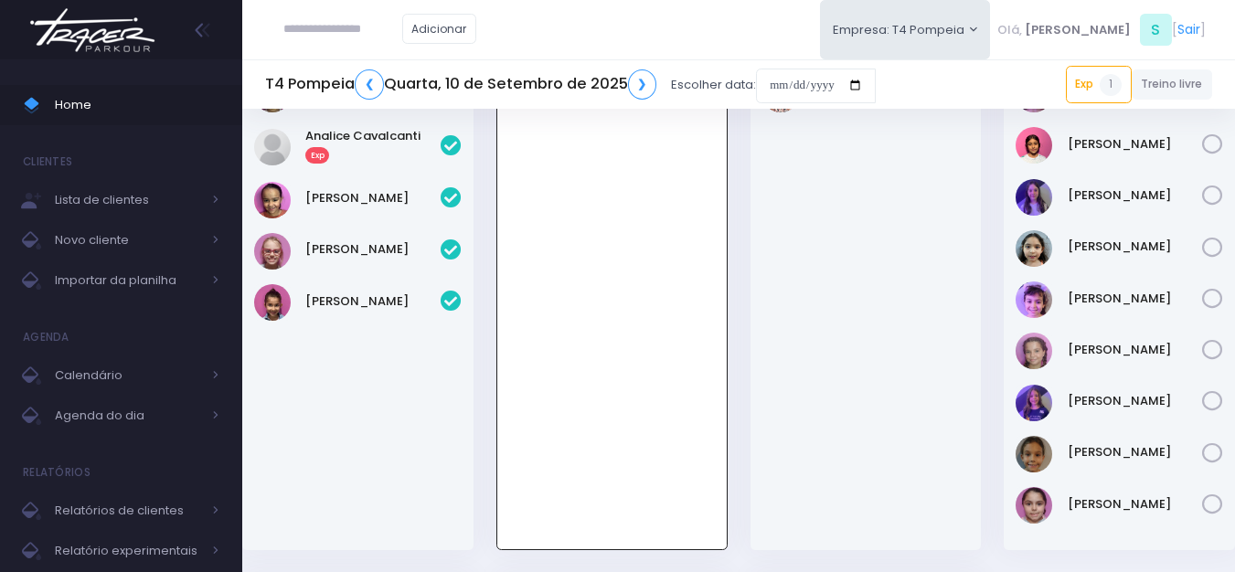
scroll to position [132, 0]
click at [378, 94] on link "❮" at bounding box center [369, 84] width 29 height 30
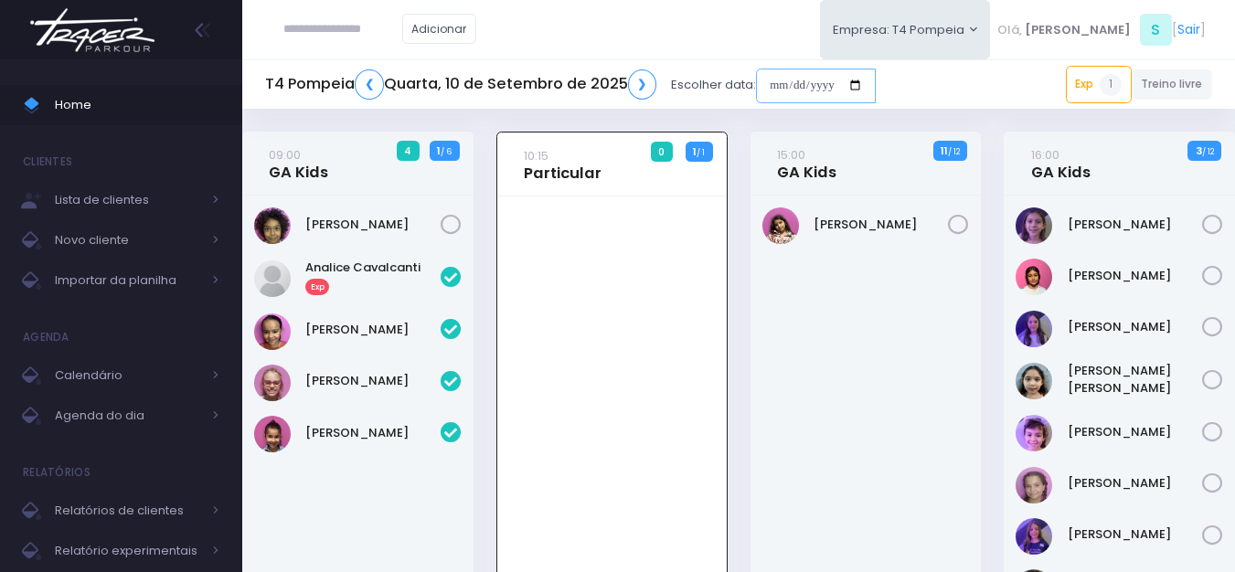
click at [812, 85] on input "date" at bounding box center [816, 86] width 120 height 35
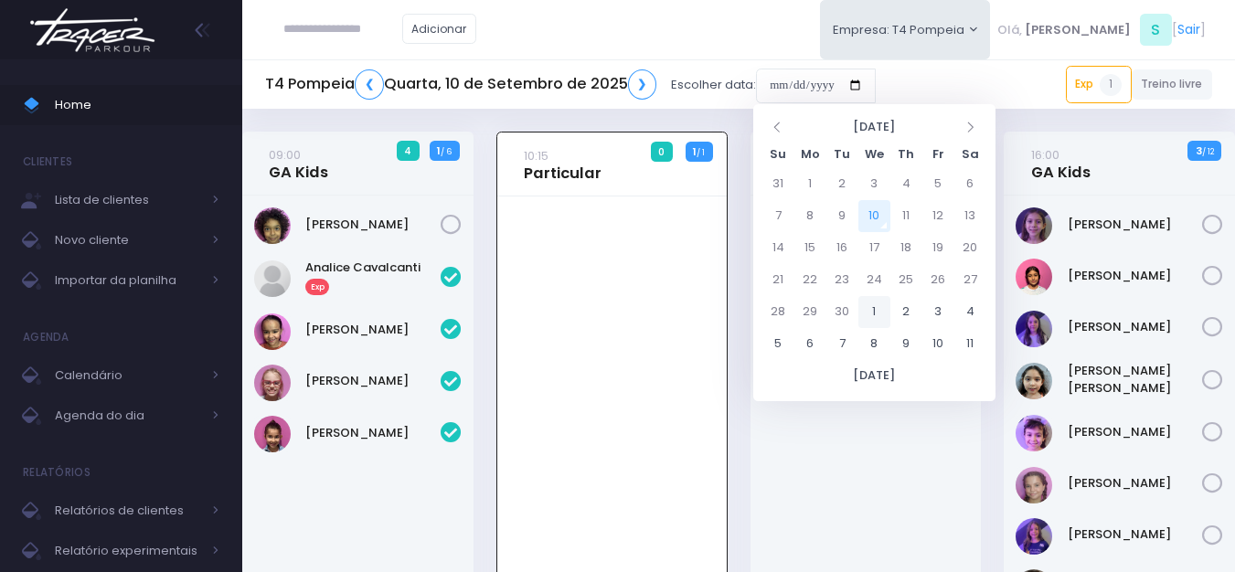
click at [874, 311] on td "1" at bounding box center [874, 312] width 32 height 32
type input "**********"
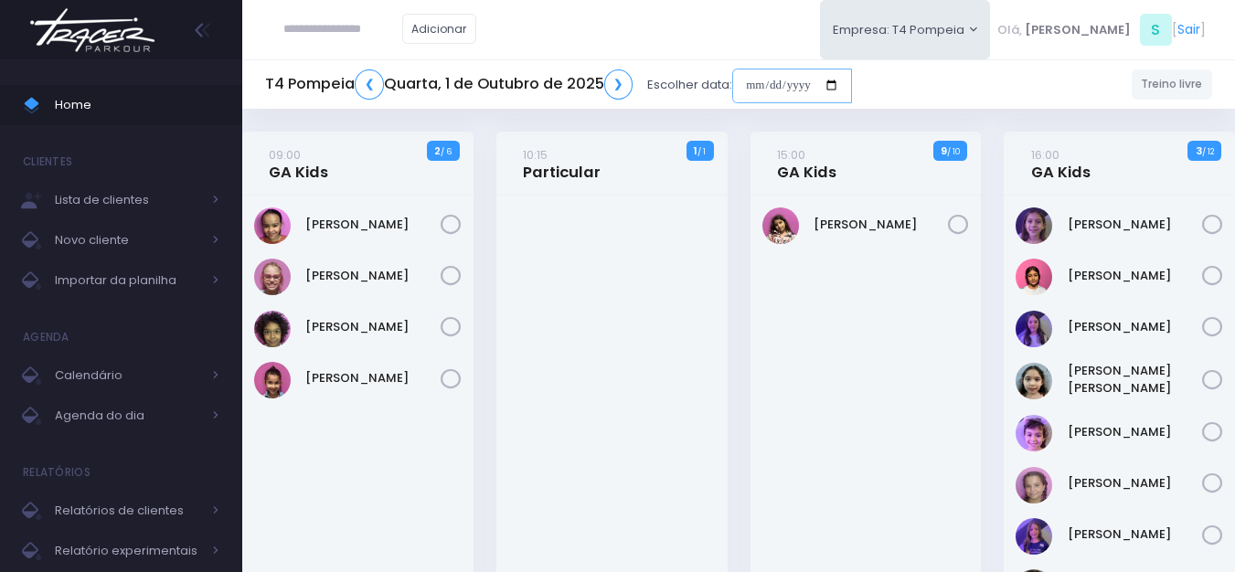
click at [809, 91] on input "date" at bounding box center [792, 86] width 120 height 35
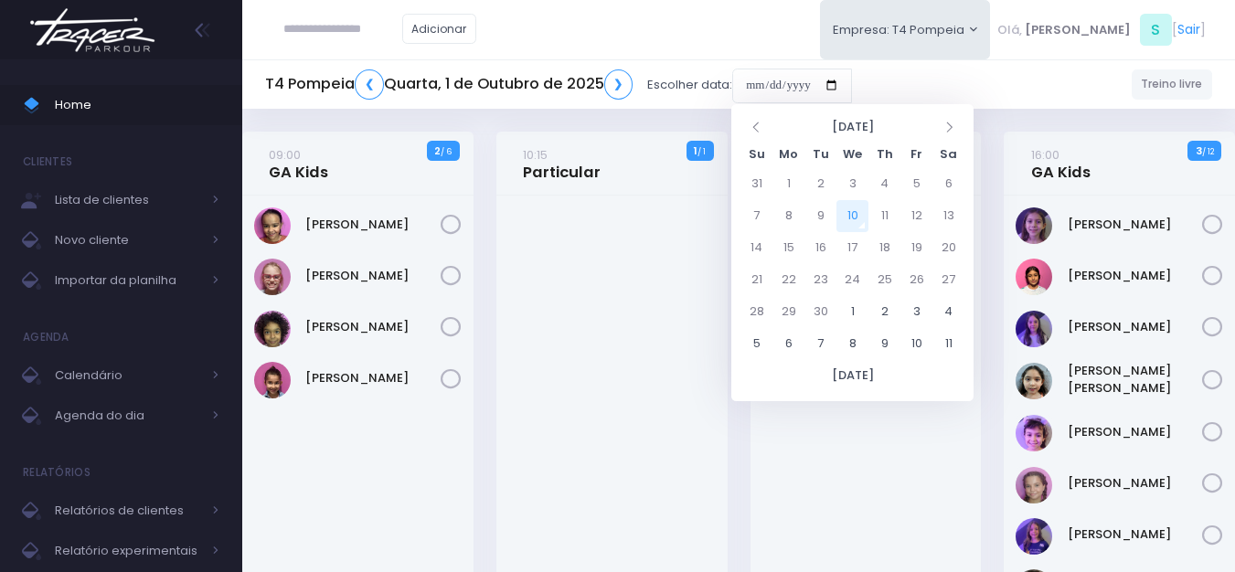
click at [592, 231] on div at bounding box center [611, 440] width 231 height 489
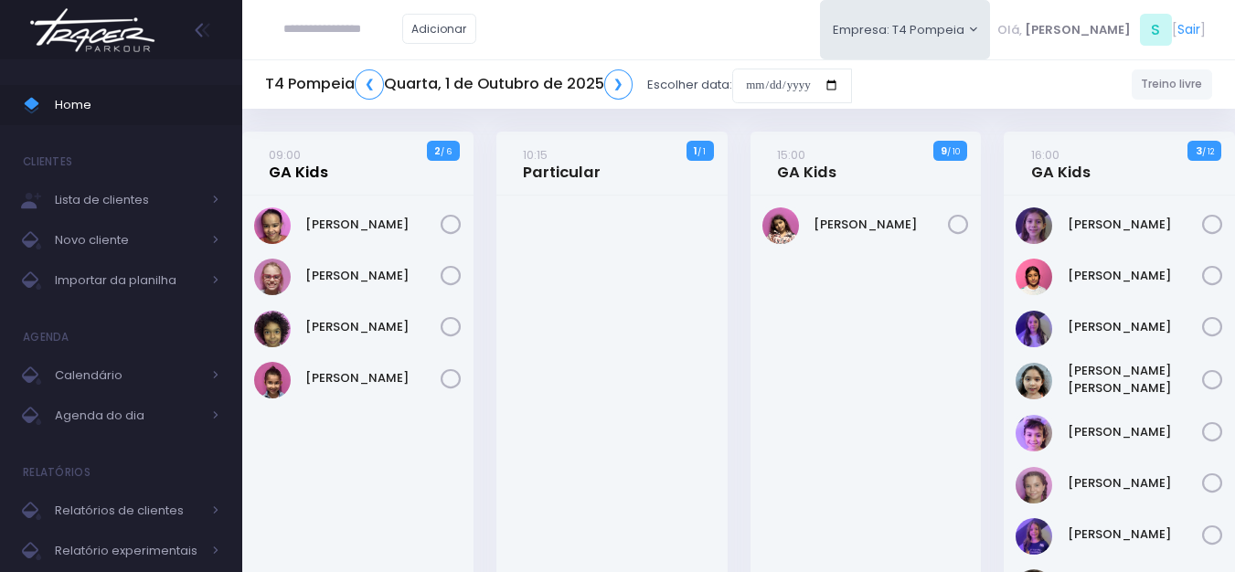
click at [304, 173] on link "09:00 GA Kids" at bounding box center [298, 163] width 59 height 37
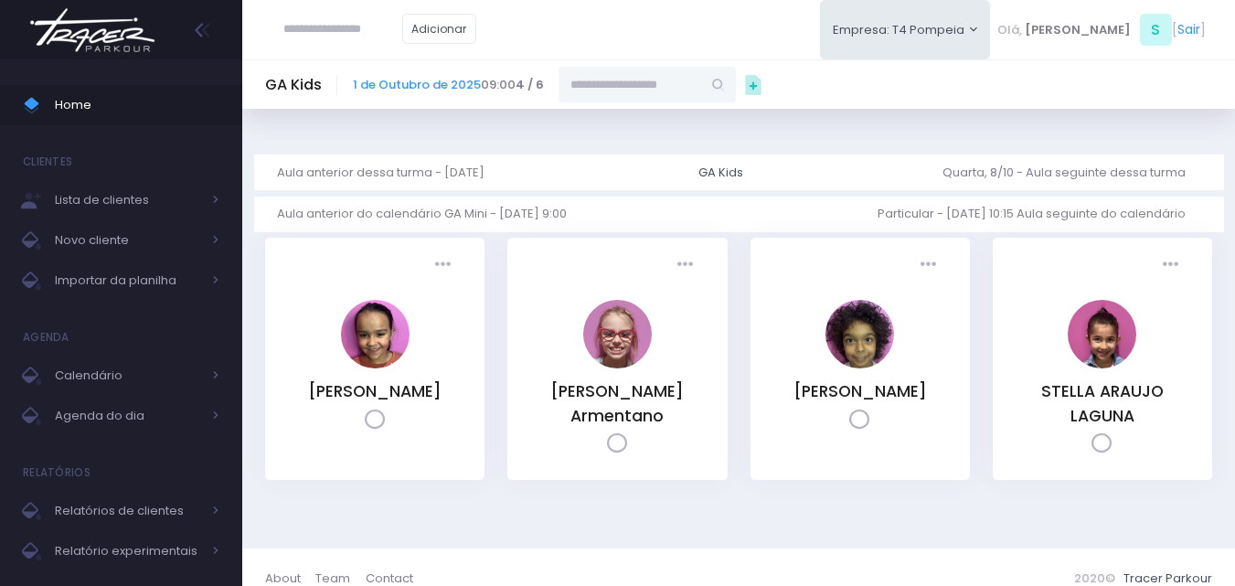
click at [624, 77] on input "text" at bounding box center [629, 84] width 143 height 35
paste input "**********"
click at [618, 83] on input "**********" at bounding box center [629, 84] width 143 height 35
click at [611, 123] on link "Marina Árju Aragão Abreu" at bounding box center [648, 117] width 106 height 18
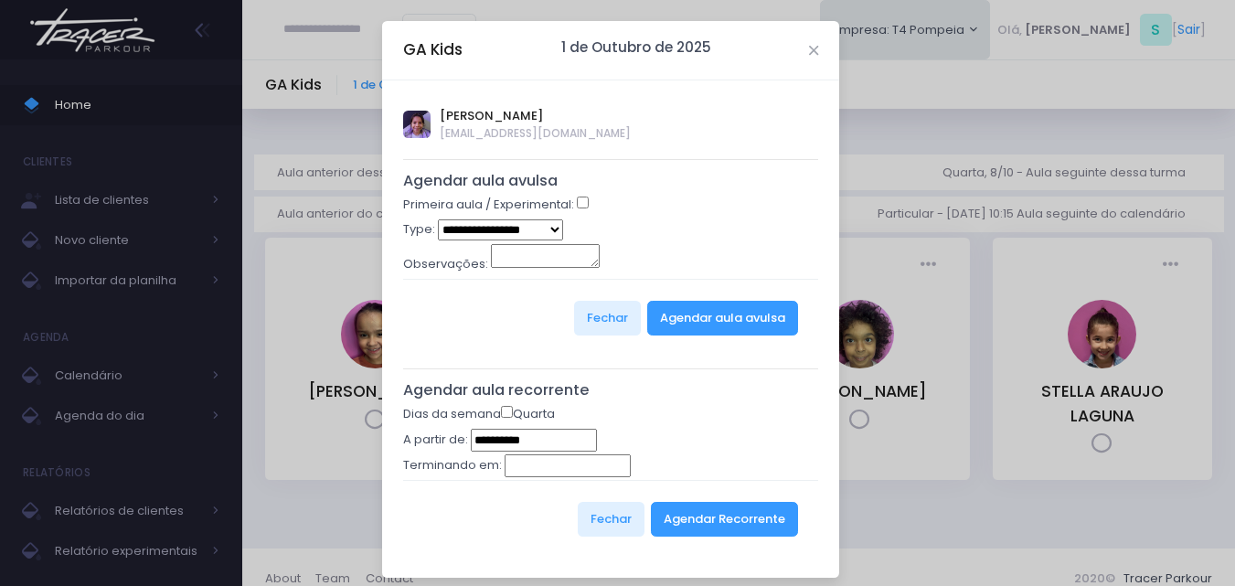
type input "**********"
click at [571, 209] on div "Primeira aula / Experimental:" at bounding box center [611, 208] width 416 height 24
select select "*"
click at [670, 323] on button "Agendar aula avulsa" at bounding box center [722, 318] width 151 height 35
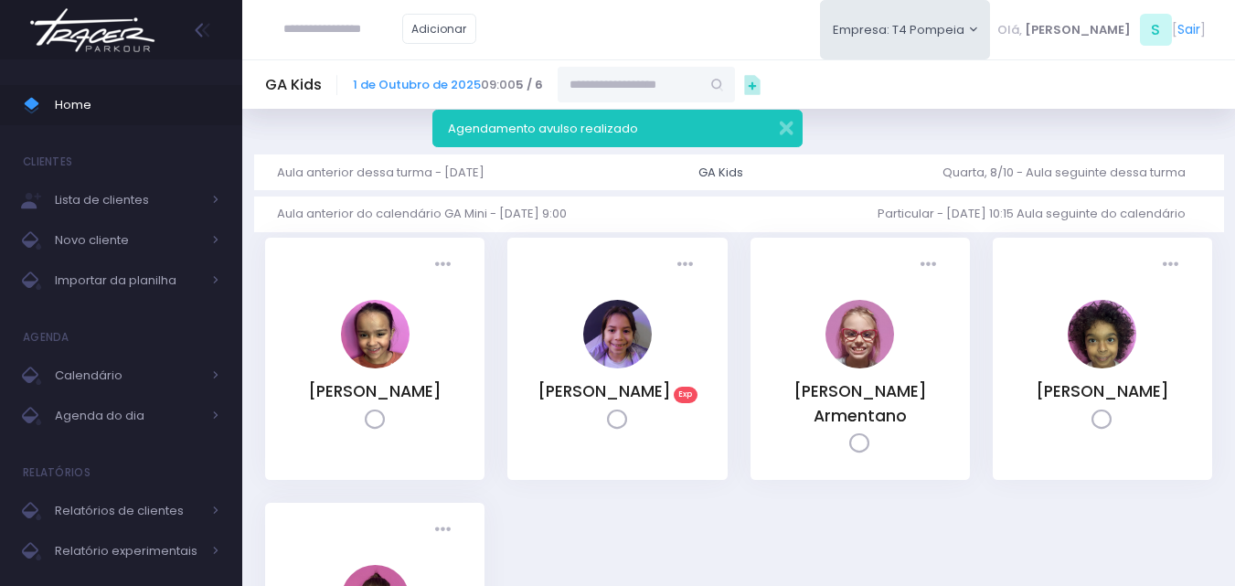
click at [113, 35] on img at bounding box center [92, 30] width 139 height 64
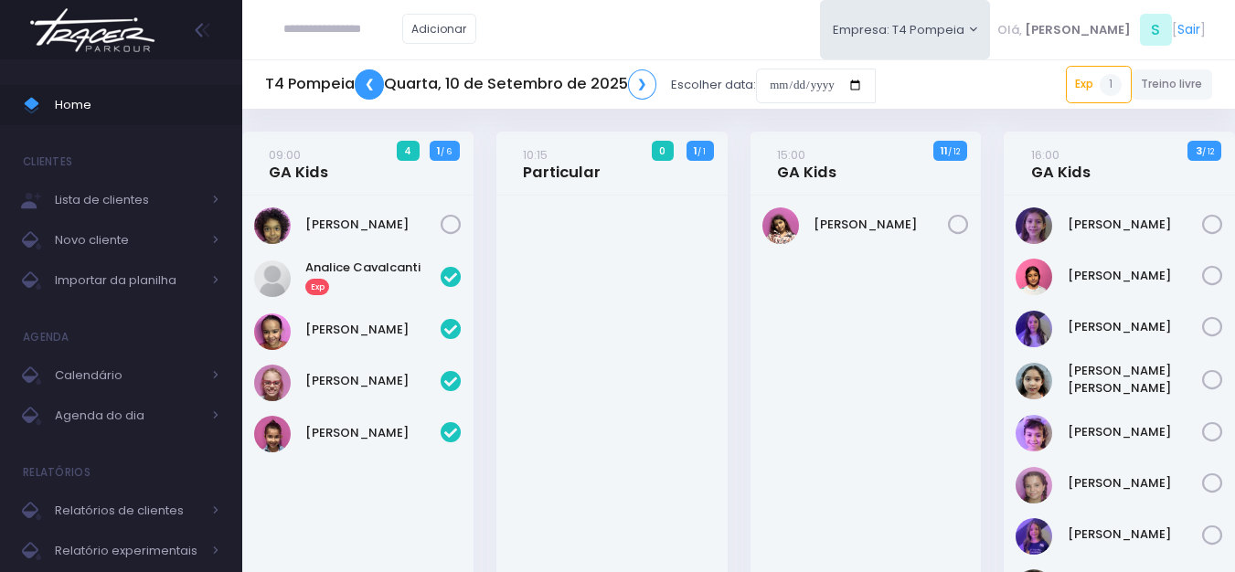
click at [370, 85] on link "❮" at bounding box center [369, 84] width 29 height 30
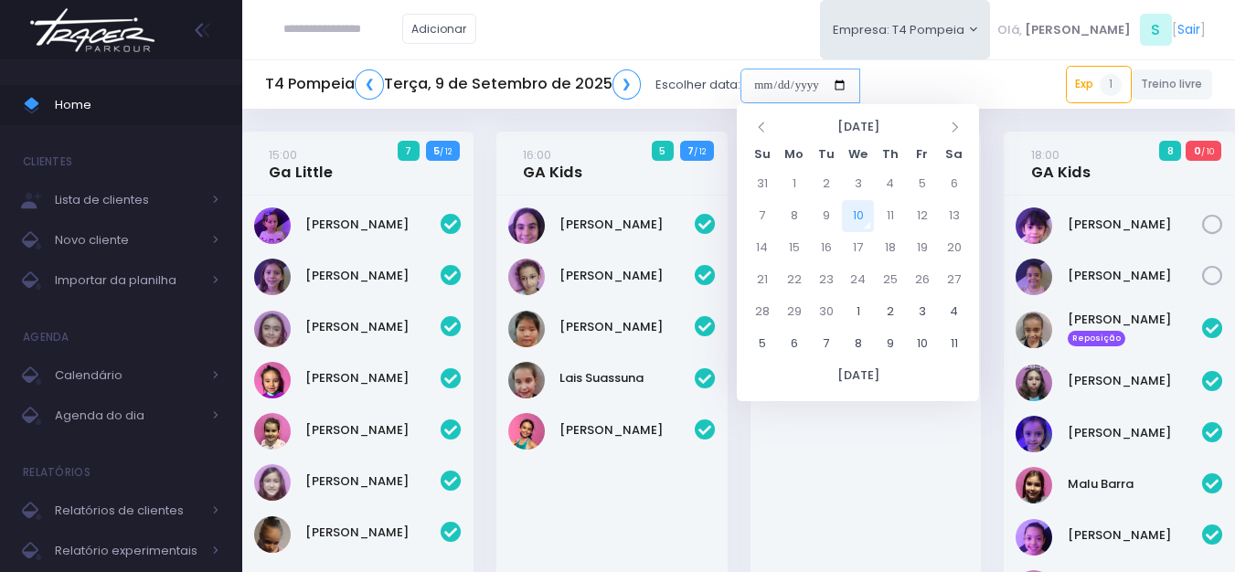
click at [801, 85] on input "date" at bounding box center [800, 86] width 120 height 35
click at [798, 250] on td "15" at bounding box center [794, 248] width 32 height 32
type input "**********"
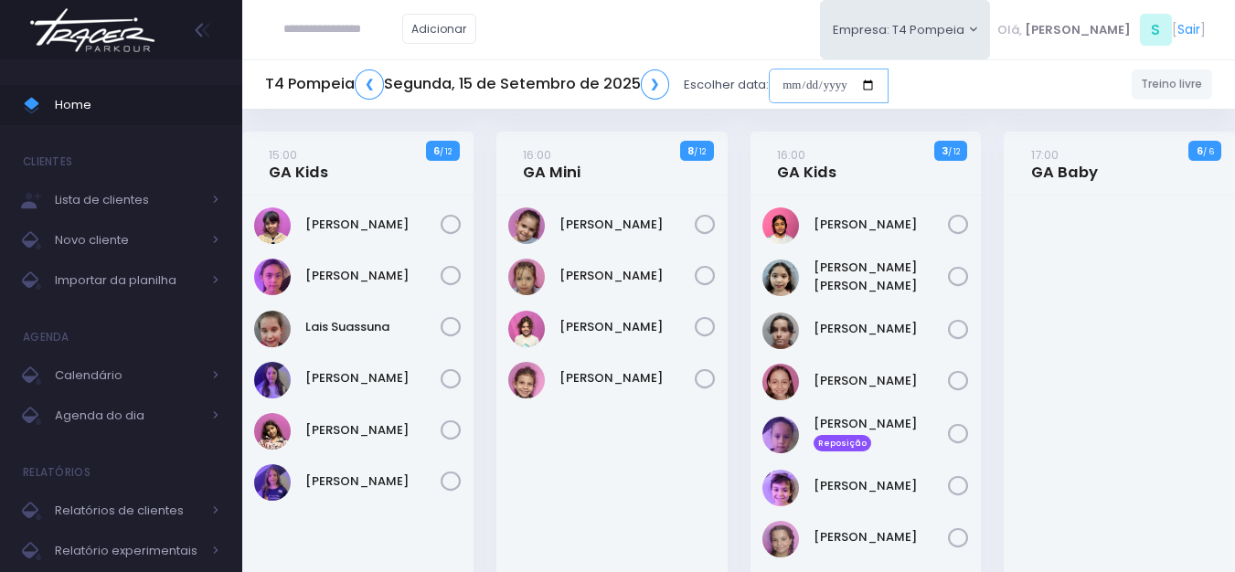
click at [804, 80] on input "date" at bounding box center [829, 86] width 120 height 35
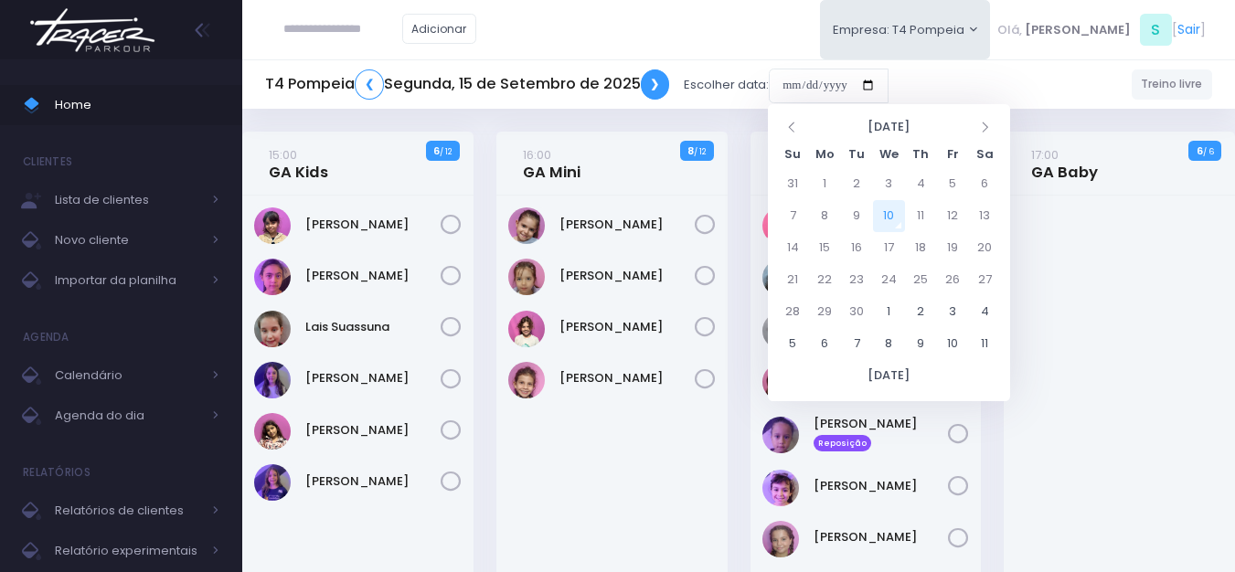
click at [668, 80] on link "❯" at bounding box center [655, 84] width 29 height 30
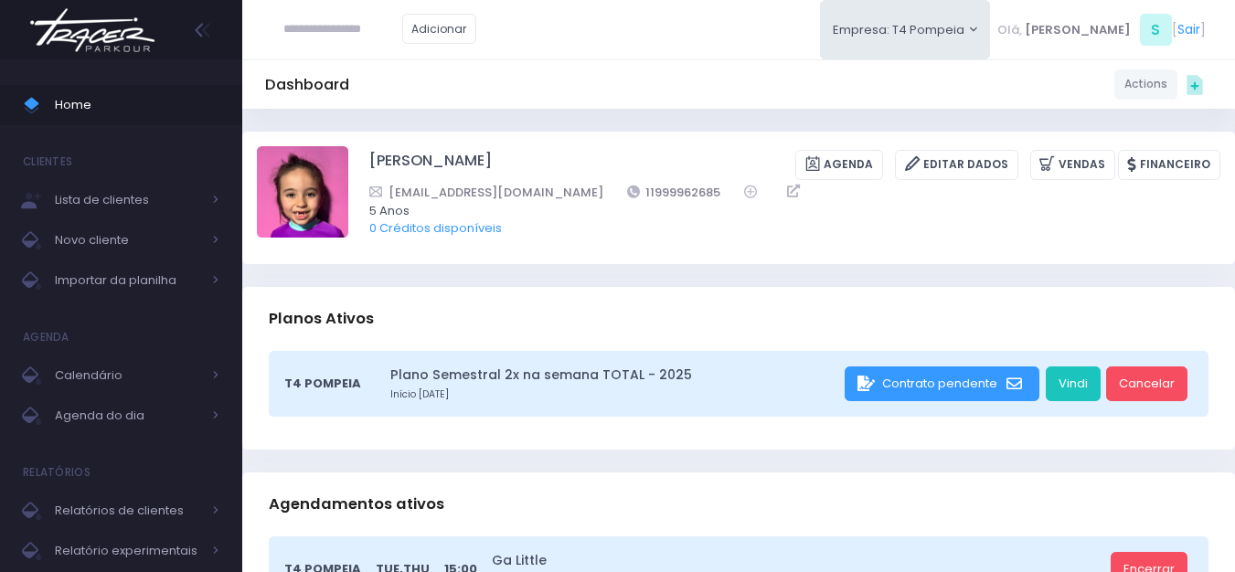
drag, startPoint x: 135, startPoint y: 60, endPoint x: 124, endPoint y: 52, distance: 13.7
click at [129, 58] on div "Home Clientes Lista de clientes Novo cliente Importar da planilha [GEOGRAPHIC_D…" at bounding box center [121, 286] width 242 height 572
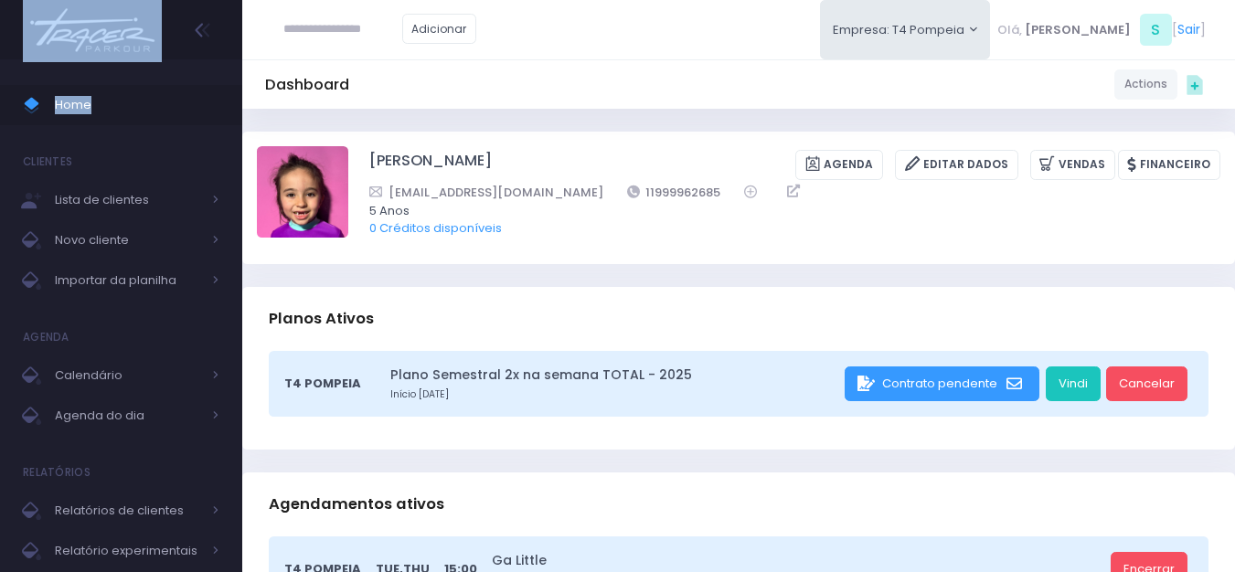
click at [116, 32] on img at bounding box center [92, 30] width 139 height 64
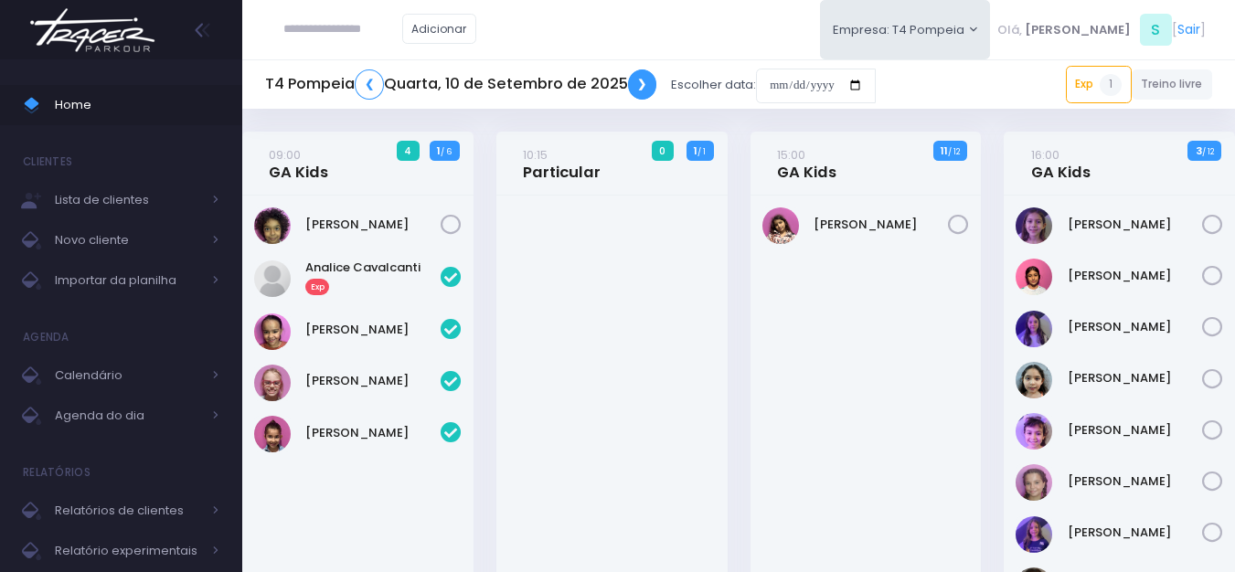
click at [639, 90] on link "❯" at bounding box center [642, 84] width 29 height 30
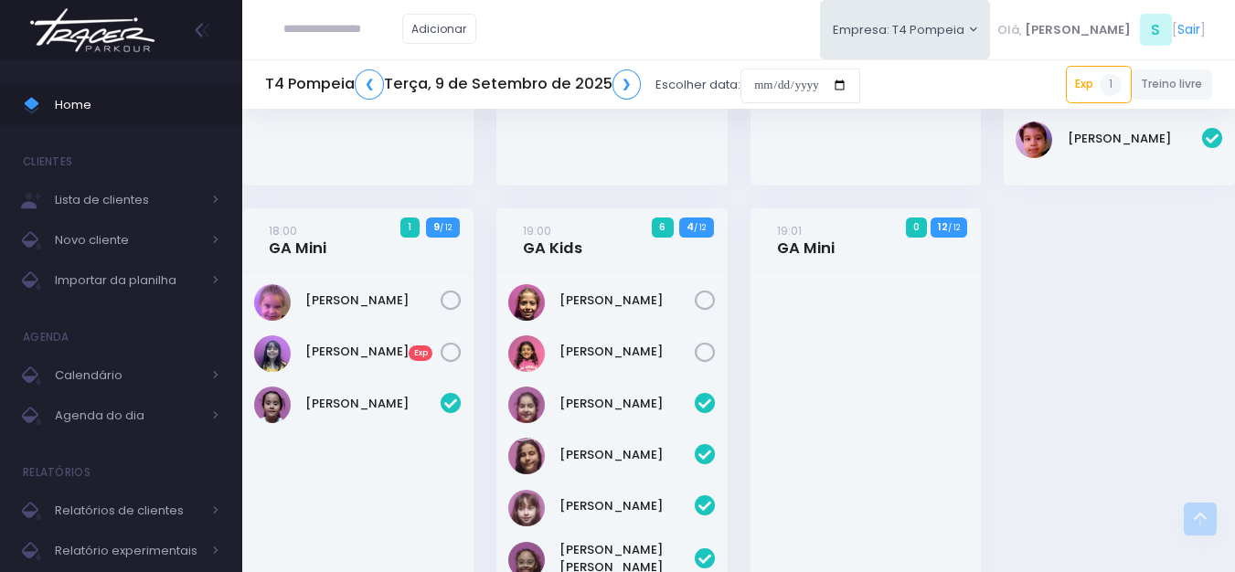
scroll to position [640, 0]
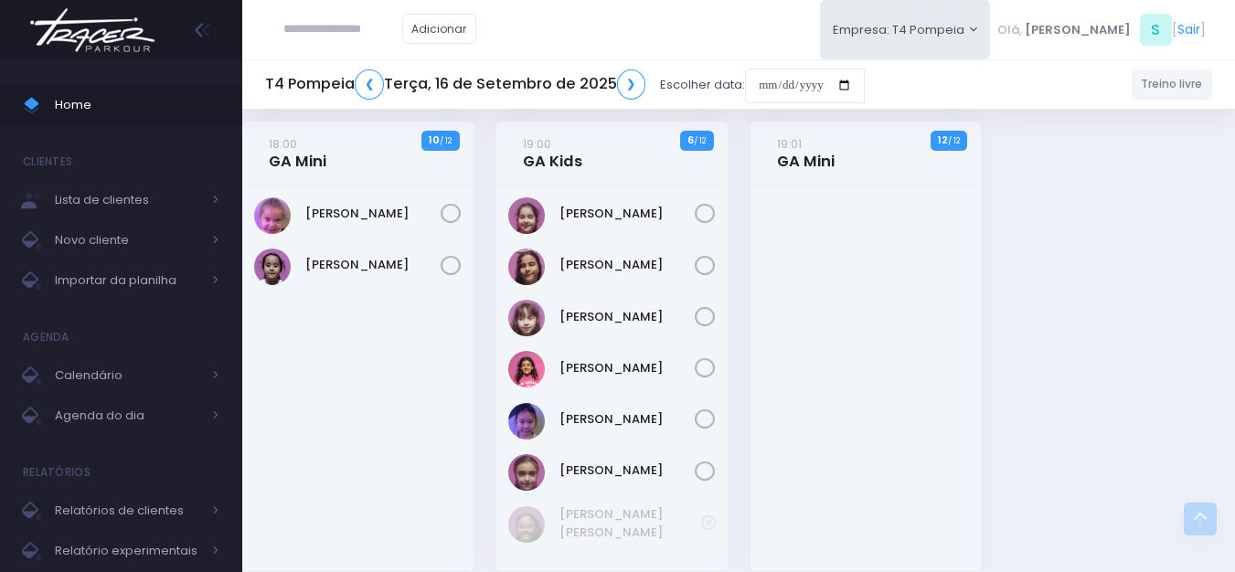
scroll to position [640, 0]
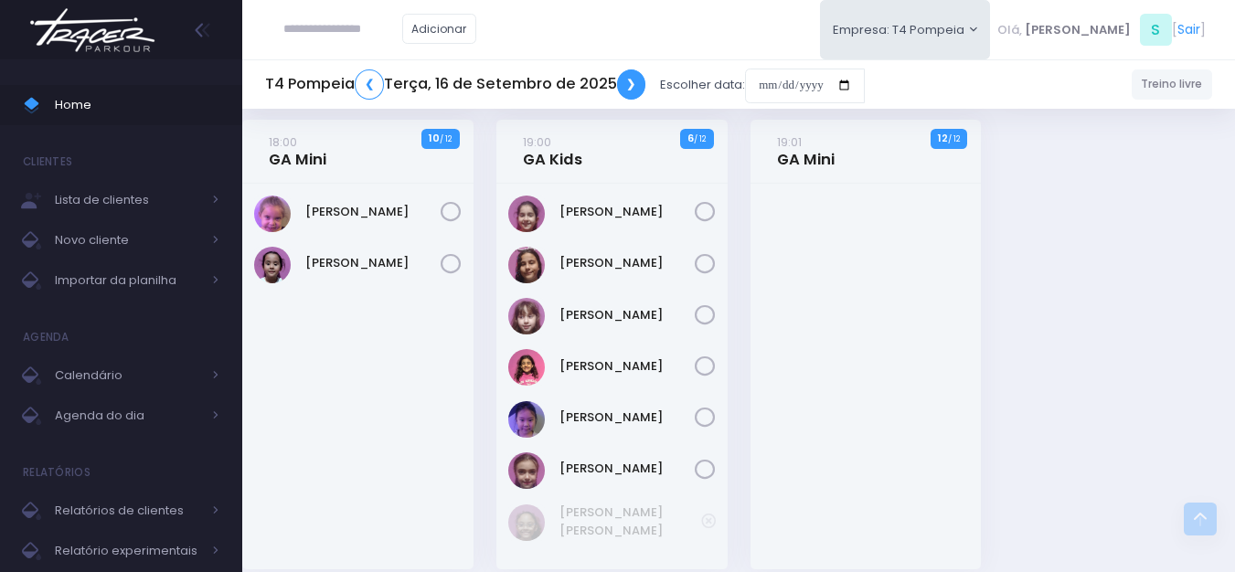
click at [636, 83] on link "❯" at bounding box center [631, 84] width 29 height 30
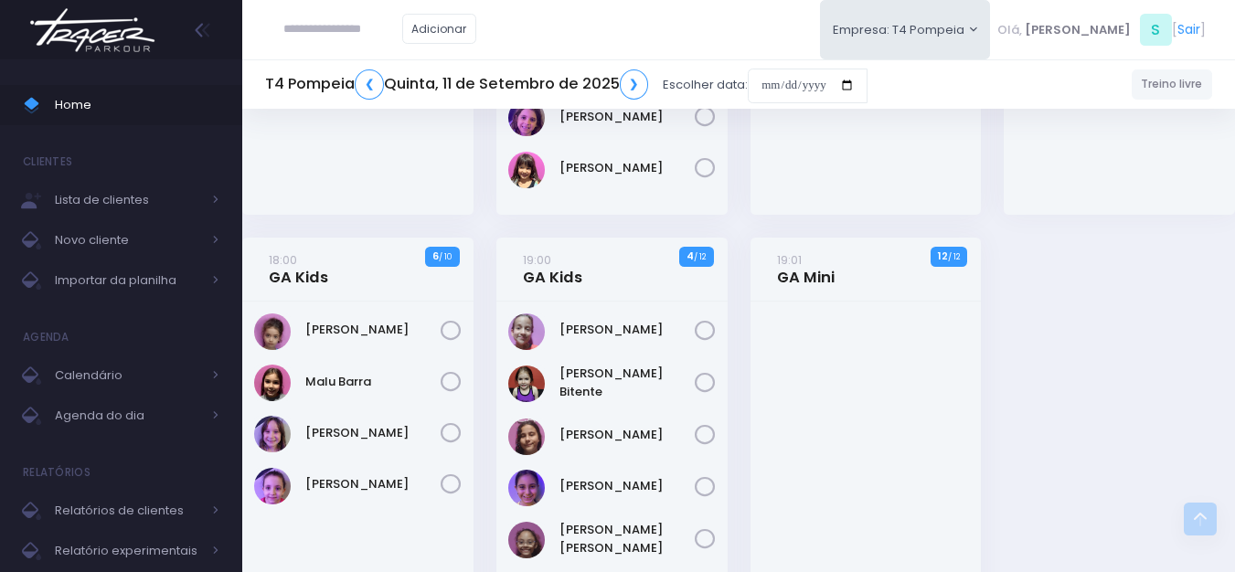
scroll to position [366, 0]
